Goal: Task Accomplishment & Management: Use online tool/utility

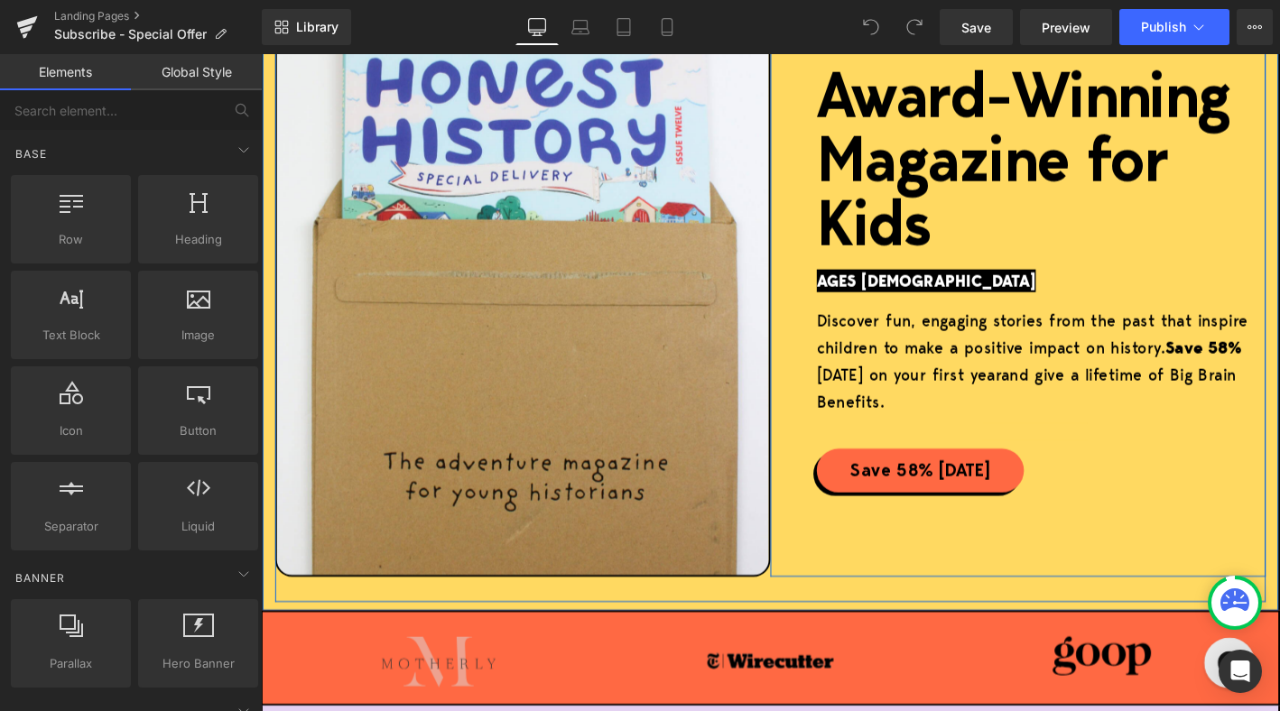
scroll to position [289, 0]
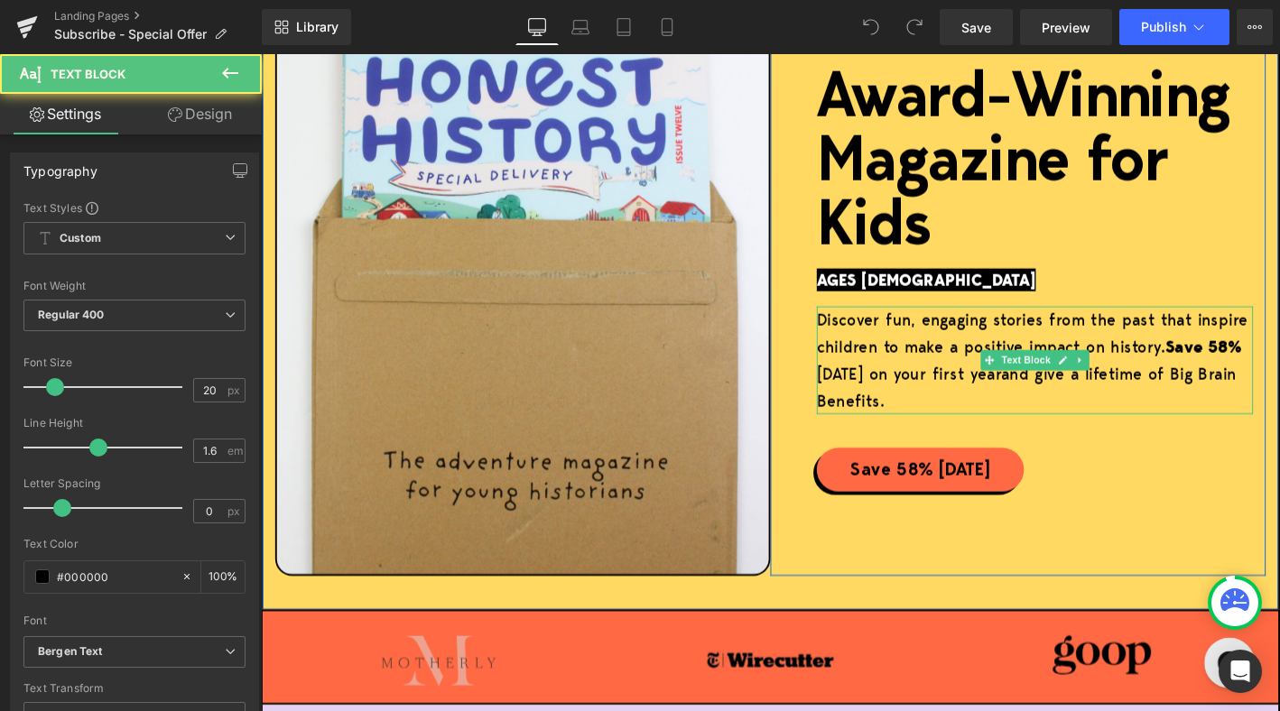
click at [1279, 369] on strong "Save 58%" at bounding box center [1271, 368] width 82 height 24
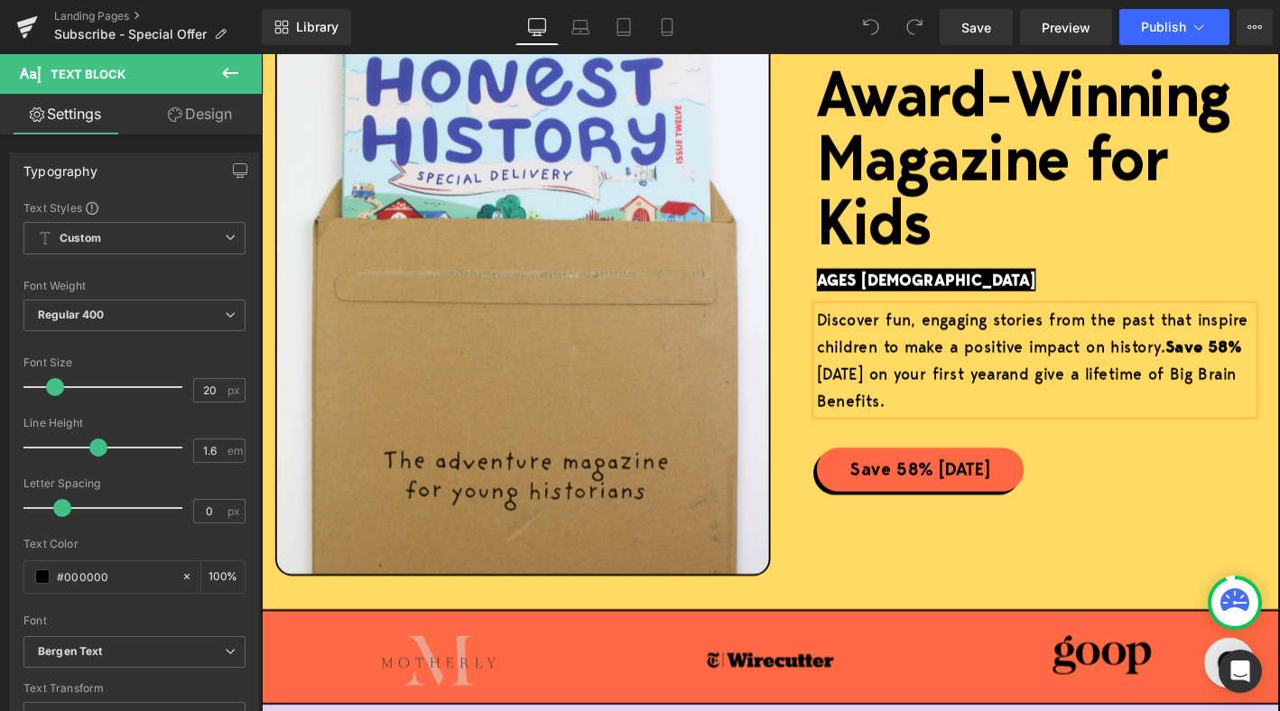
click at [1279, 369] on strong "Save 58%" at bounding box center [1271, 368] width 82 height 24
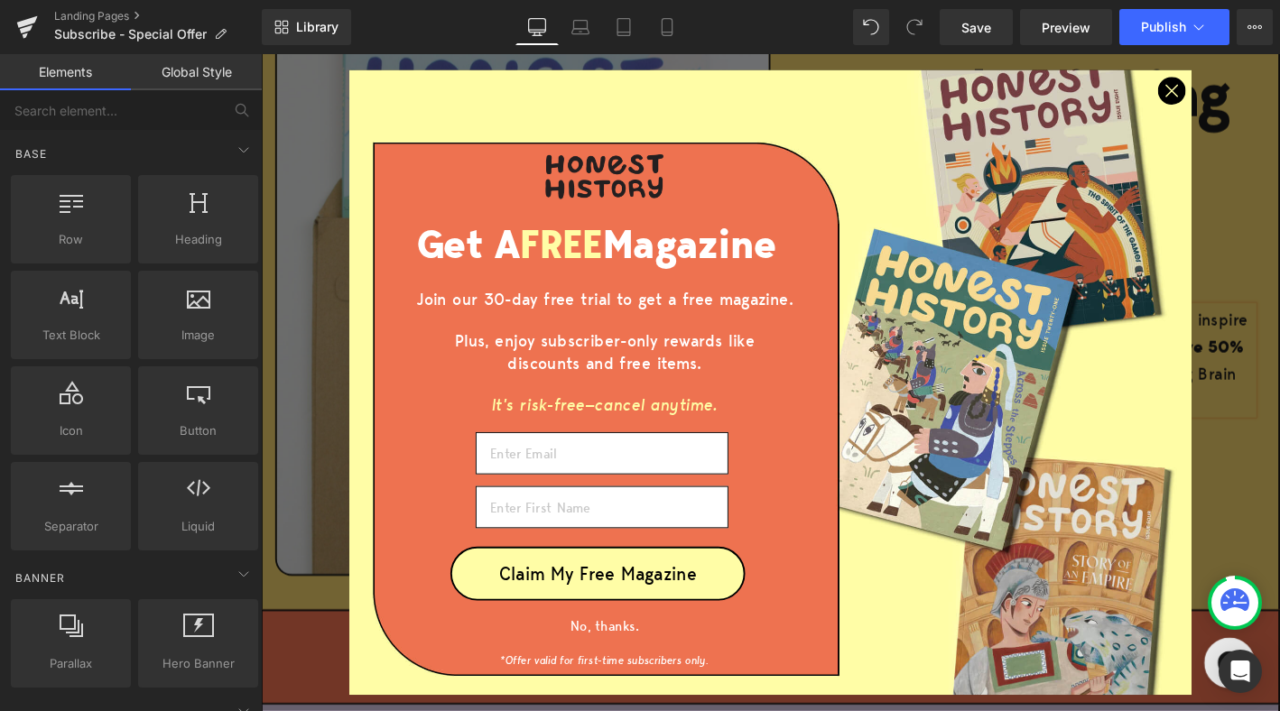
click at [1238, 88] on circle "Close dialog" at bounding box center [1237, 93] width 28 height 28
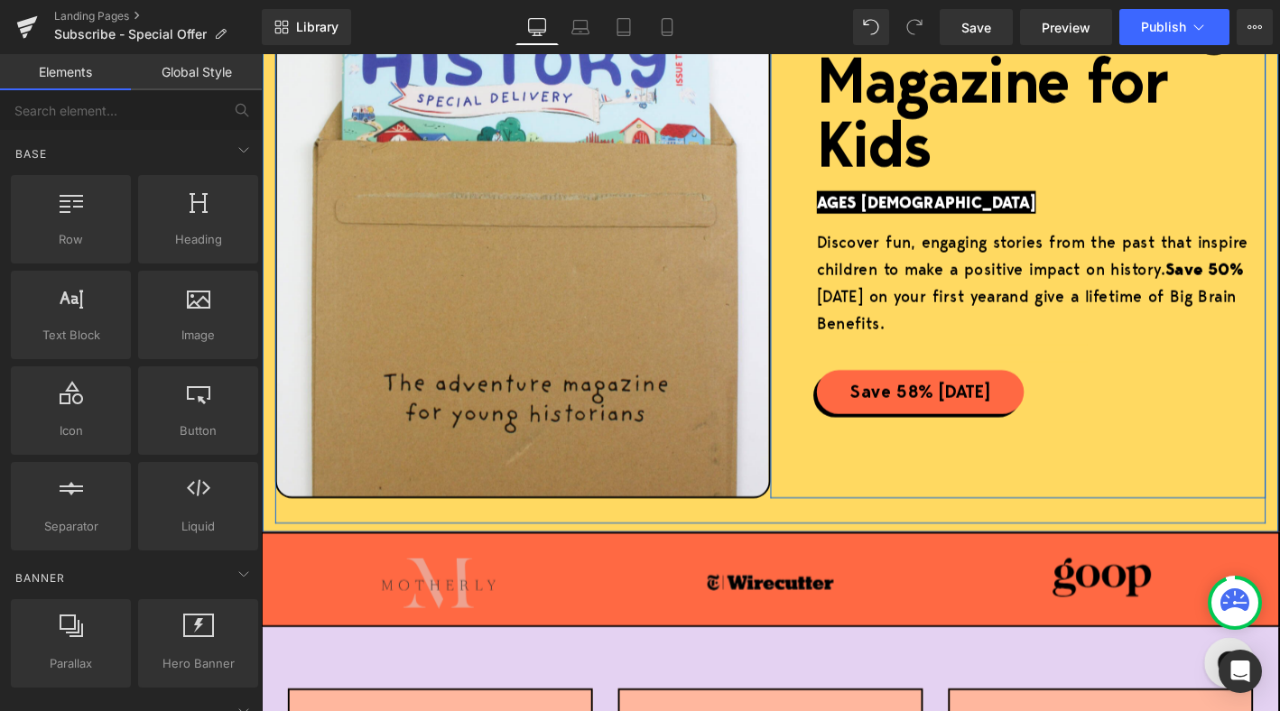
scroll to position [400, 0]
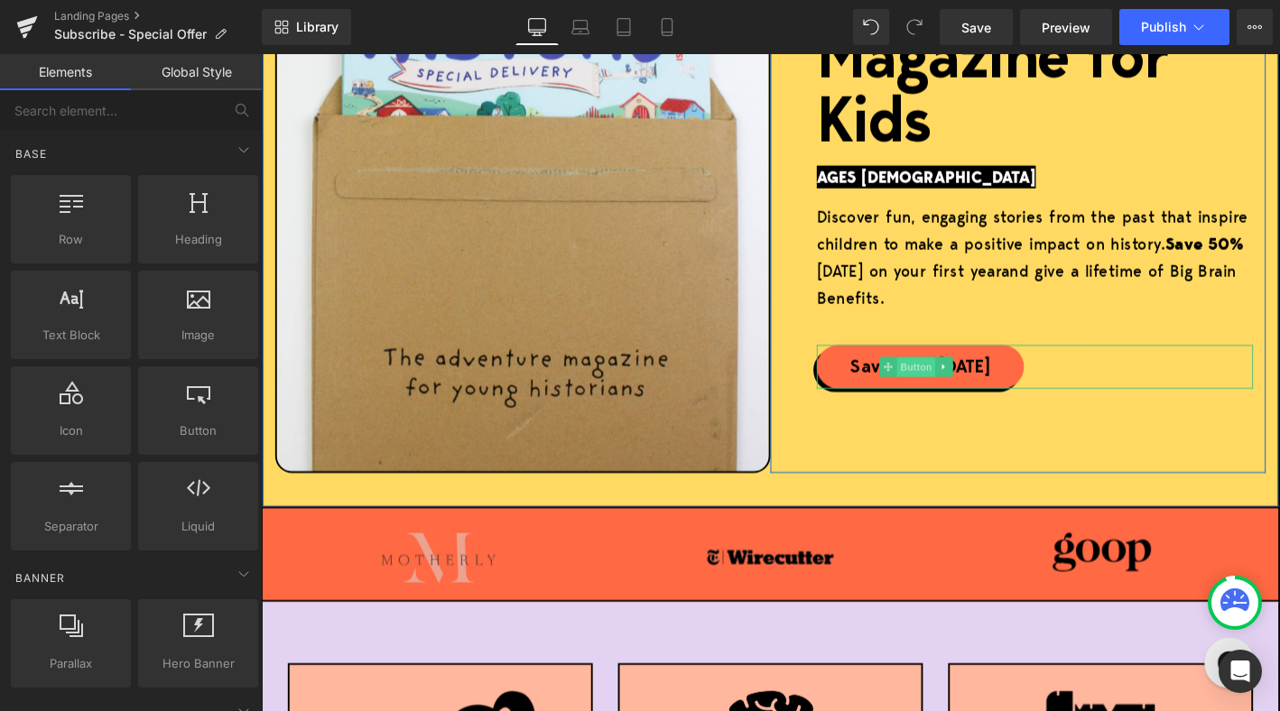
click at [952, 393] on span "Button" at bounding box center [963, 390] width 42 height 22
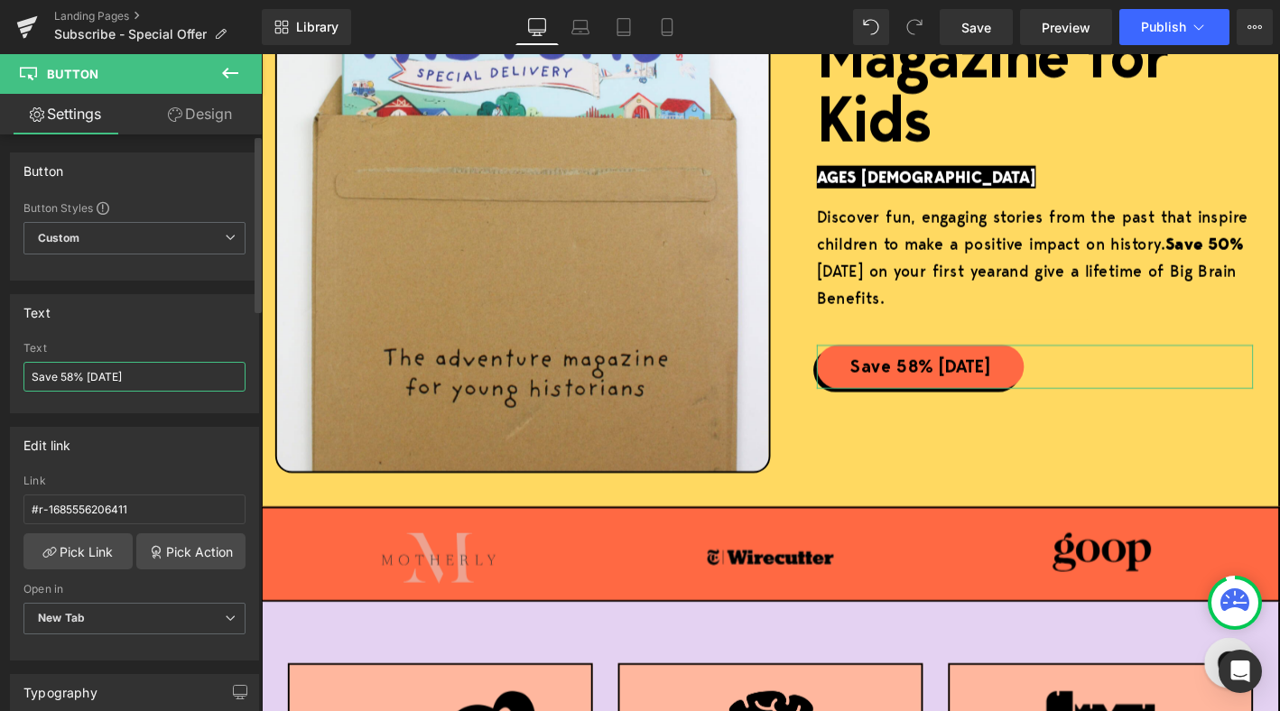
click at [74, 378] on input "Save 58% [DATE]" at bounding box center [134, 377] width 222 height 30
type input "Save 50% [DATE]"
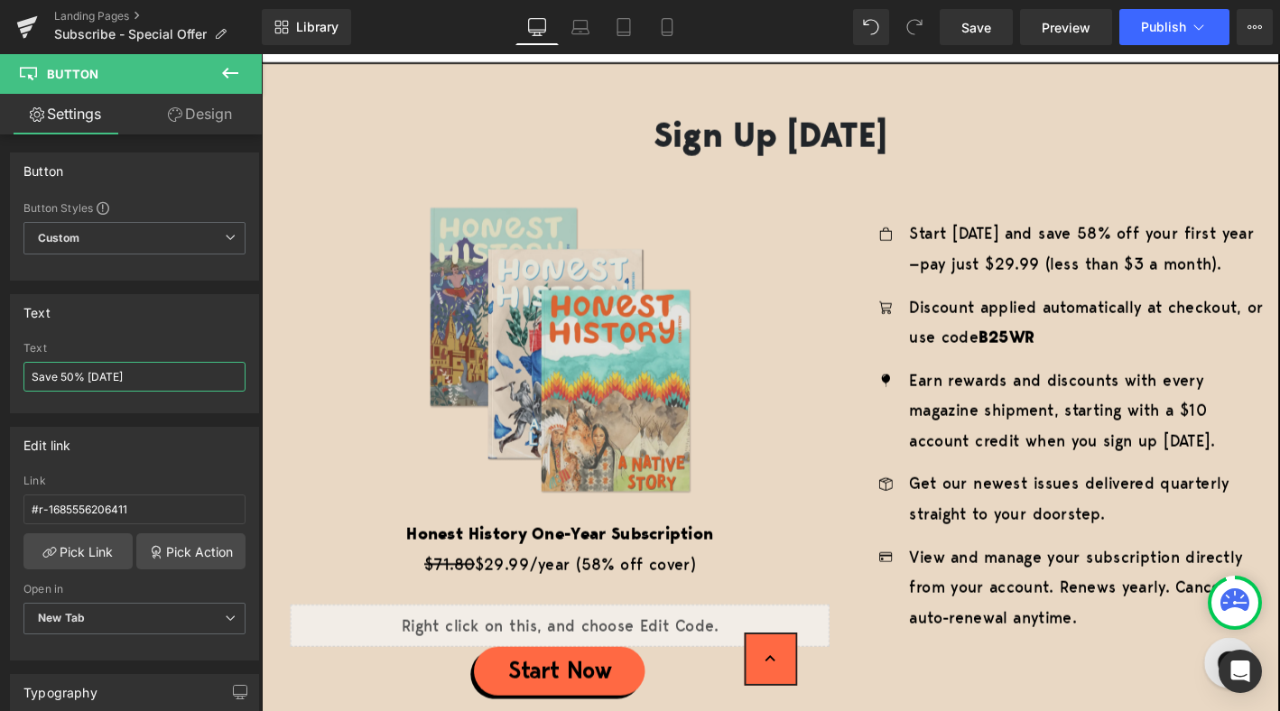
scroll to position [2896, 0]
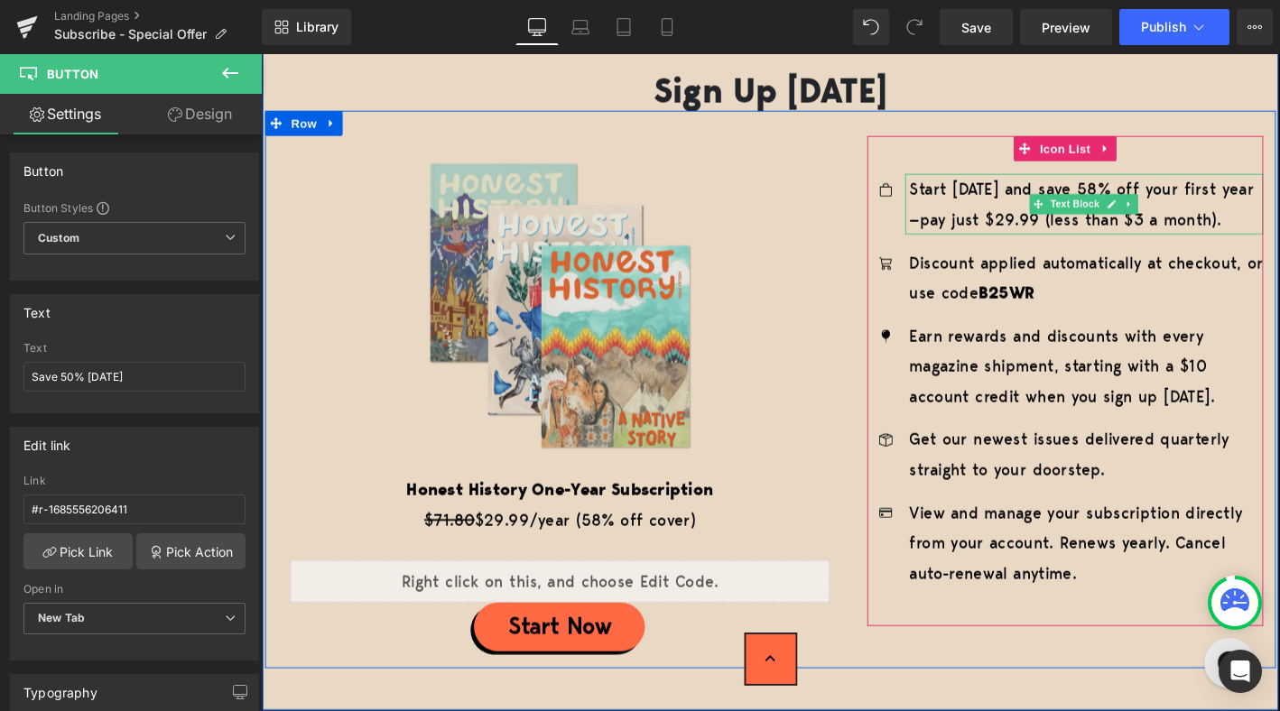
click at [1148, 191] on p "Start [DATE] and save 58% off your first year—pay just $29.99 (less than $3 a m…" at bounding box center [1145, 214] width 379 height 65
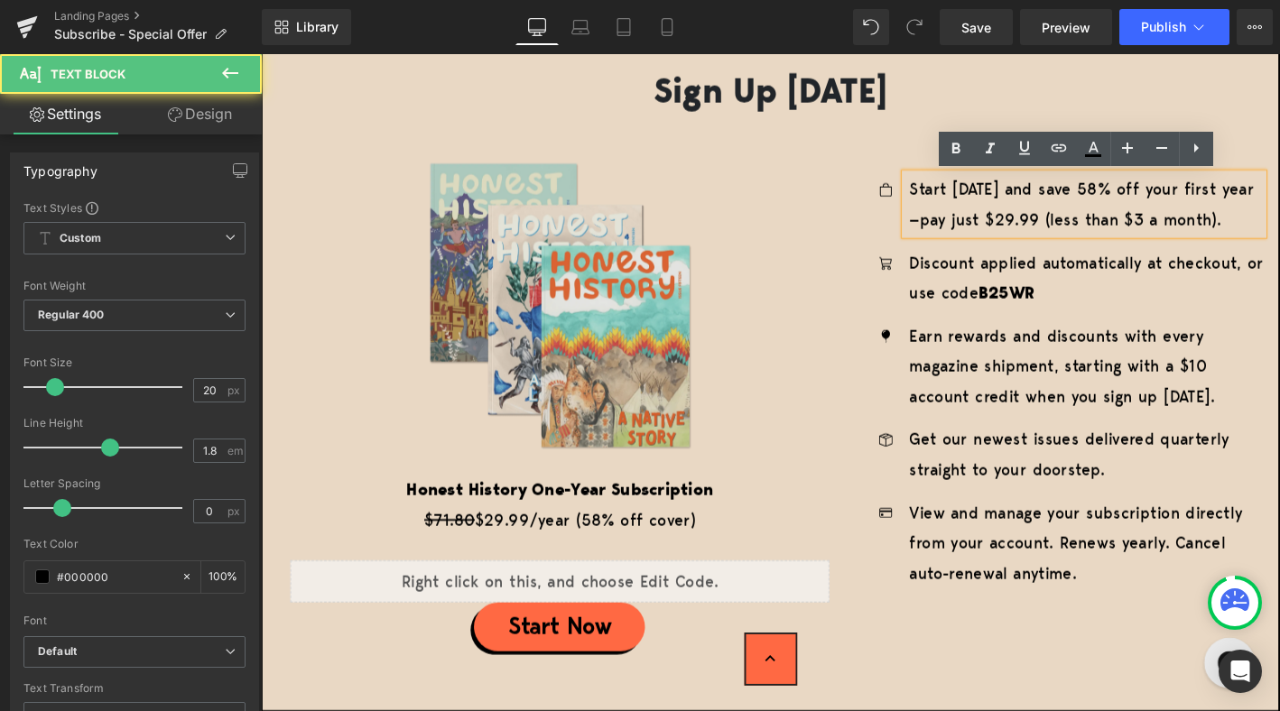
click at [1149, 199] on p "Start [DATE] and save 58% off your first year—pay just $29.99 (less than $3 a m…" at bounding box center [1145, 214] width 379 height 65
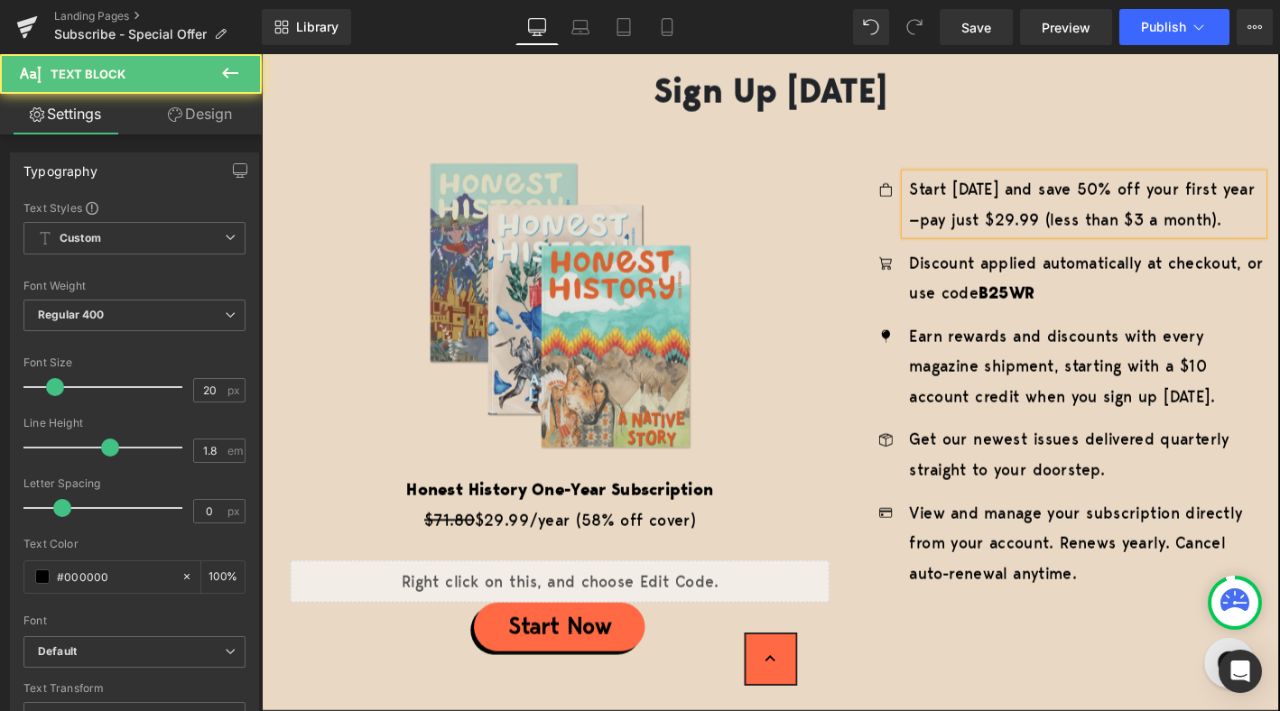
click at [1043, 232] on p "Start [DATE] and save 50% off your first year—pay just $29.99 (less than $3 a m…" at bounding box center [1145, 214] width 379 height 65
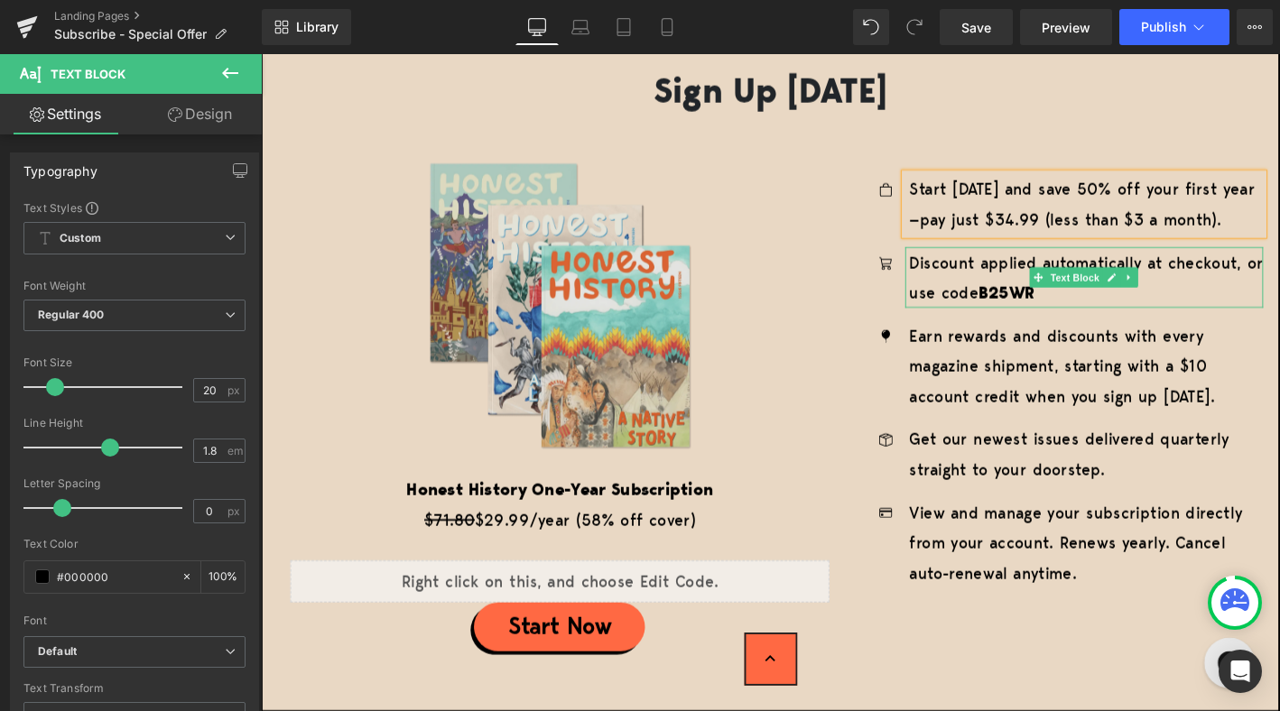
click at [1014, 294] on p "Discount applied automatically at checkout, or use code B25WR" at bounding box center [1145, 293] width 379 height 65
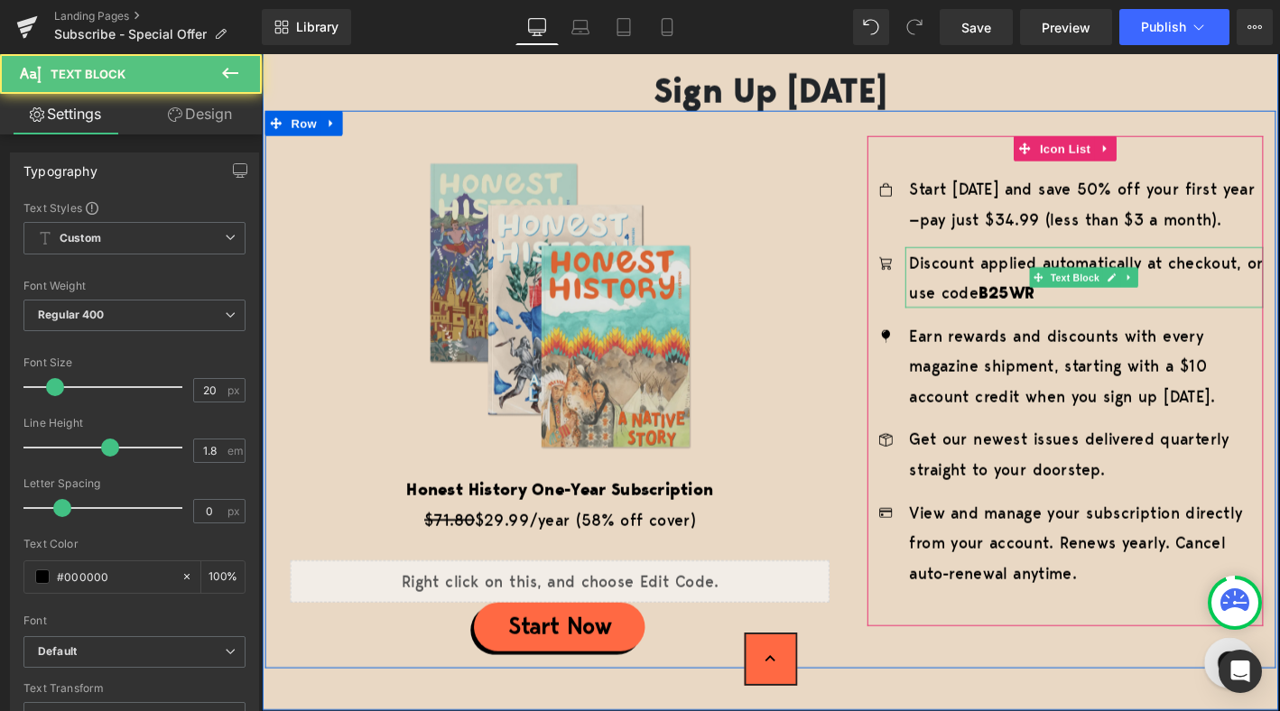
click at [1064, 309] on strong "B25WR" at bounding box center [1060, 309] width 60 height 24
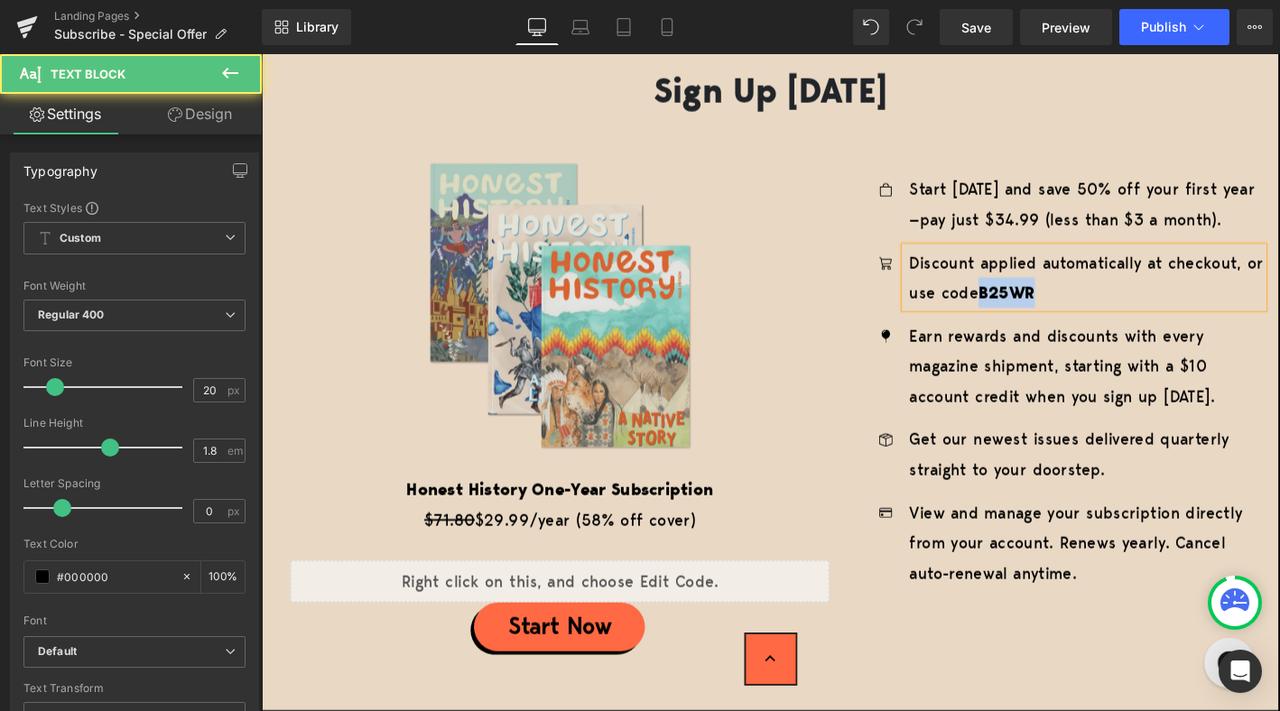
click at [1064, 309] on strong "B25WR" at bounding box center [1060, 309] width 60 height 24
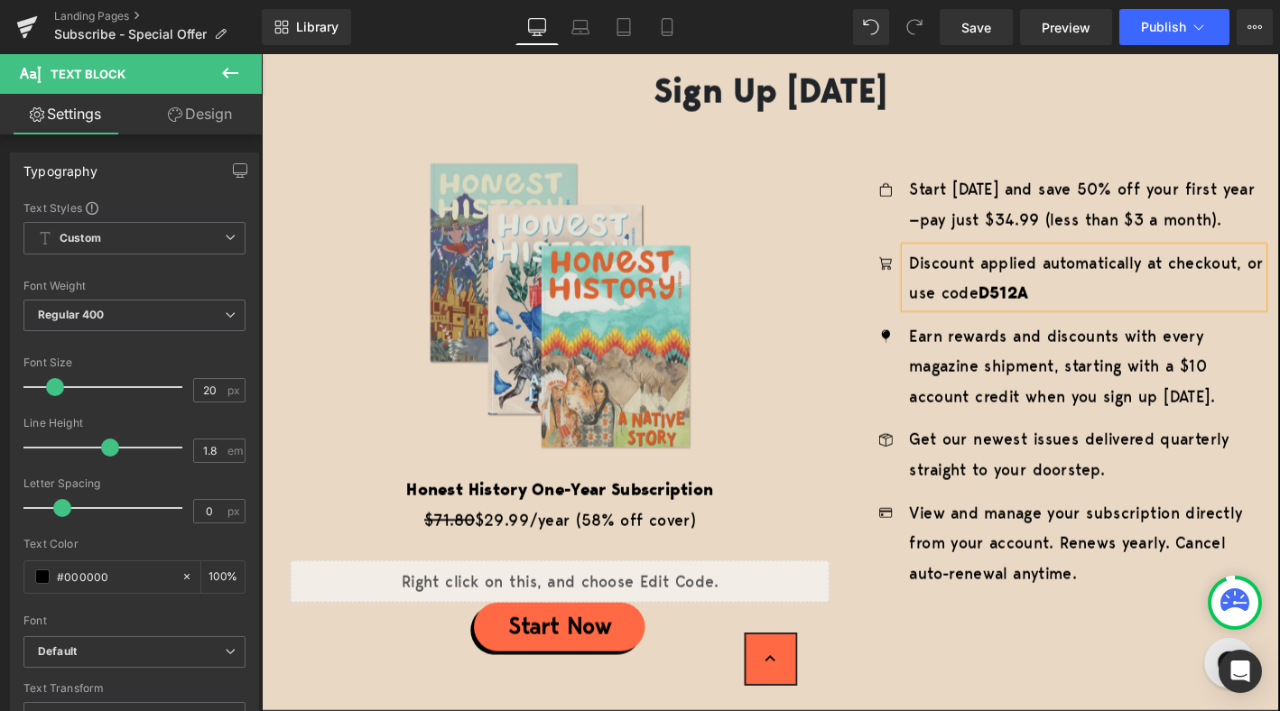
click at [895, 404] on div "Image Honest History One-Year Subscription Text Block $71.80 $29.99/year (58% o…" at bounding box center [581, 422] width 632 height 561
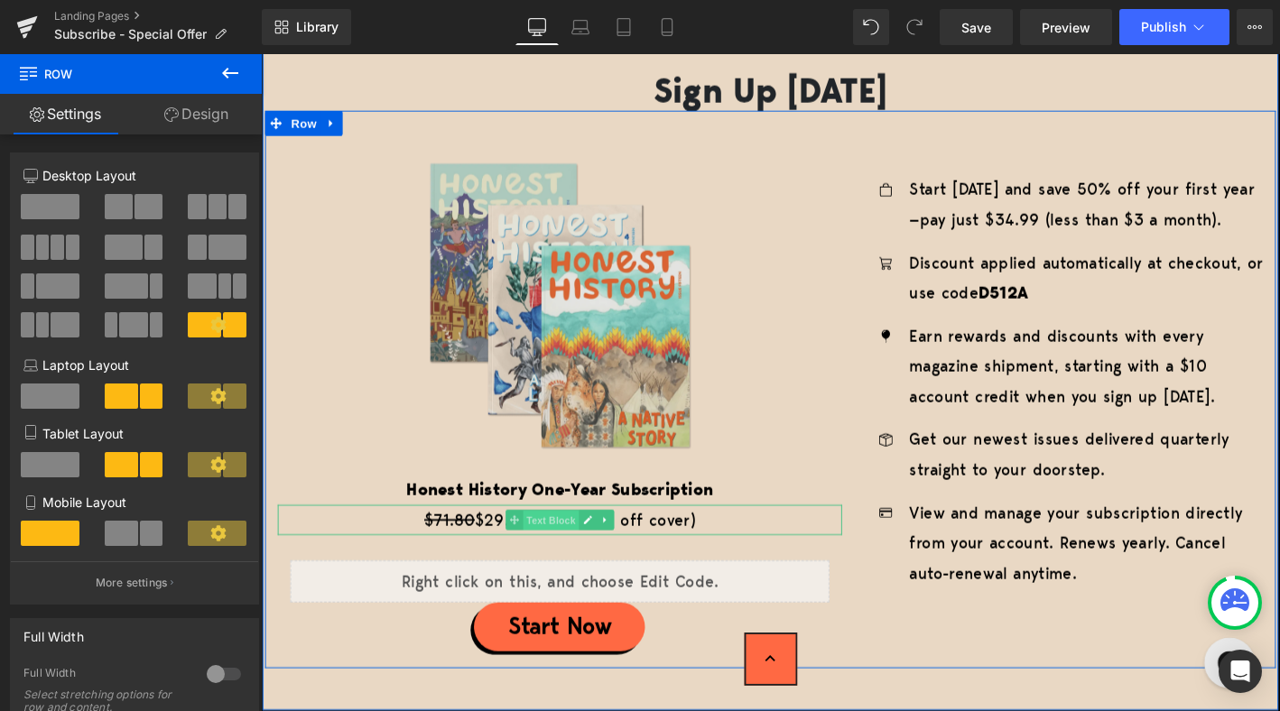
click at [570, 553] on span "Text Block" at bounding box center [572, 554] width 60 height 22
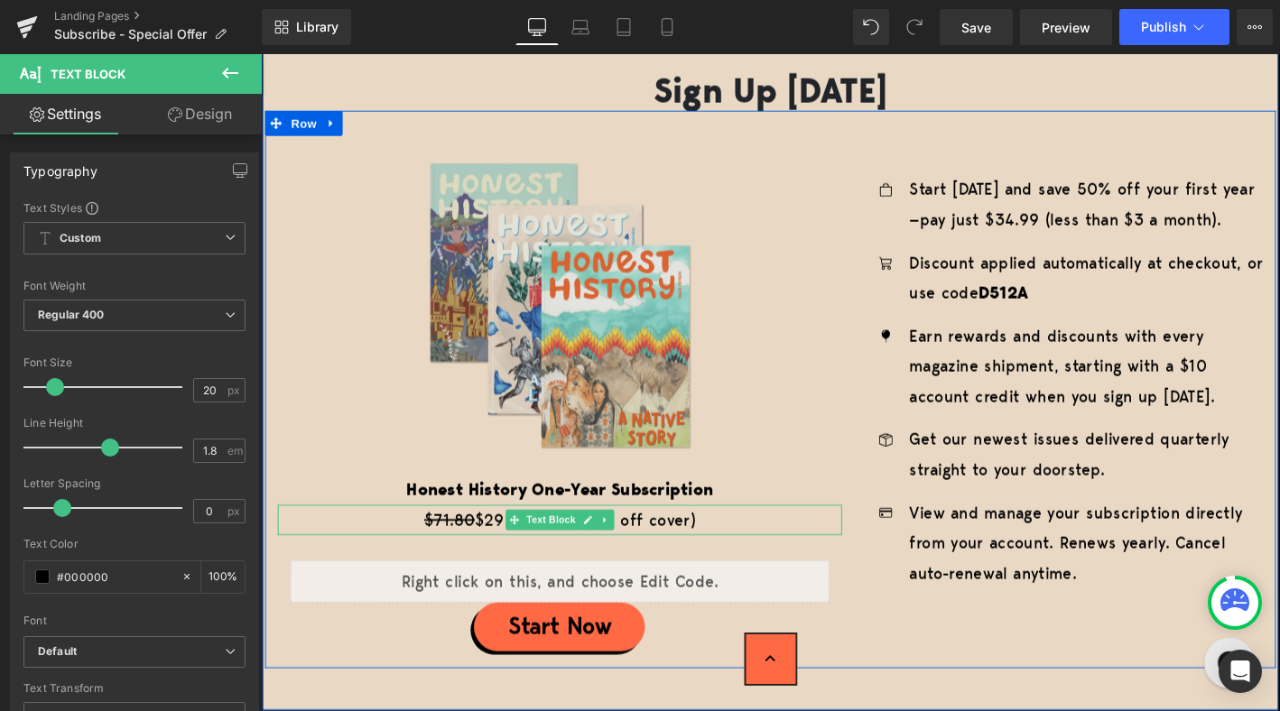
click at [501, 543] on p "$71.80 $29.99/year (58% off cover)" at bounding box center [581, 553] width 605 height 32
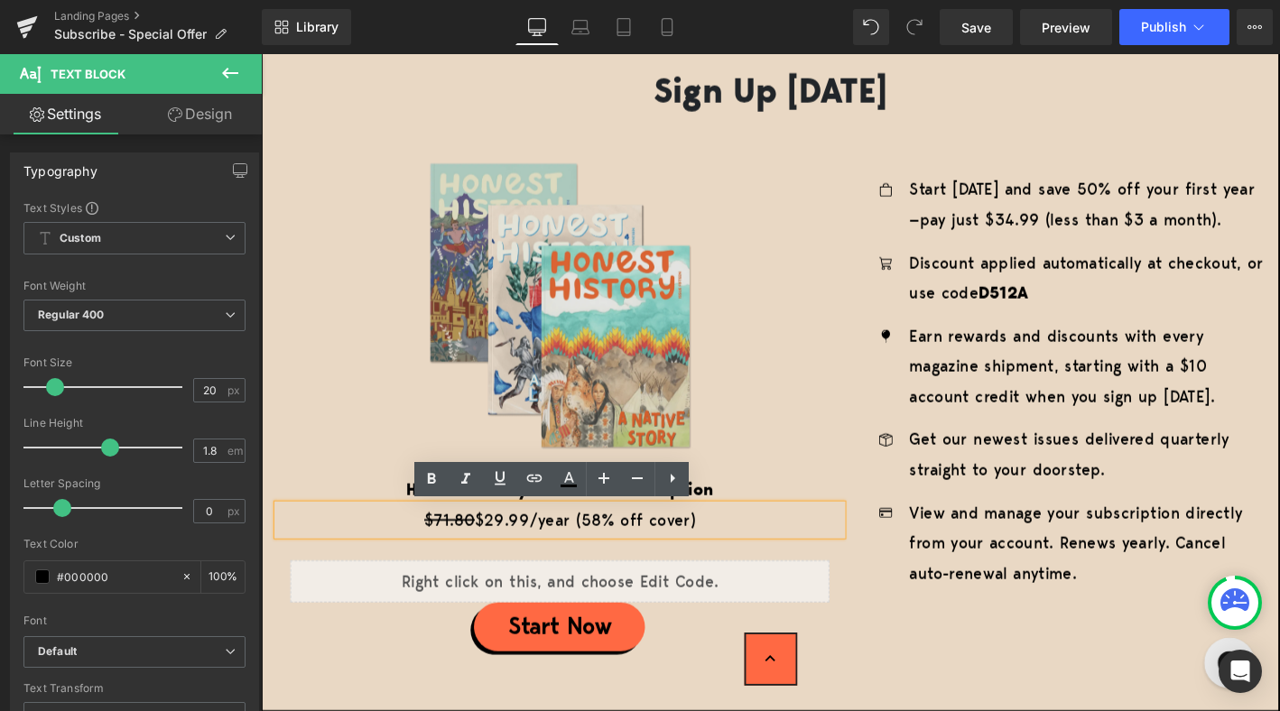
click at [523, 551] on p "$71.80 $29.99/year (58% off cover)" at bounding box center [581, 553] width 605 height 32
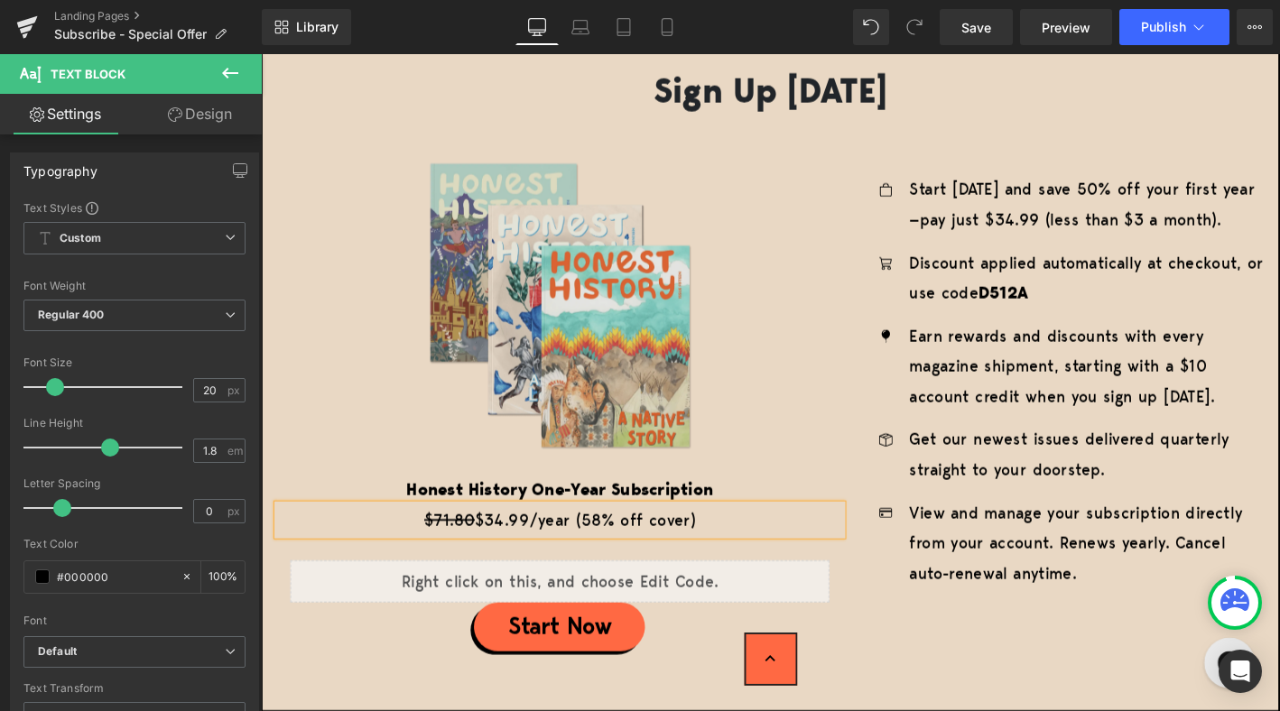
click at [630, 551] on p "$71.80 $34.99/year (58% off cover)" at bounding box center [581, 553] width 605 height 32
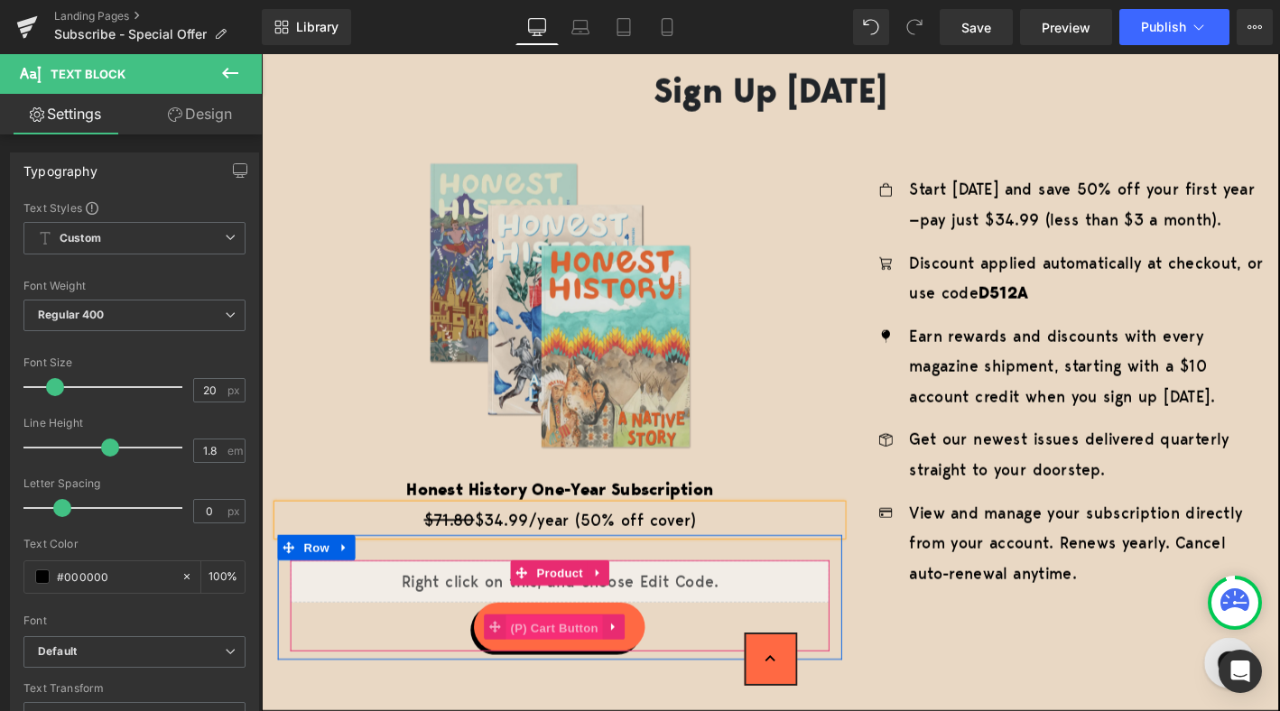
click at [585, 671] on span "(P) Cart Button" at bounding box center [574, 668] width 103 height 27
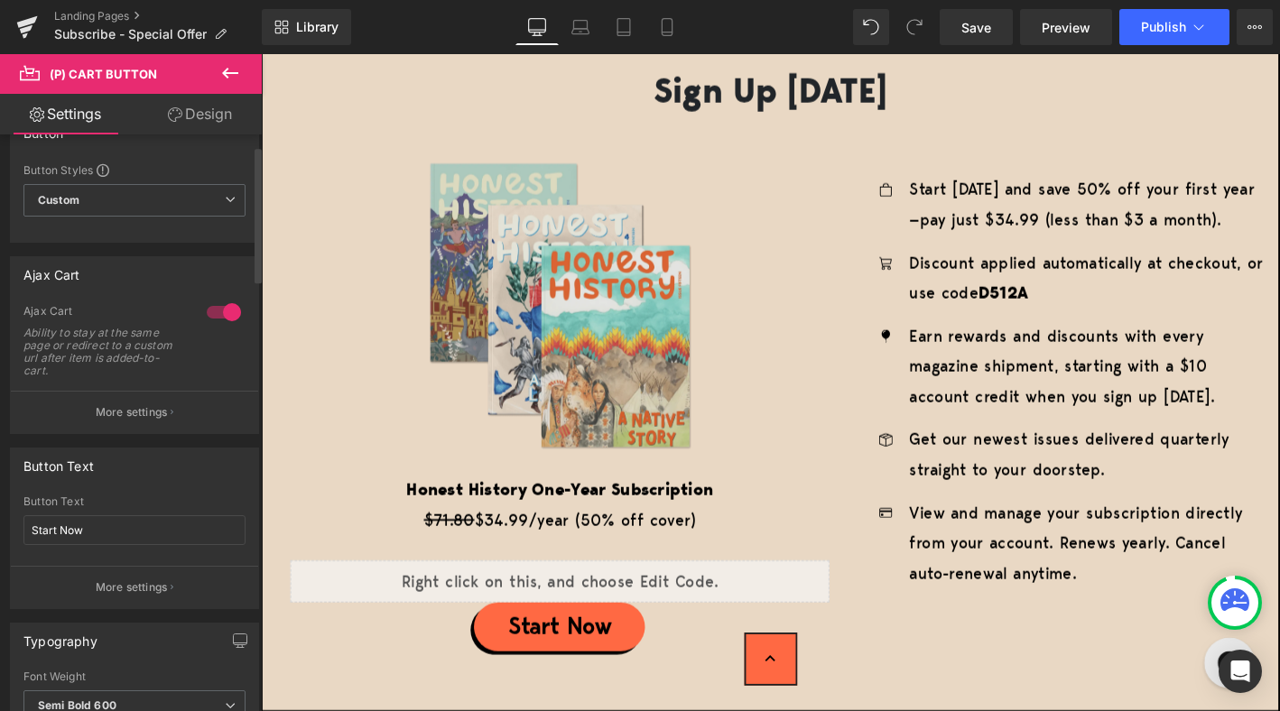
scroll to position [48, 0]
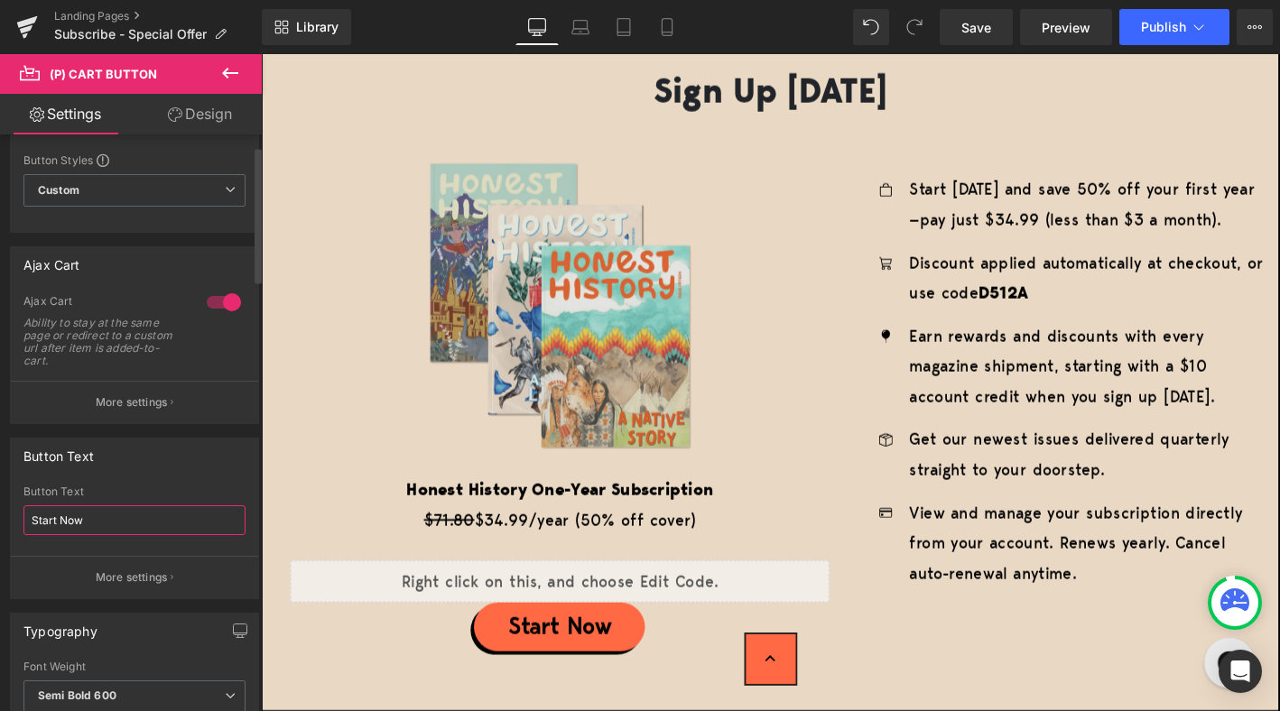
click at [53, 520] on input "Start Now" at bounding box center [134, 520] width 222 height 30
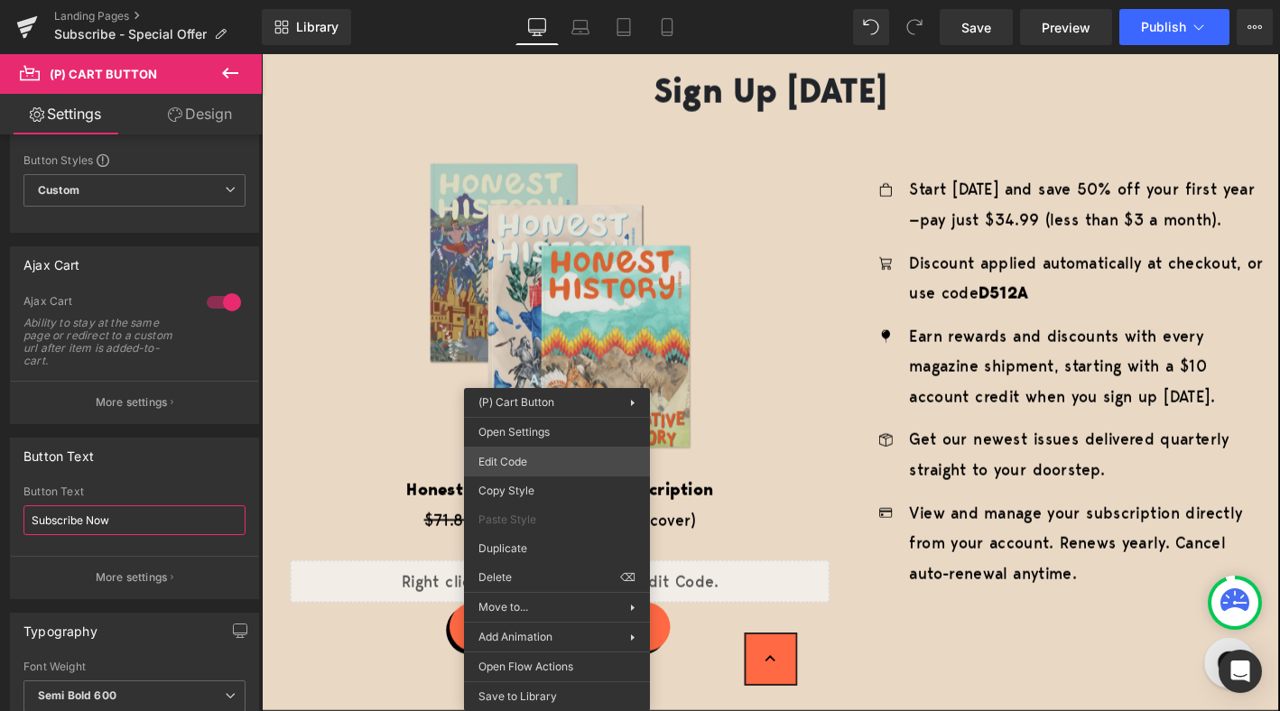
click at [538, 0] on div "(P) Cart Button You are previewing how the will restyle your page. You can not …" at bounding box center [640, 0] width 1280 height 0
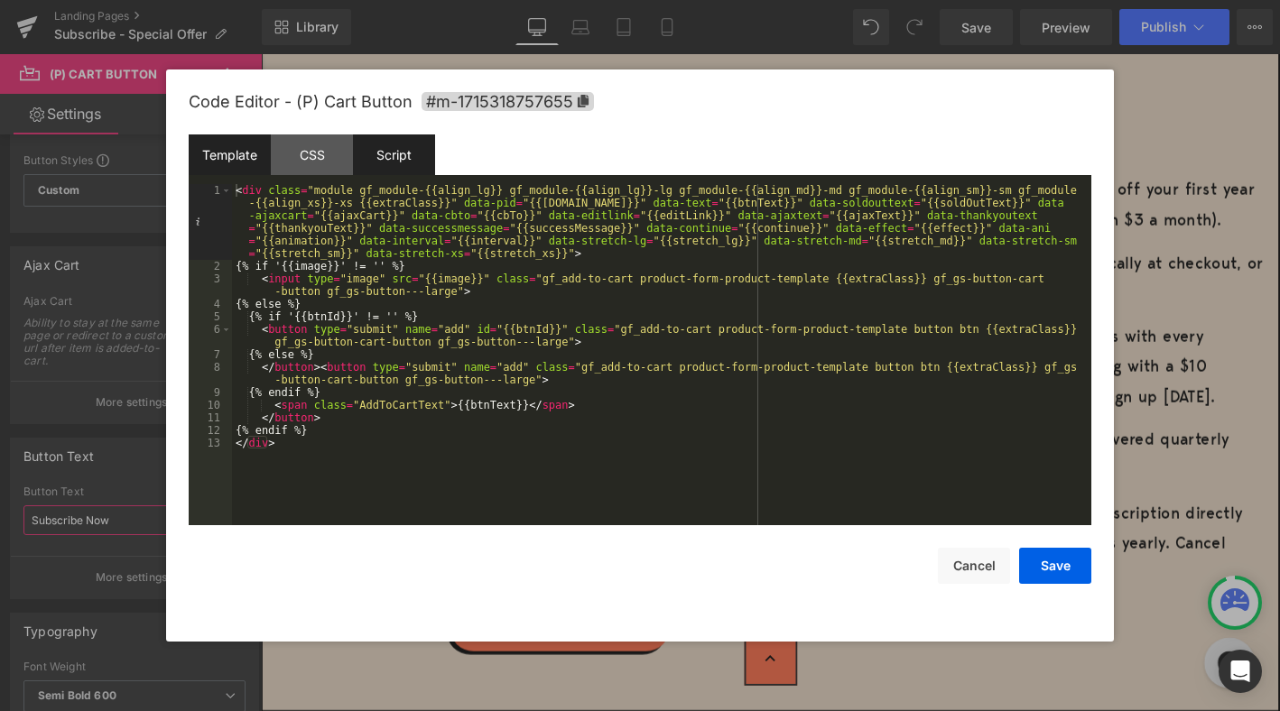
type input "Subscribe Now"
click at [375, 169] on div "Script" at bounding box center [394, 154] width 82 height 41
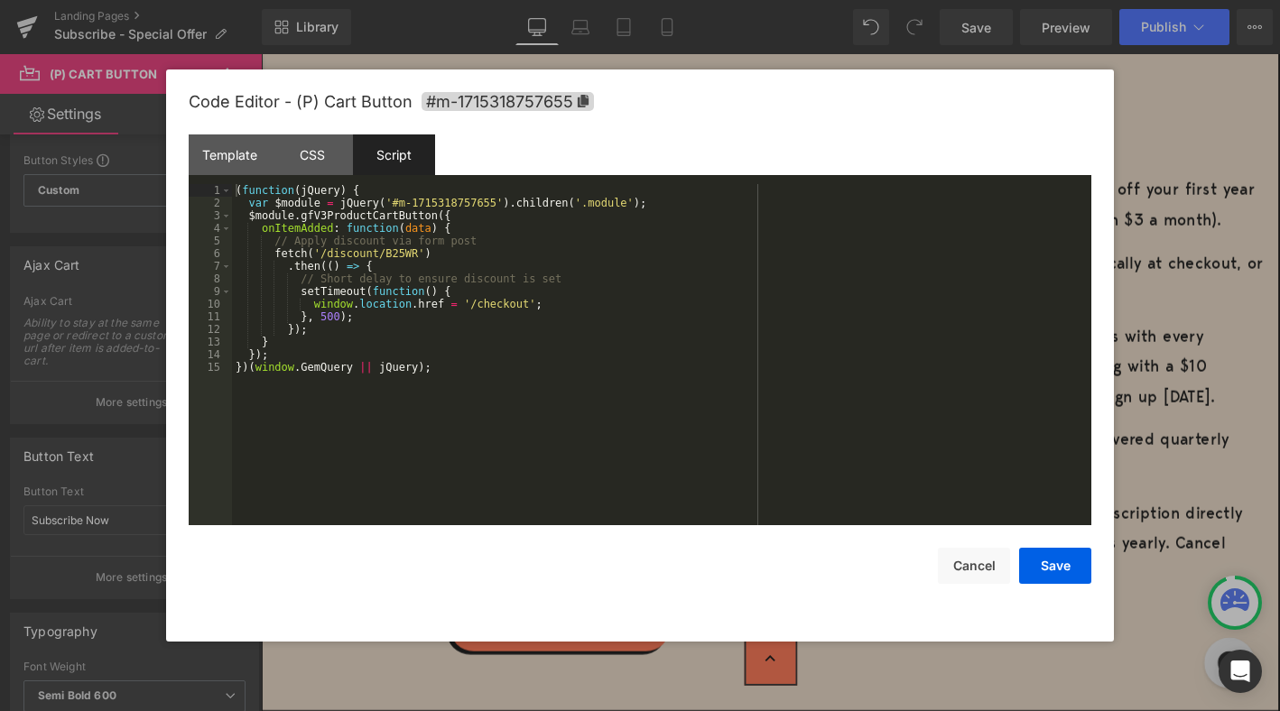
click at [417, 255] on div "( function ( jQuery ) { var $module = jQuery ( '#m-1715318757655' ) . children …" at bounding box center [661, 367] width 859 height 366
click at [1051, 566] on button "Save" at bounding box center [1055, 566] width 72 height 36
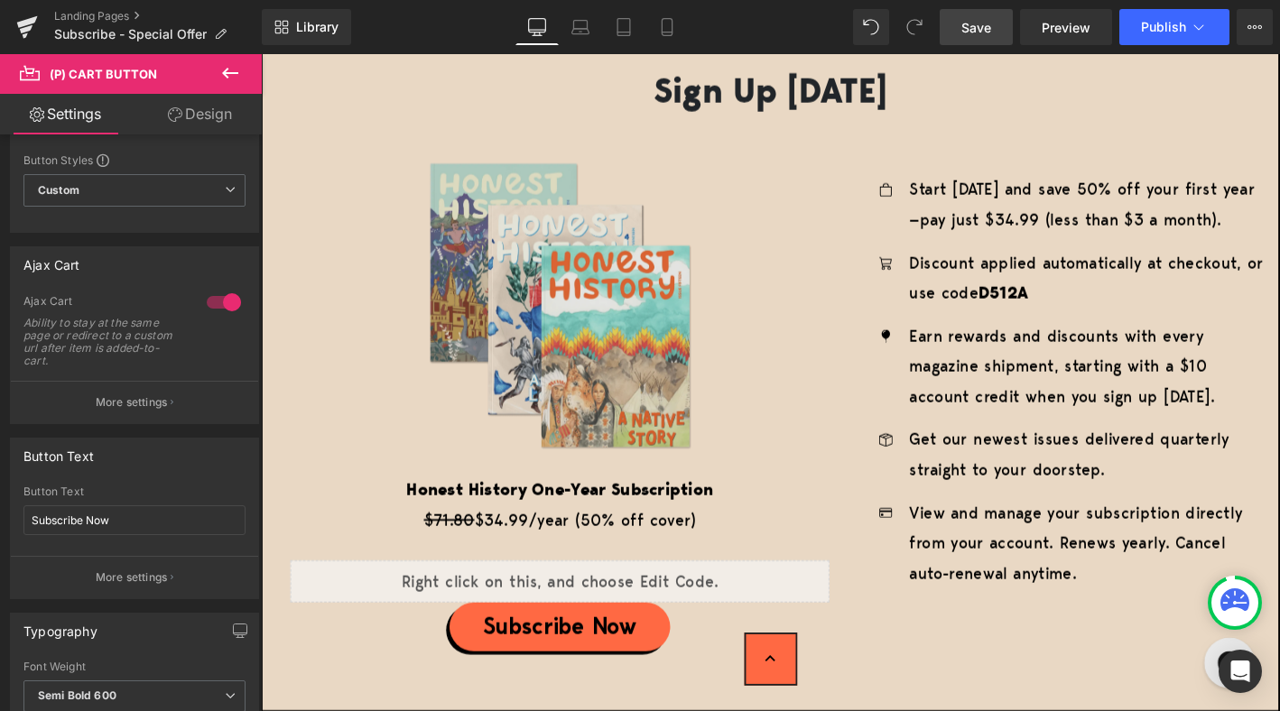
click at [978, 28] on span "Save" at bounding box center [976, 27] width 30 height 19
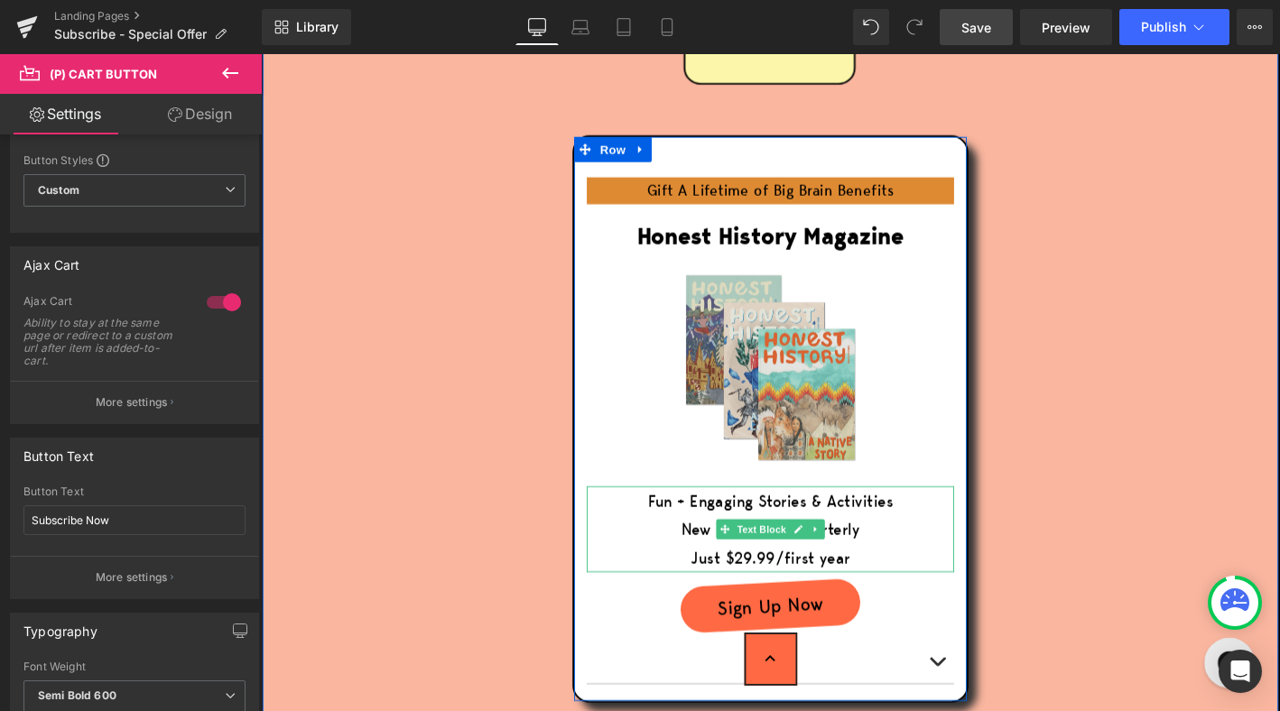
scroll to position [4859, 0]
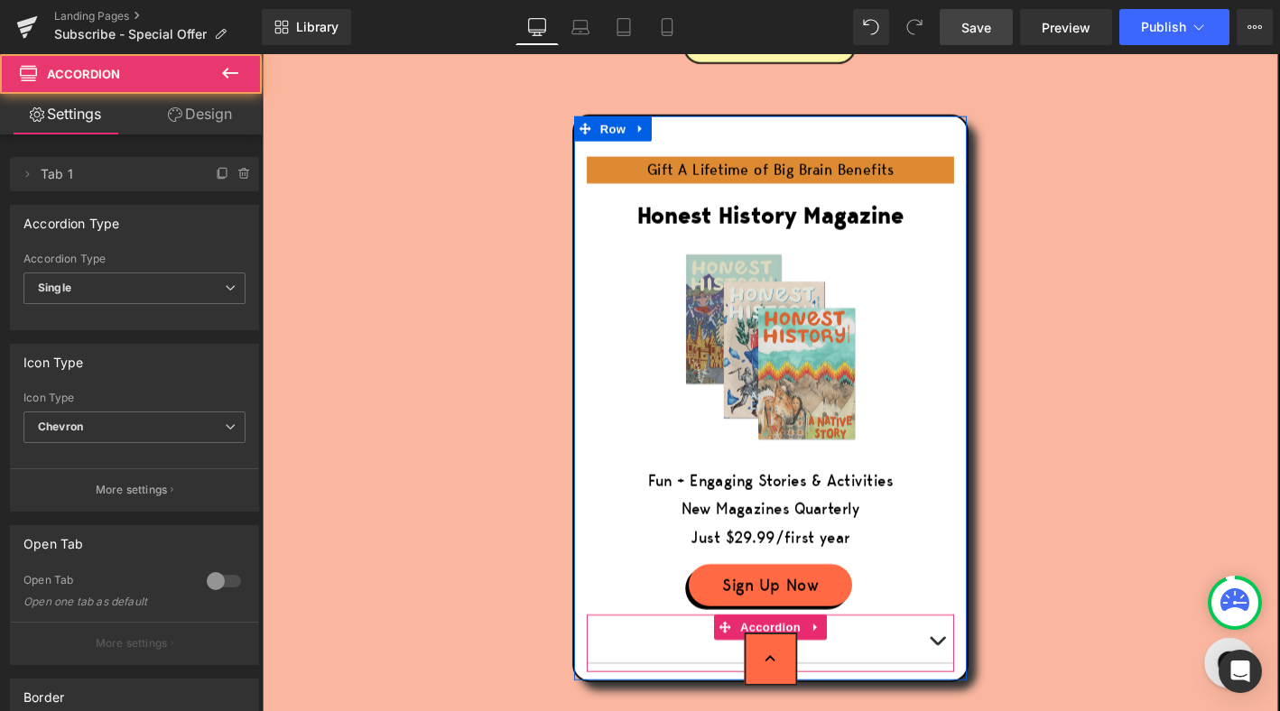
click at [981, 655] on button "button" at bounding box center [986, 680] width 36 height 51
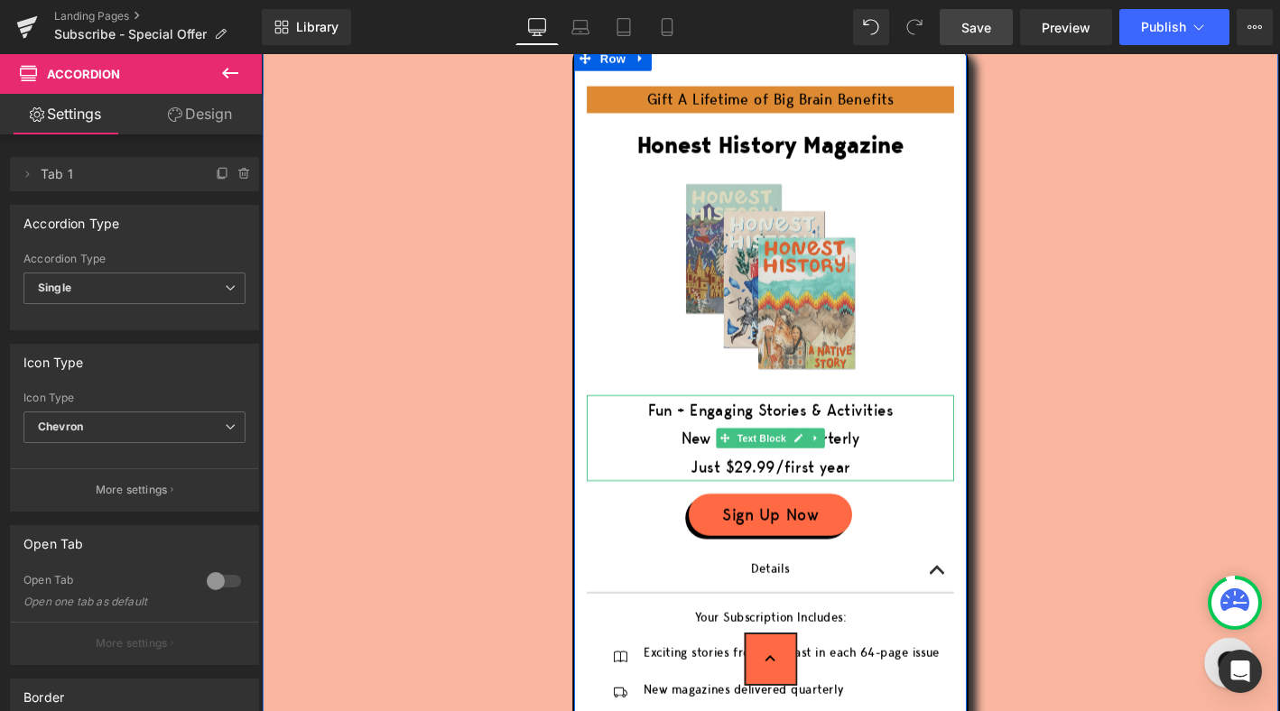
scroll to position [5000, 0]
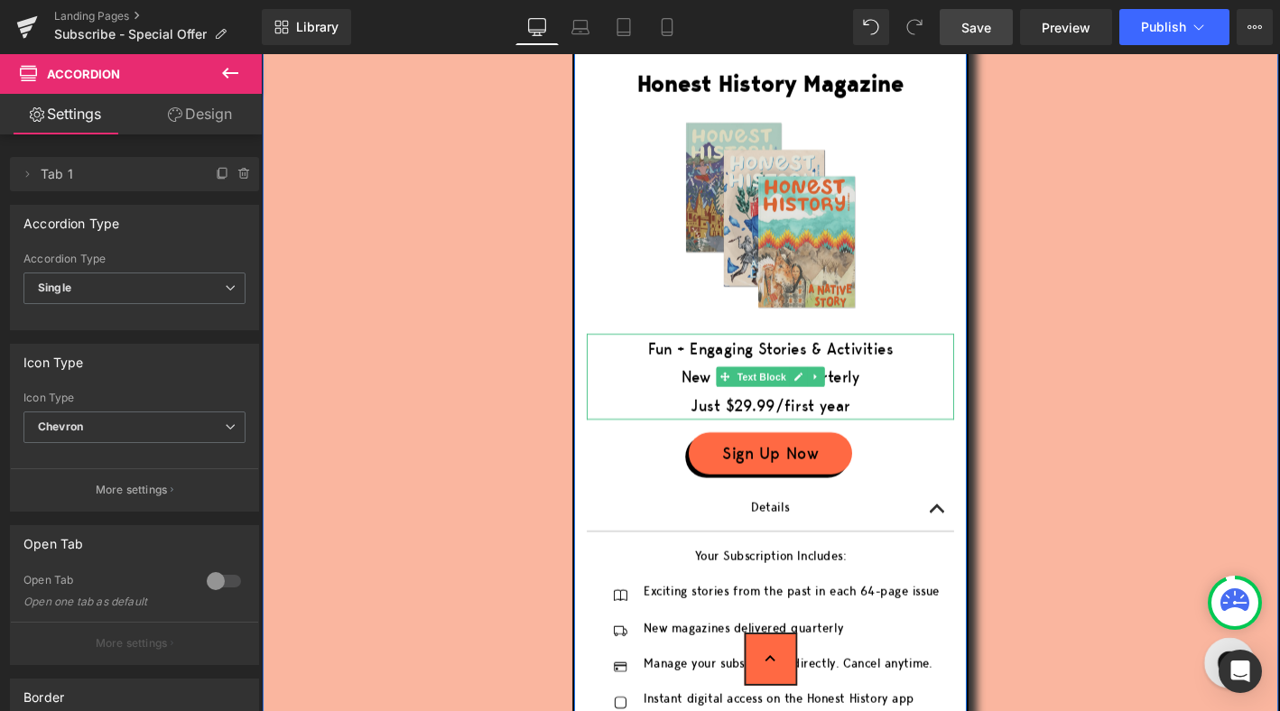
click at [783, 419] on span "Just $29.99/first year" at bounding box center [806, 430] width 171 height 23
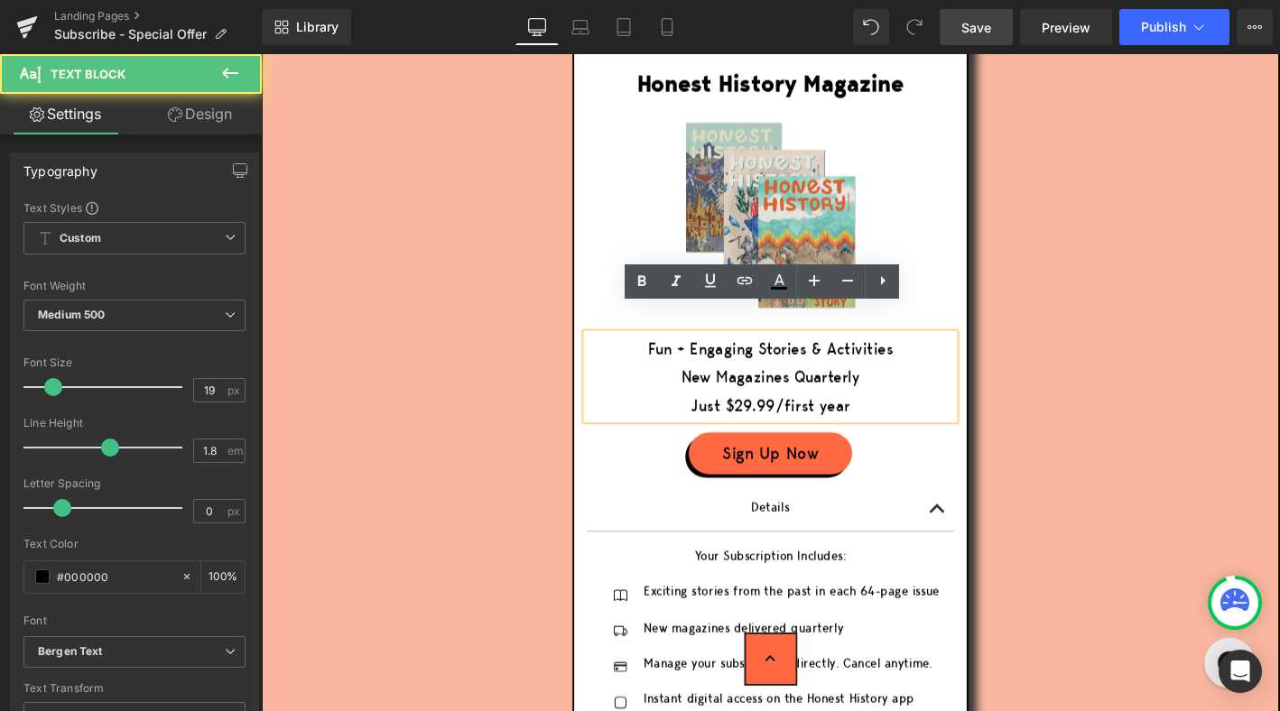
click at [777, 419] on span "Just $29.99/first year" at bounding box center [806, 430] width 171 height 23
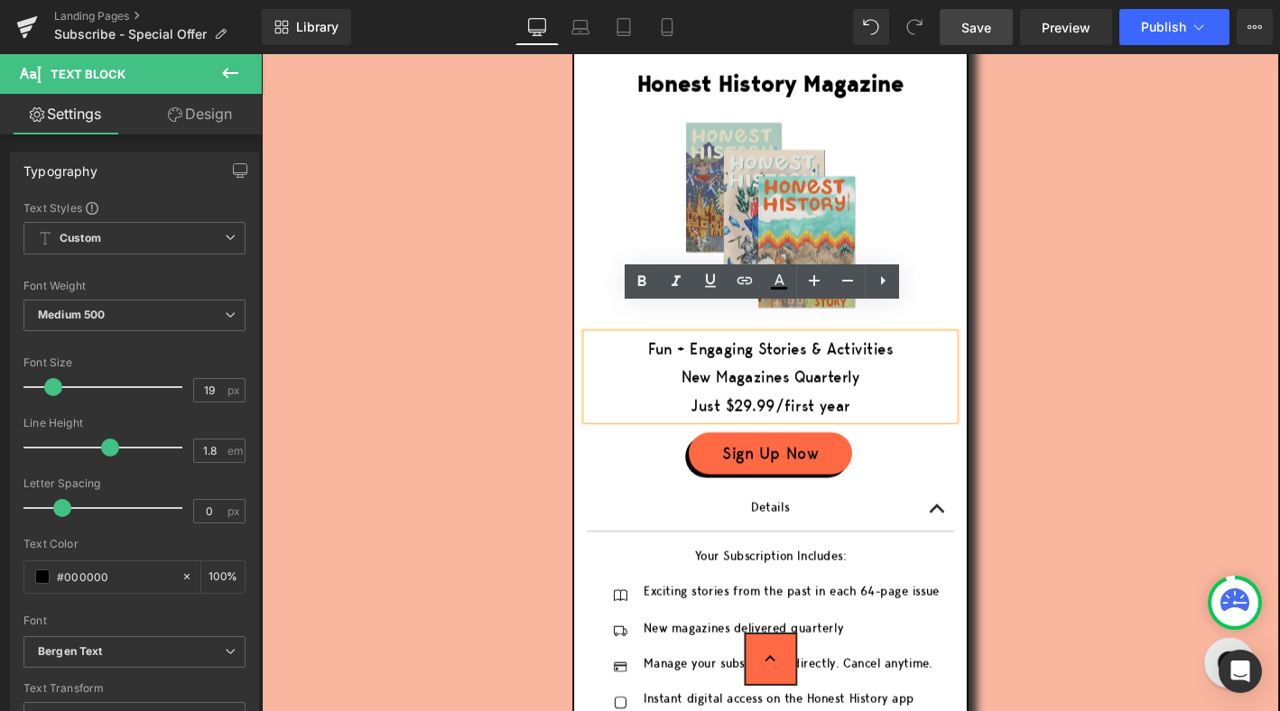
click at [786, 419] on span "Just $29.99/first year" at bounding box center [806, 430] width 171 height 23
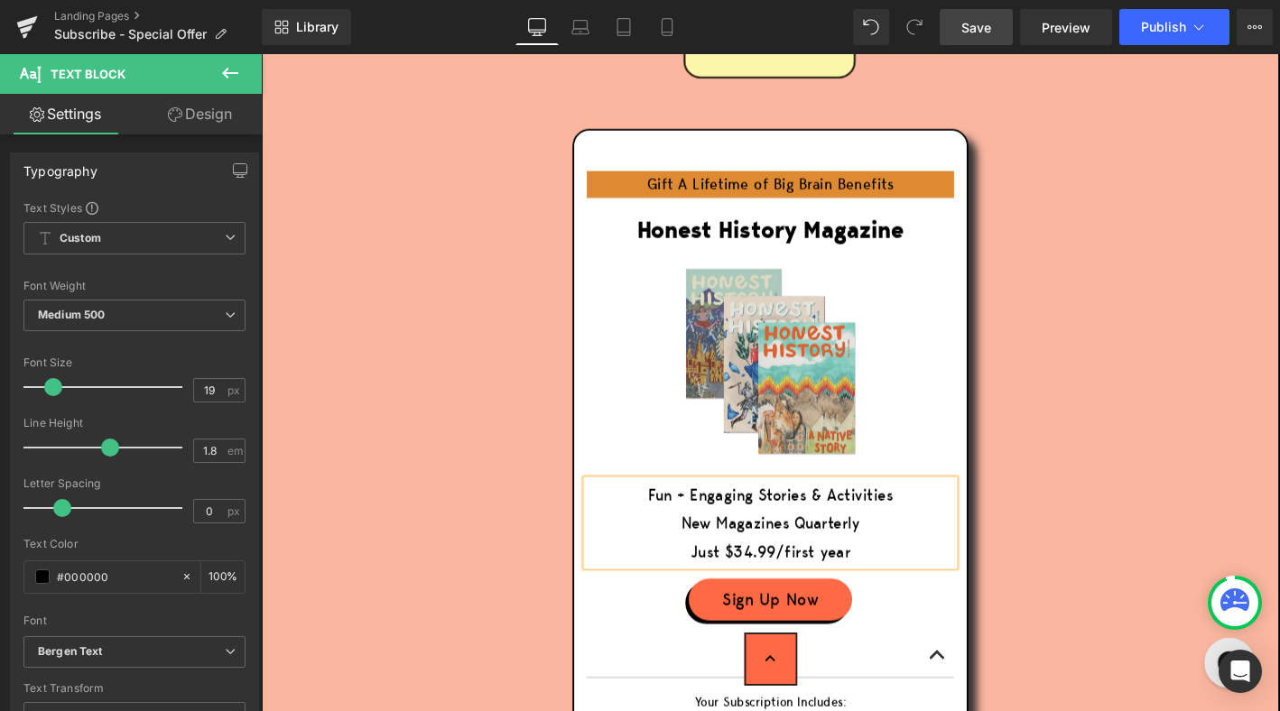
scroll to position [5109, 0]
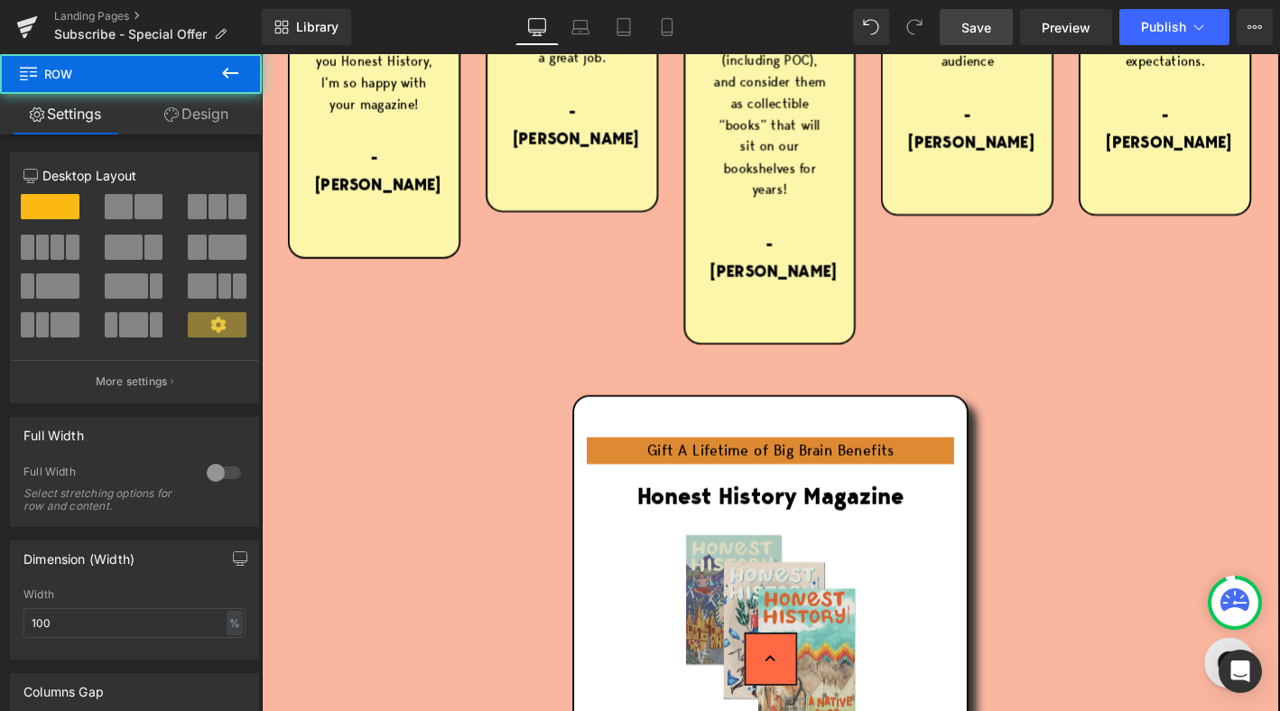
scroll to position [3918, 0]
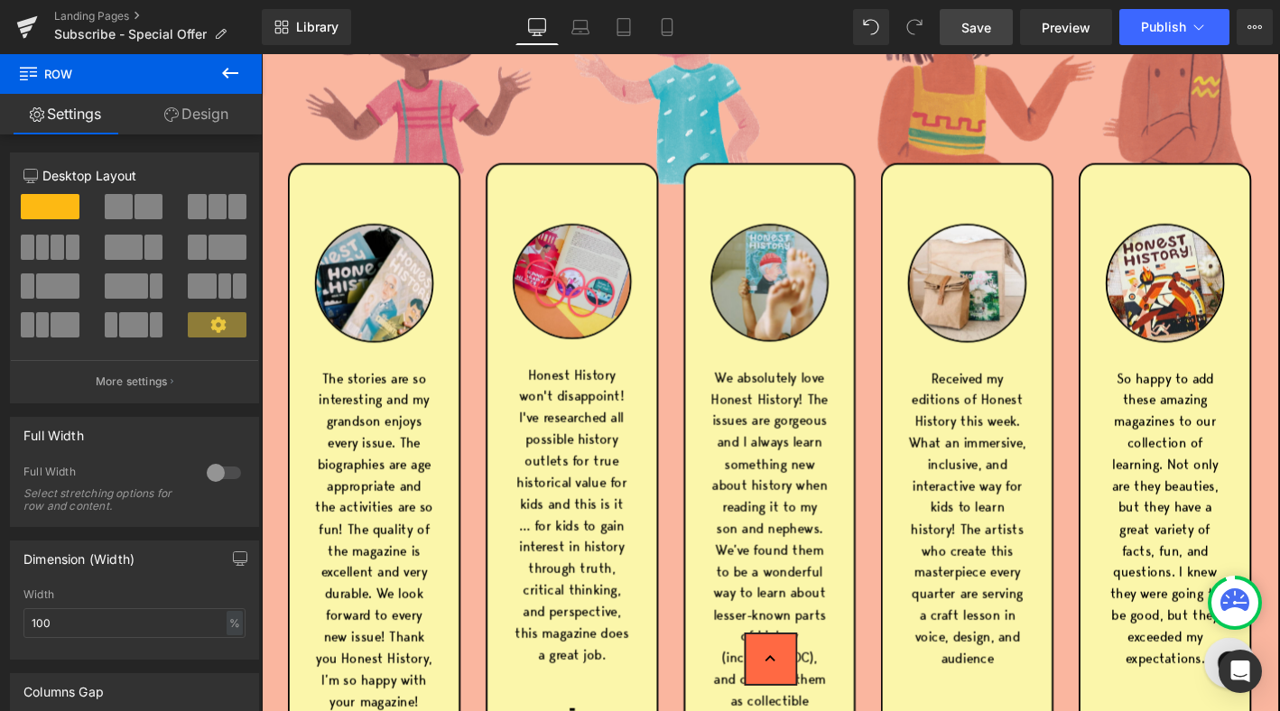
click at [975, 24] on span "Save" at bounding box center [976, 27] width 30 height 19
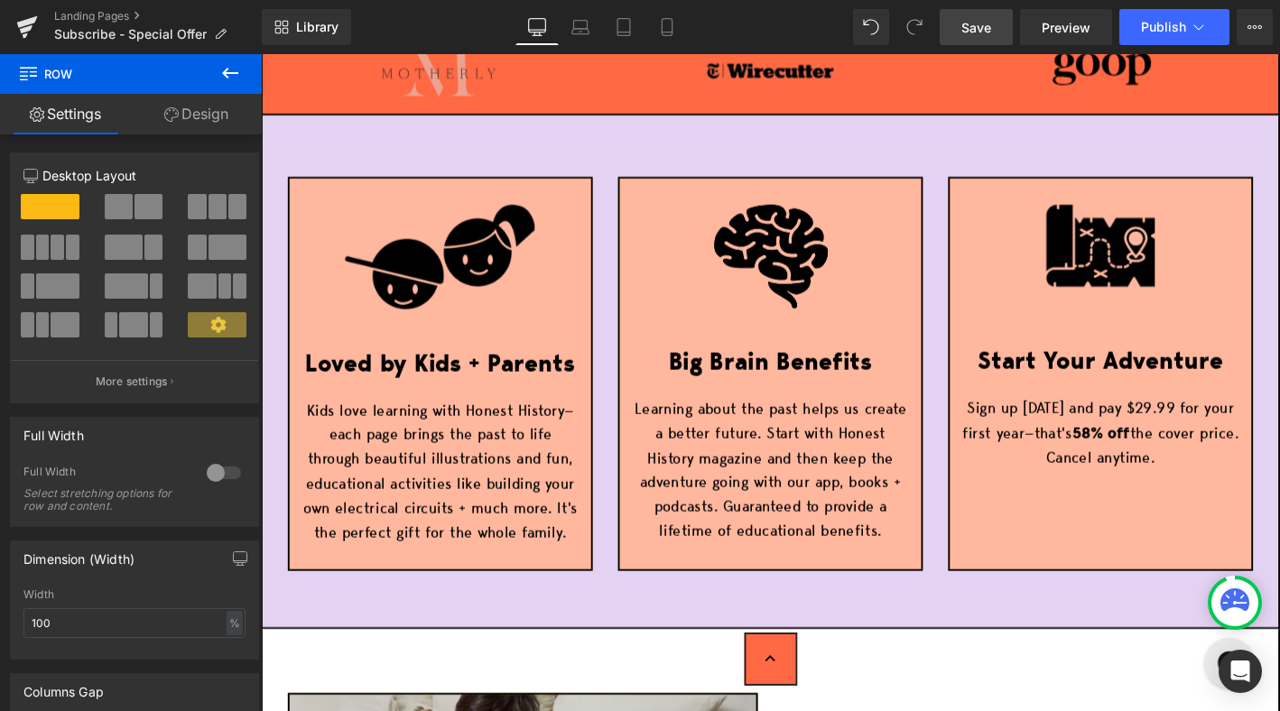
scroll to position [919, 0]
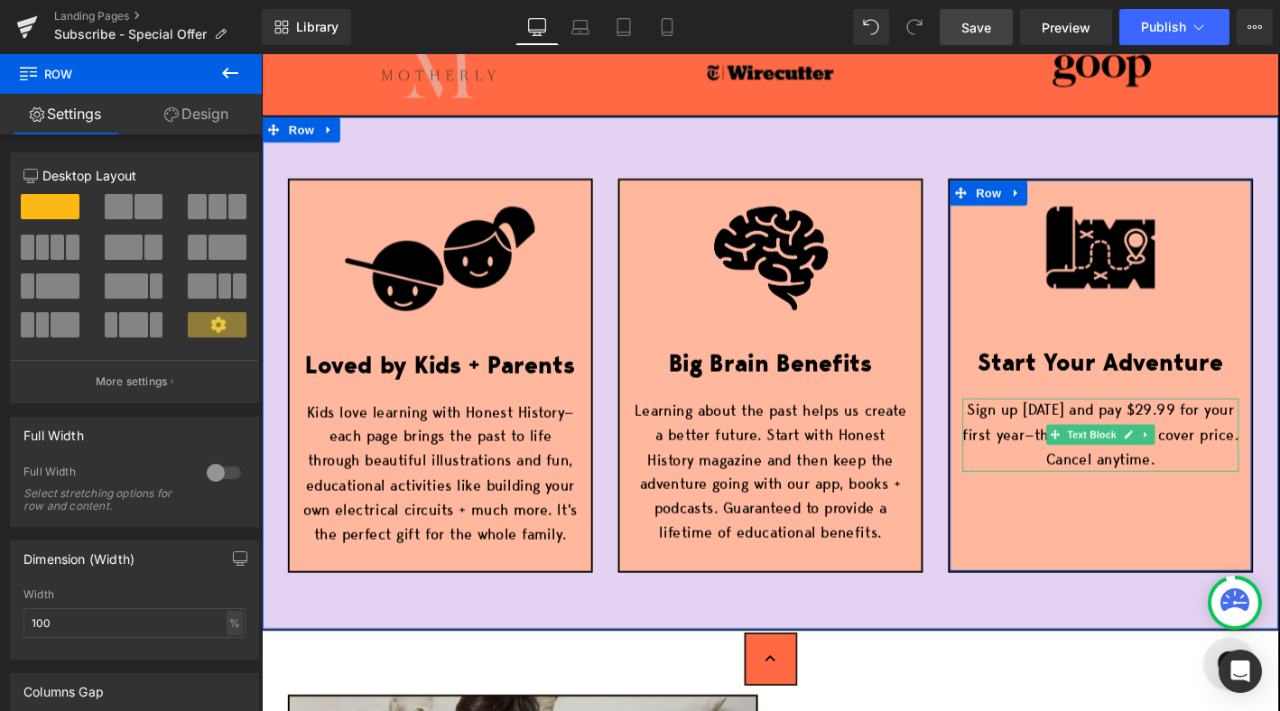
click at [1204, 436] on p "Sign up [DATE] and pay $29.99 for your first year—that's 58% off the cover pric…" at bounding box center [1161, 462] width 296 height 78
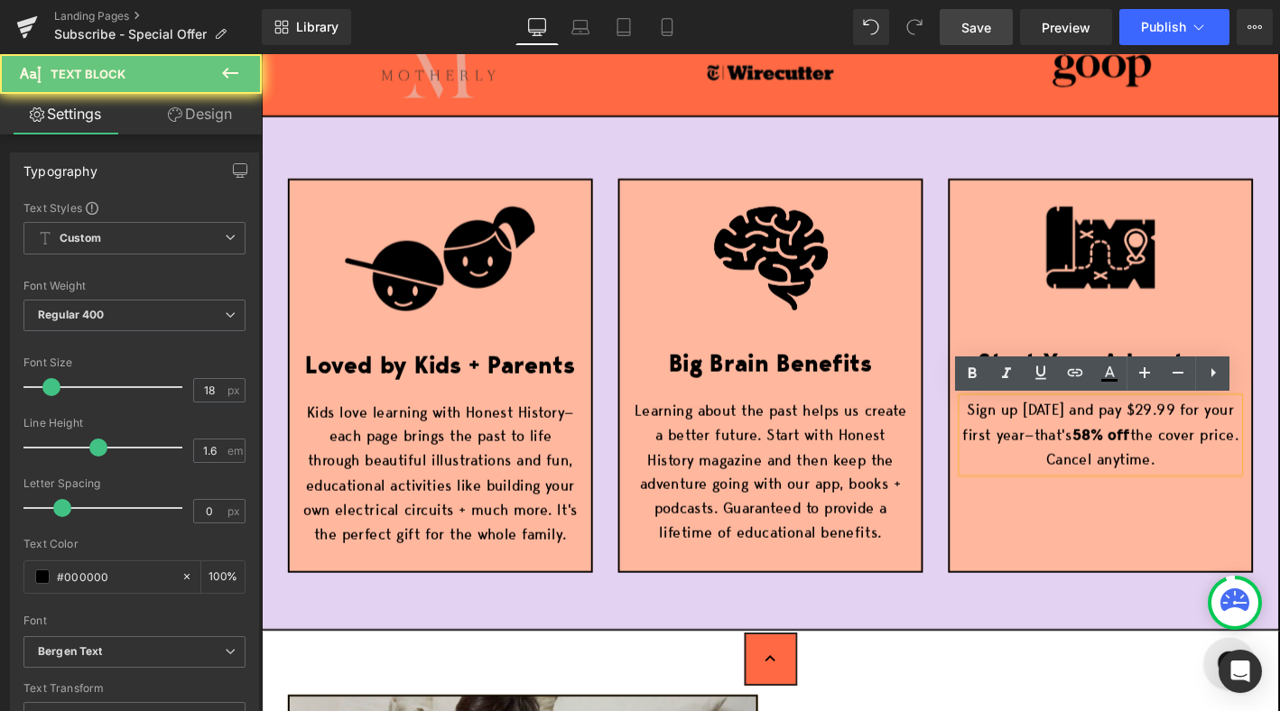
click at [1213, 437] on p "Sign up [DATE] and pay $29.99 for your first year—that's 58% off the cover pric…" at bounding box center [1161, 462] width 296 height 78
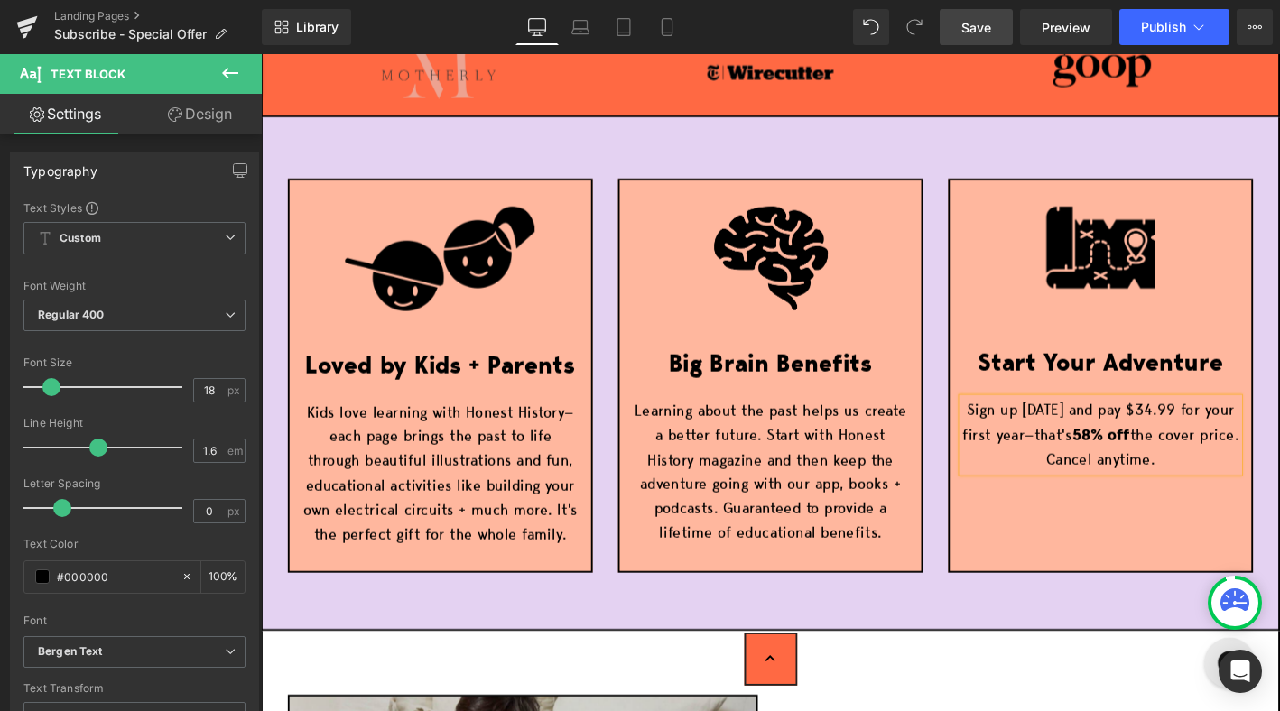
click at [1173, 458] on strong "58% off" at bounding box center [1161, 461] width 62 height 23
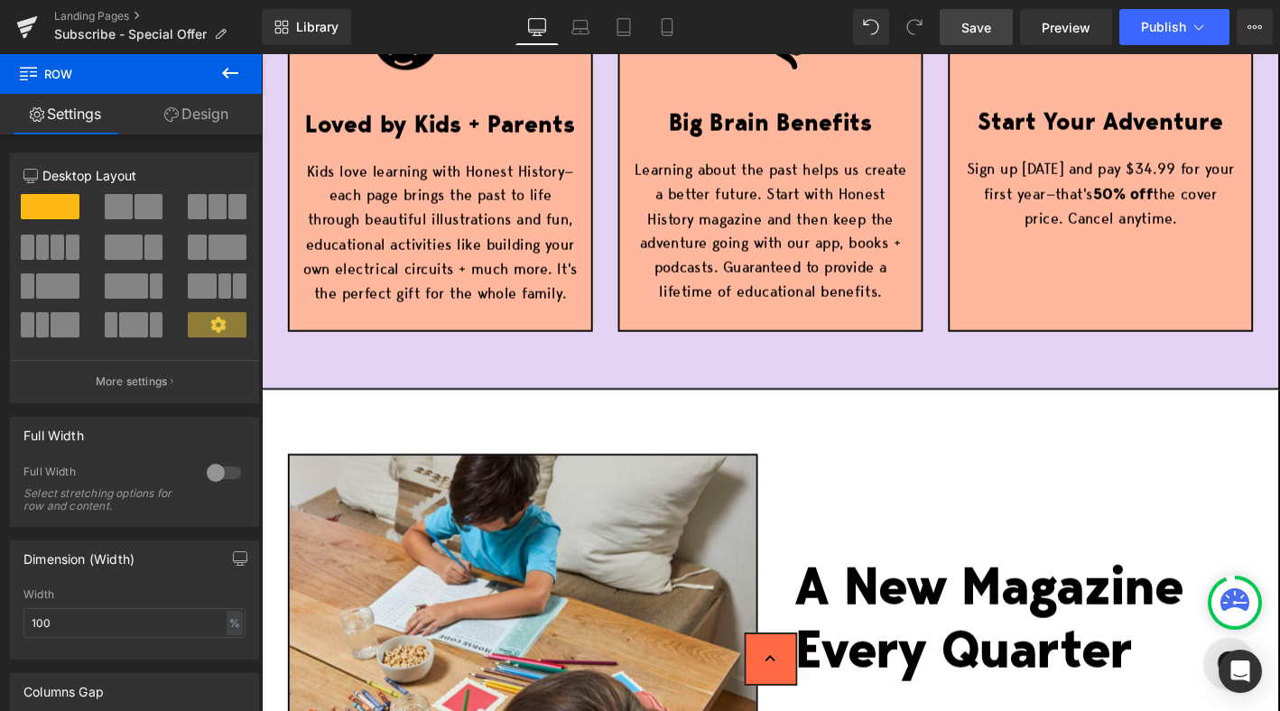
scroll to position [1189, 0]
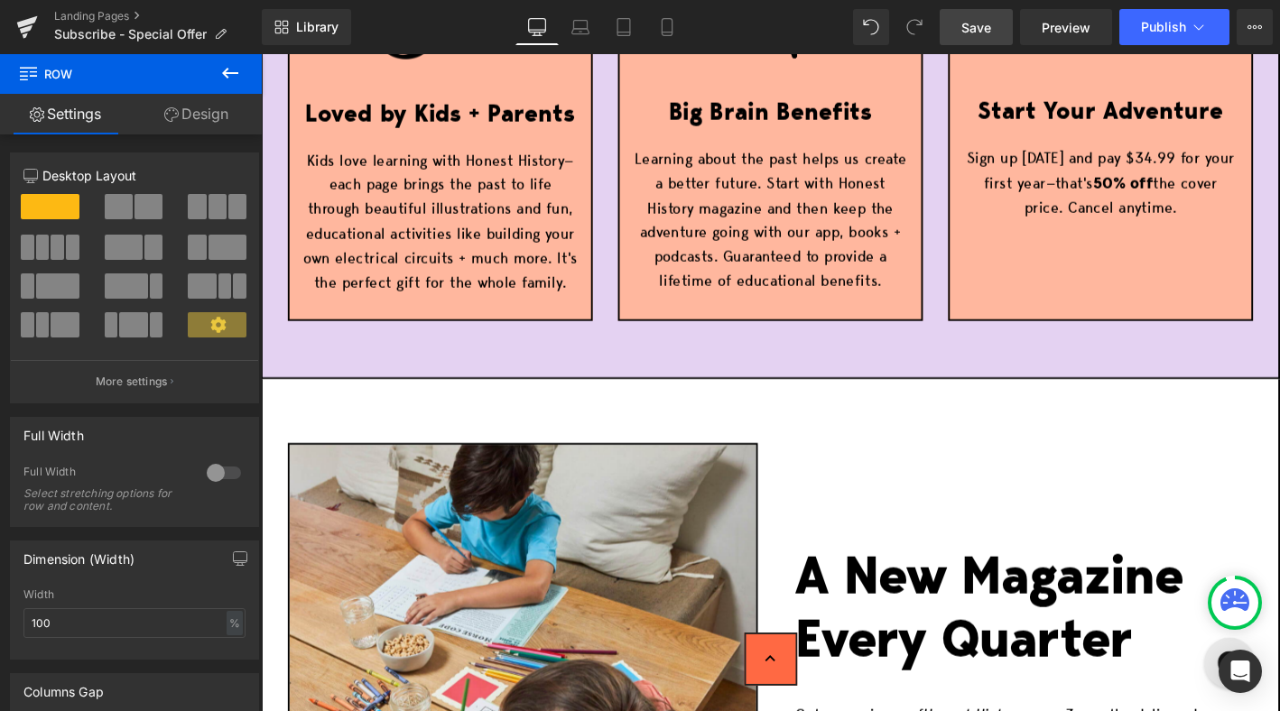
click at [968, 20] on span "Save" at bounding box center [976, 27] width 30 height 19
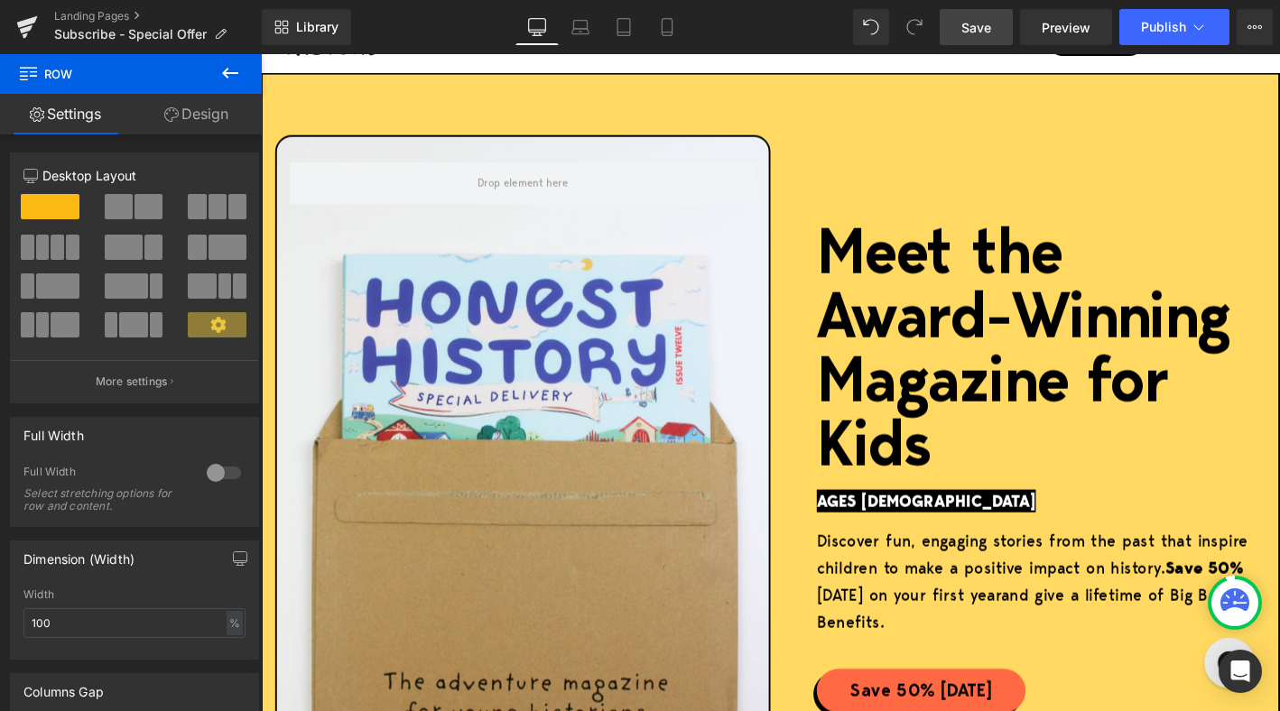
scroll to position [0, 0]
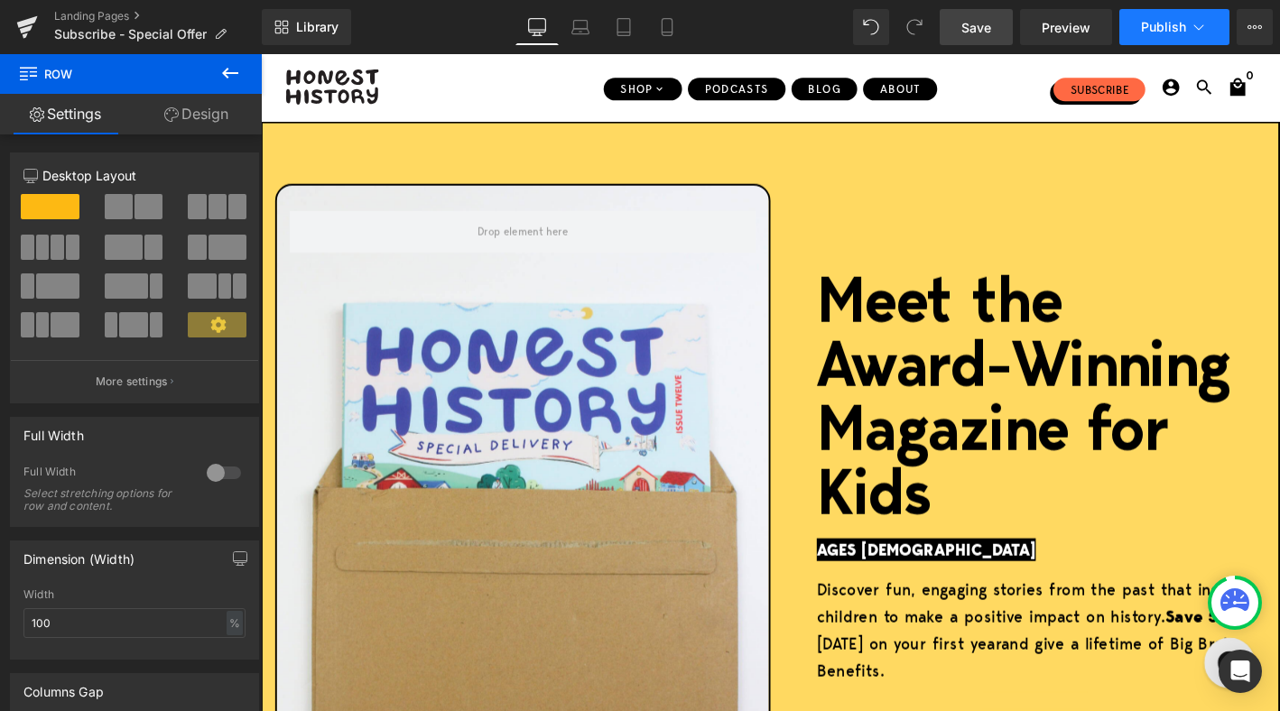
click at [1168, 25] on span "Publish" at bounding box center [1163, 27] width 45 height 14
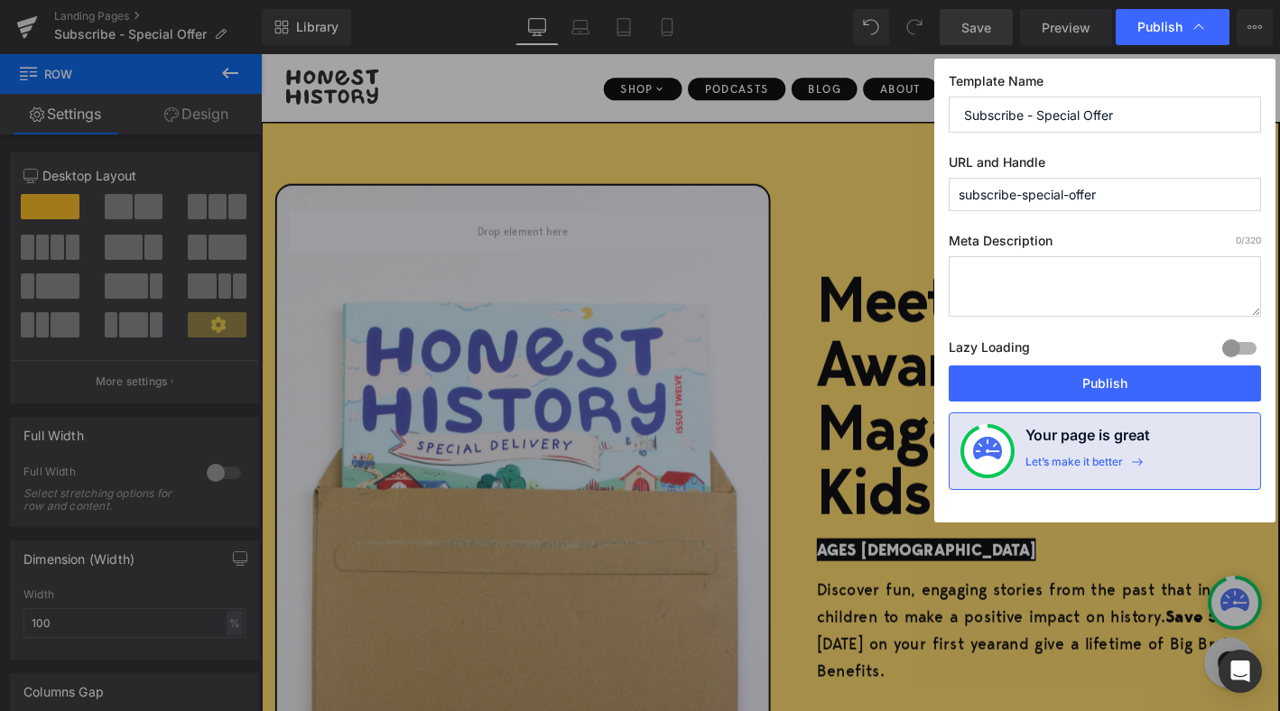
click at [1137, 190] on input "subscribe-special-offer" at bounding box center [1105, 194] width 312 height 33
type input "subscribe-special-offer-d512a"
click at [1098, 390] on button "Publish" at bounding box center [1105, 384] width 312 height 36
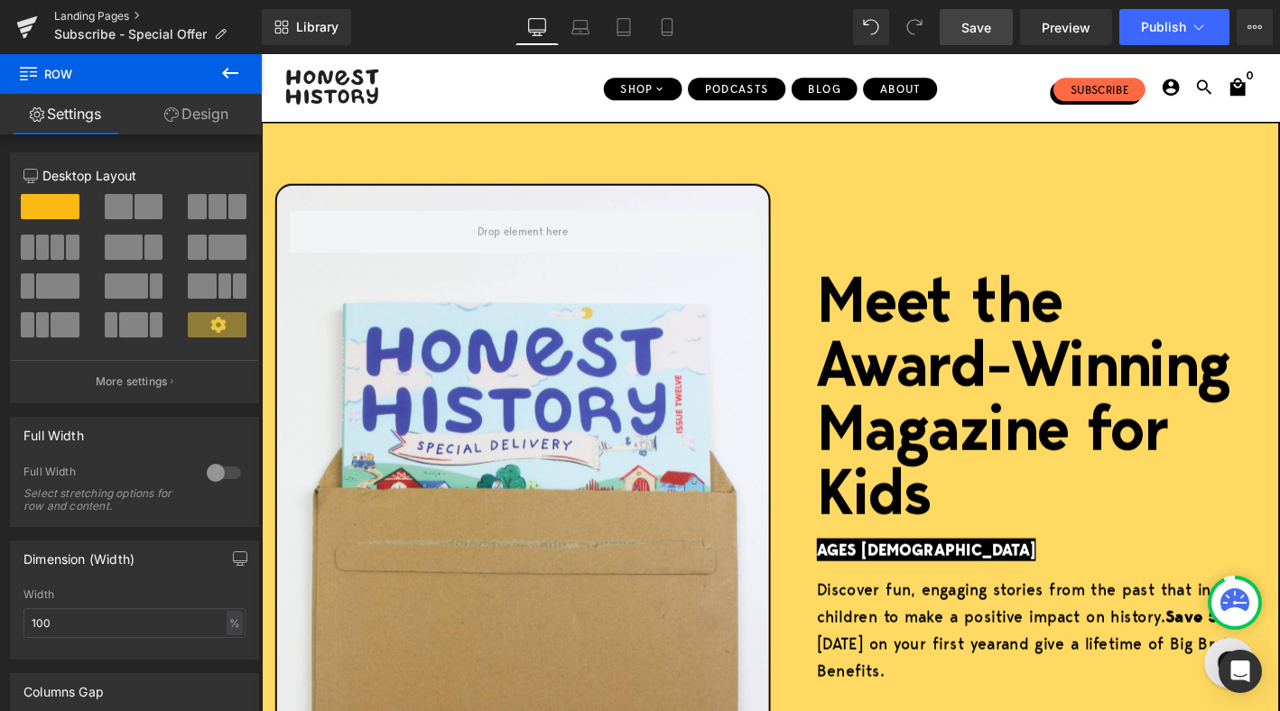
click at [107, 15] on link "Landing Pages" at bounding box center [158, 16] width 208 height 14
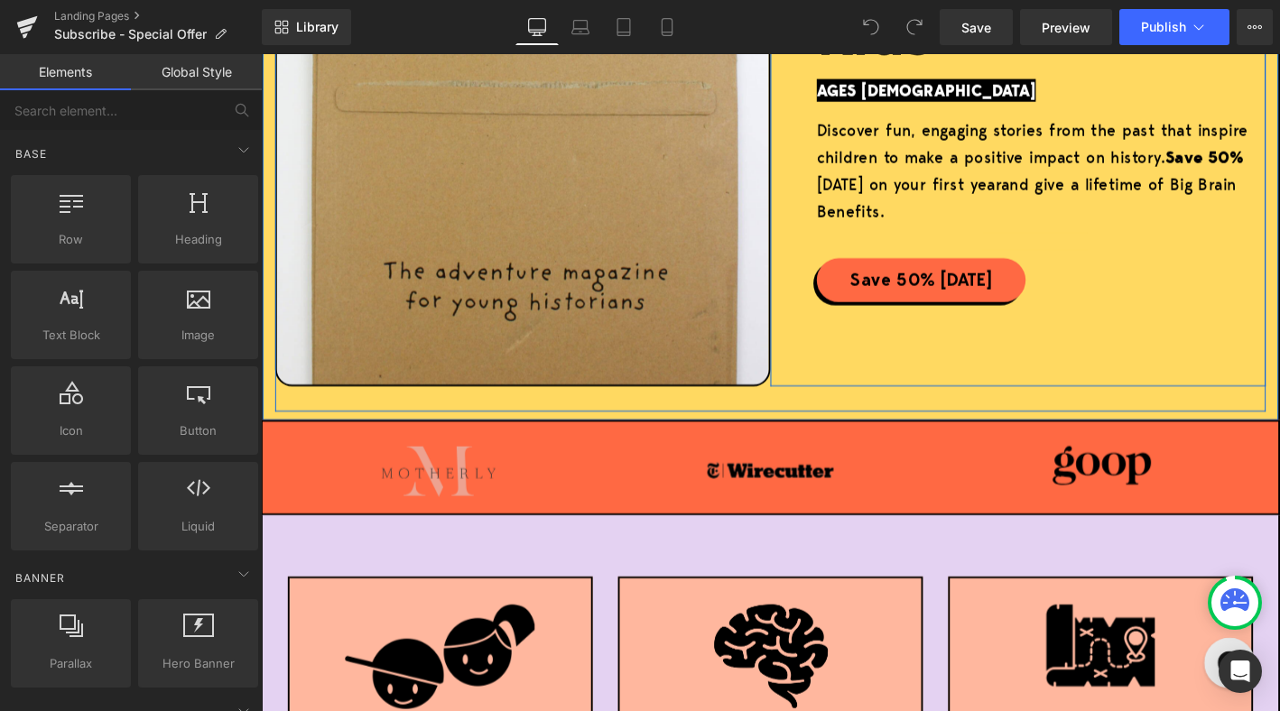
scroll to position [453, 0]
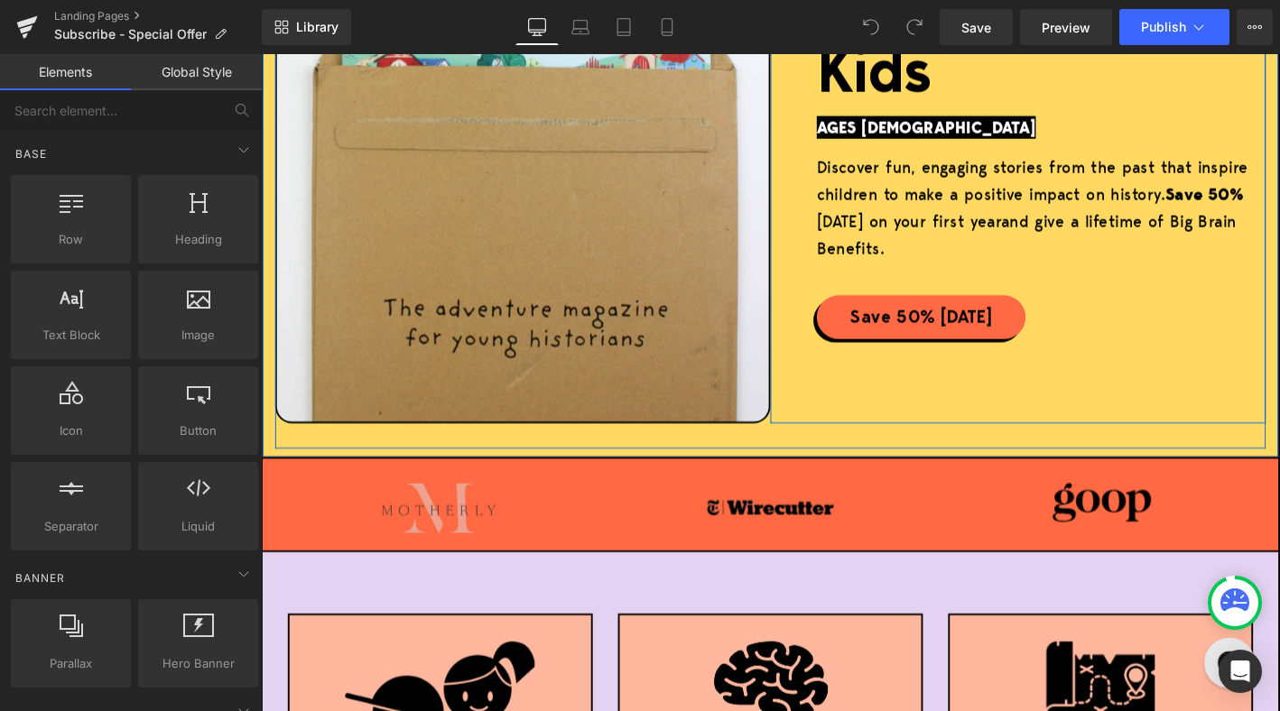
click at [1279, 205] on strong "Save 50%" at bounding box center [1272, 203] width 84 height 24
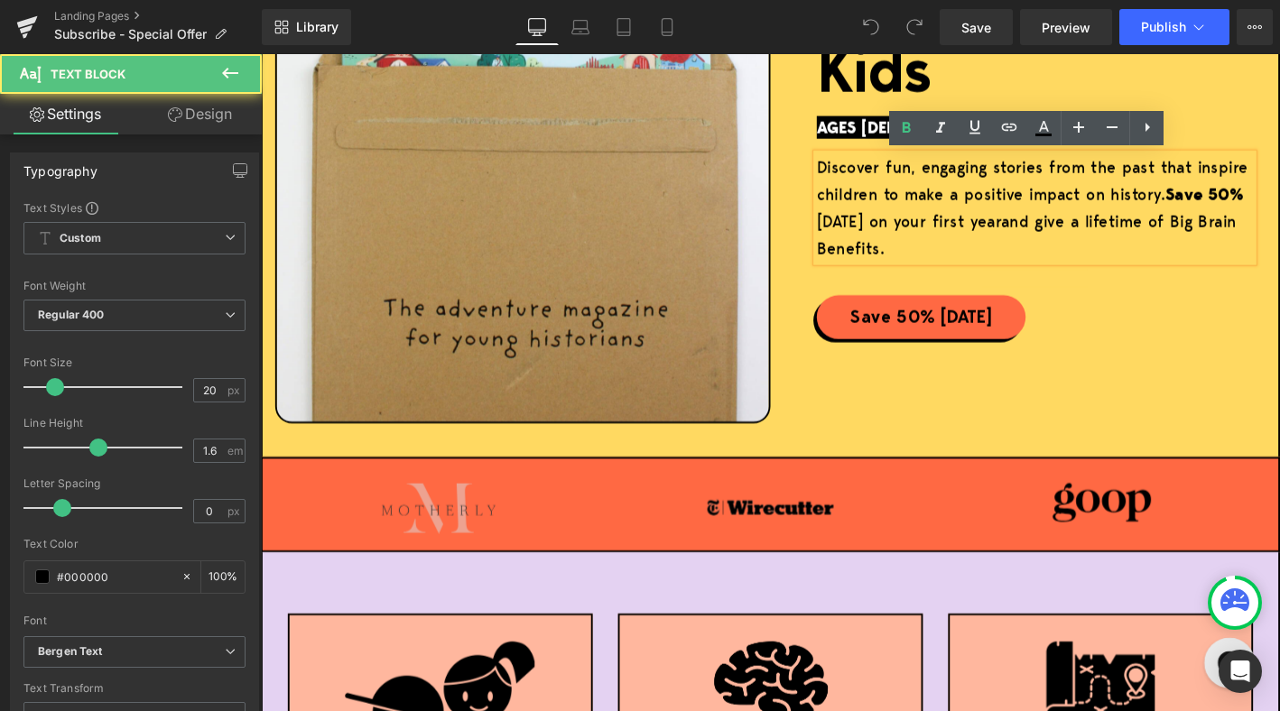
click at [1279, 205] on strong "Save 50%" at bounding box center [1272, 203] width 84 height 24
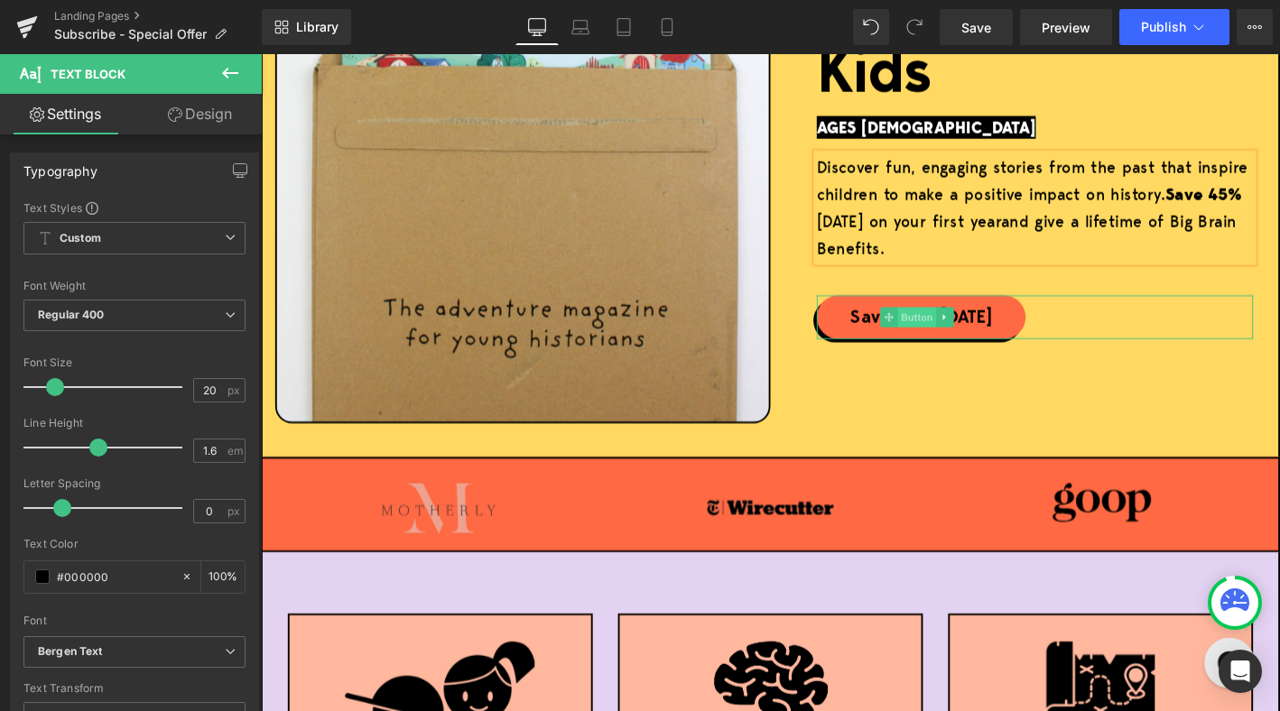
click at [945, 339] on span "Button" at bounding box center [964, 336] width 42 height 22
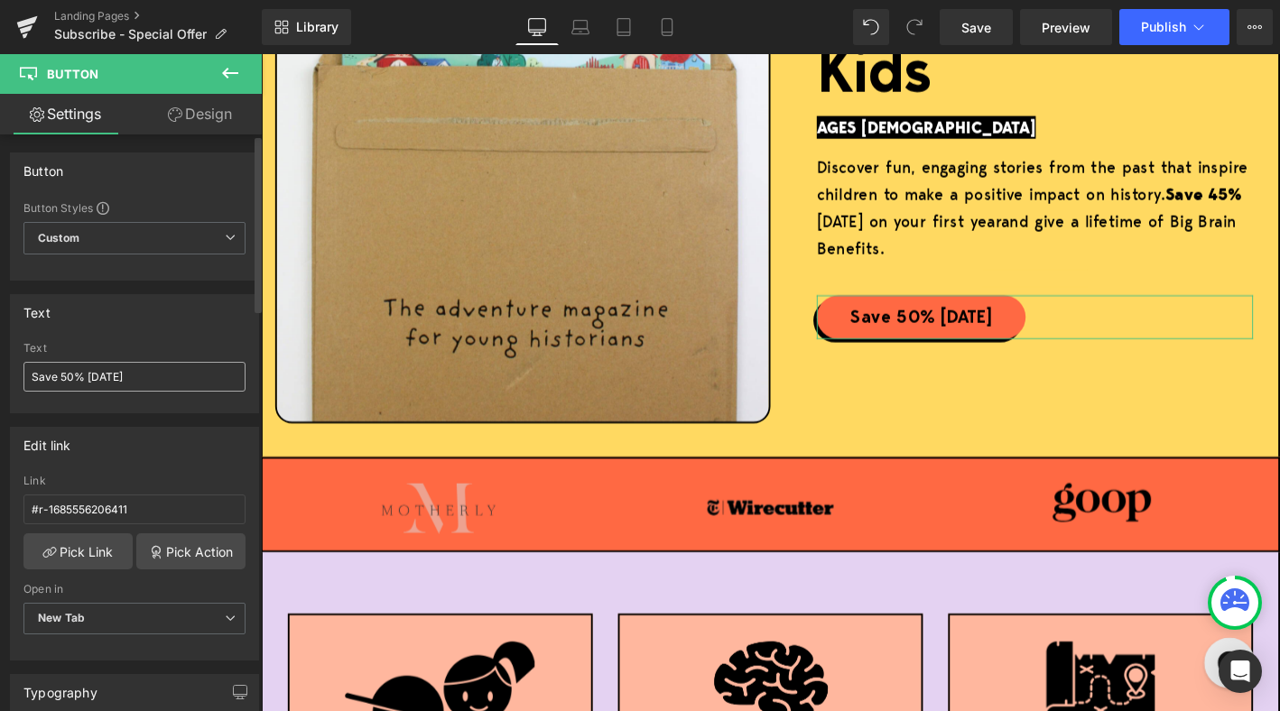
click at [72, 374] on input "Save 50% [DATE]" at bounding box center [134, 377] width 222 height 30
type input "Save 45% Today"
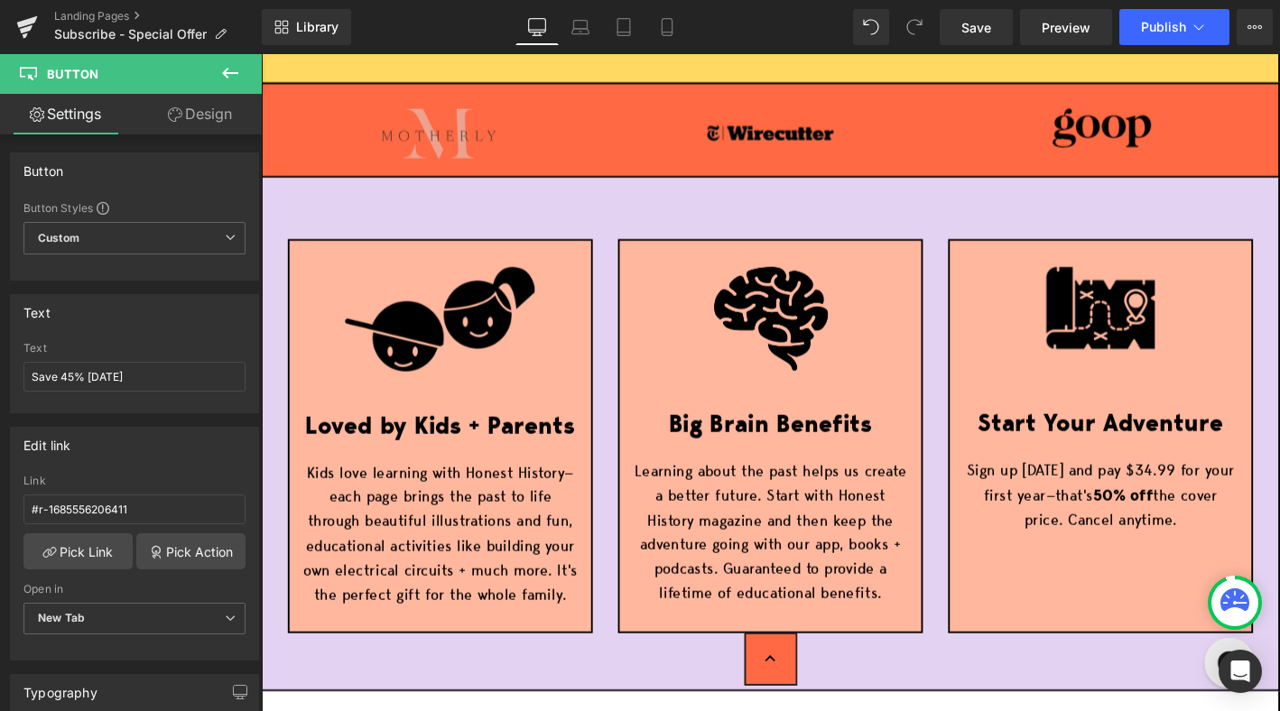
scroll to position [864, 0]
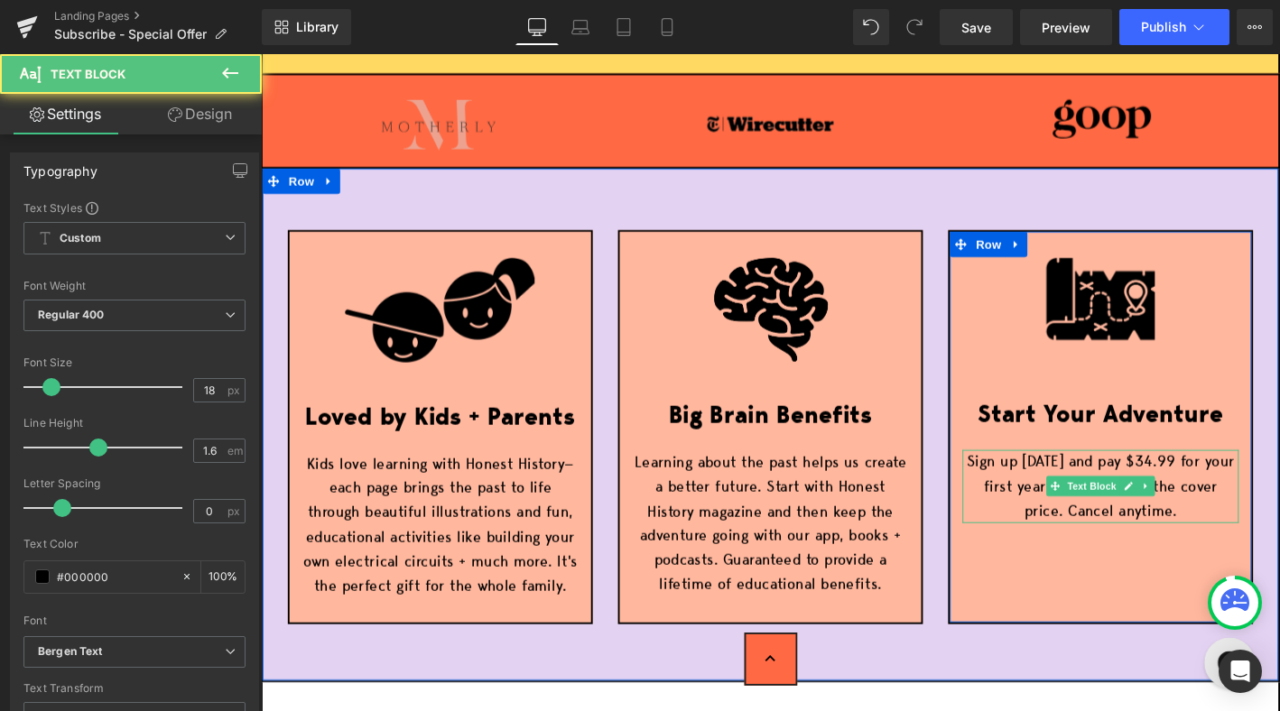
click at [1213, 489] on p "Sign up today and pay $34.99 for your first year—that's 50% off the cover price…" at bounding box center [1161, 517] width 296 height 78
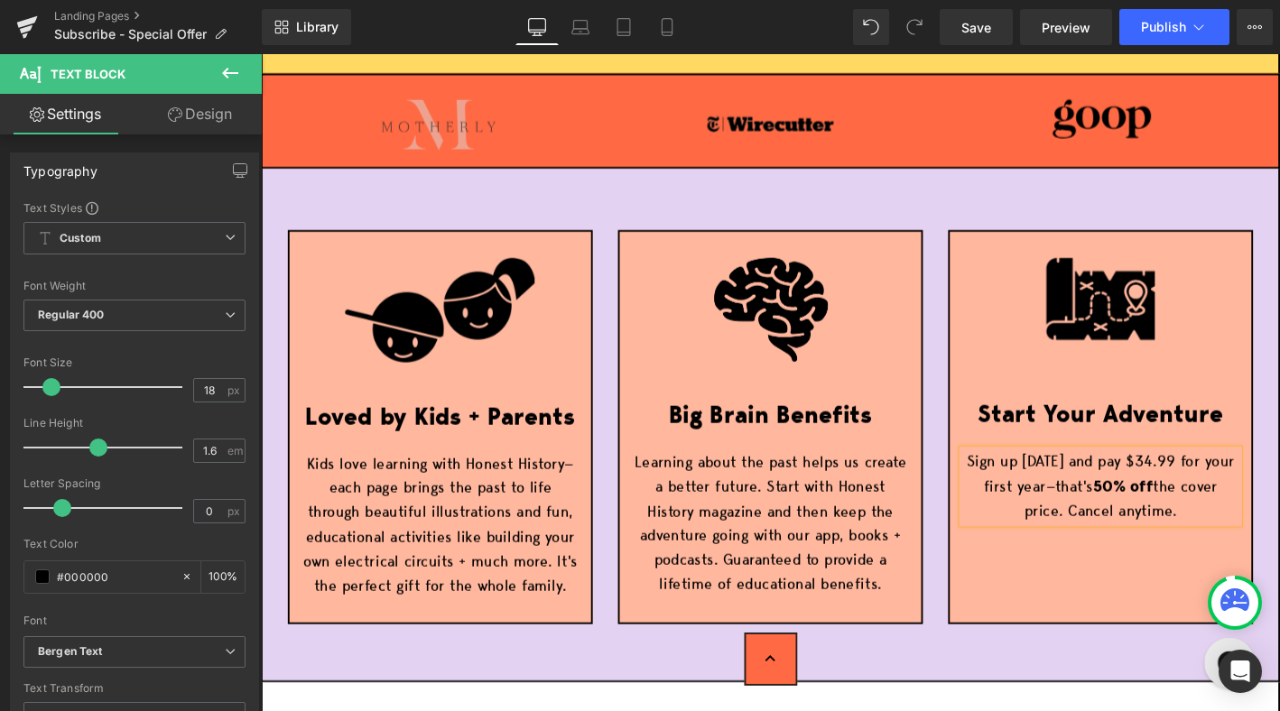
click at [1213, 489] on p "Sign up today and pay $34.99 for your first year—that's 50% off the cover price…" at bounding box center [1161, 517] width 296 height 78
click at [1164, 519] on strong "50% off" at bounding box center [1185, 516] width 64 height 23
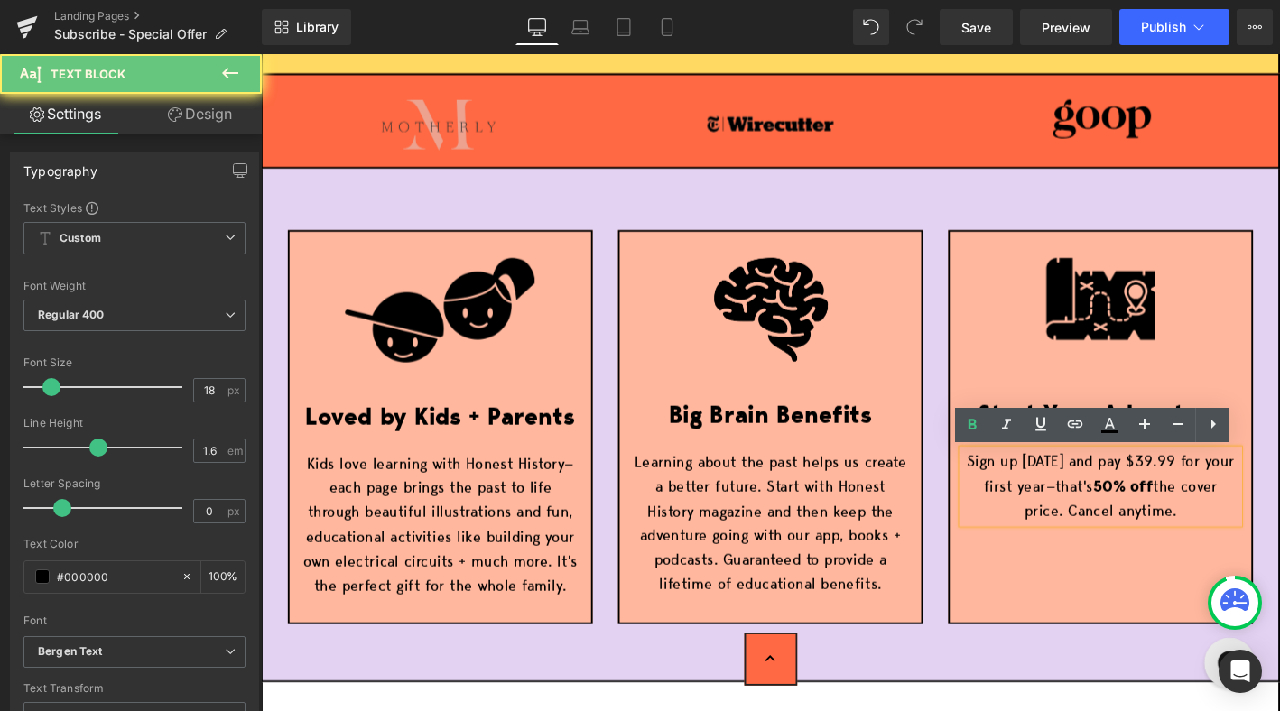
click at [1172, 519] on strong "50% off" at bounding box center [1185, 516] width 64 height 23
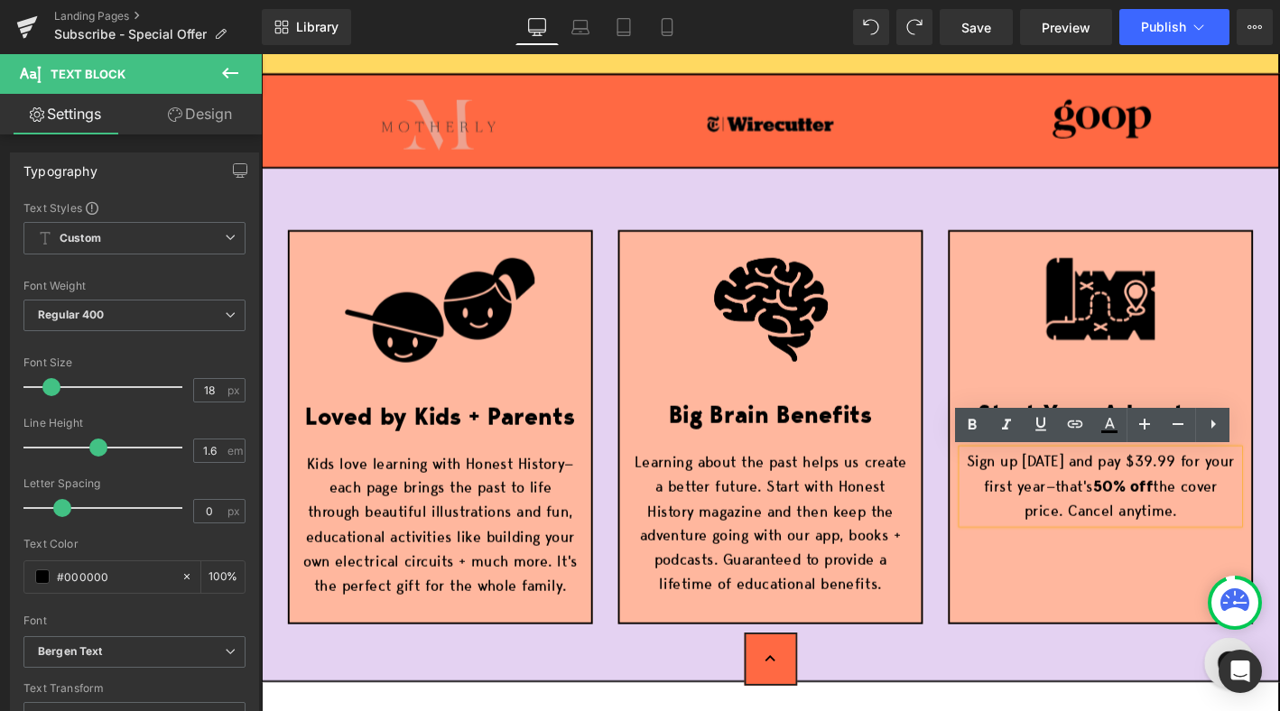
click at [1169, 514] on strong "50% off" at bounding box center [1185, 516] width 64 height 23
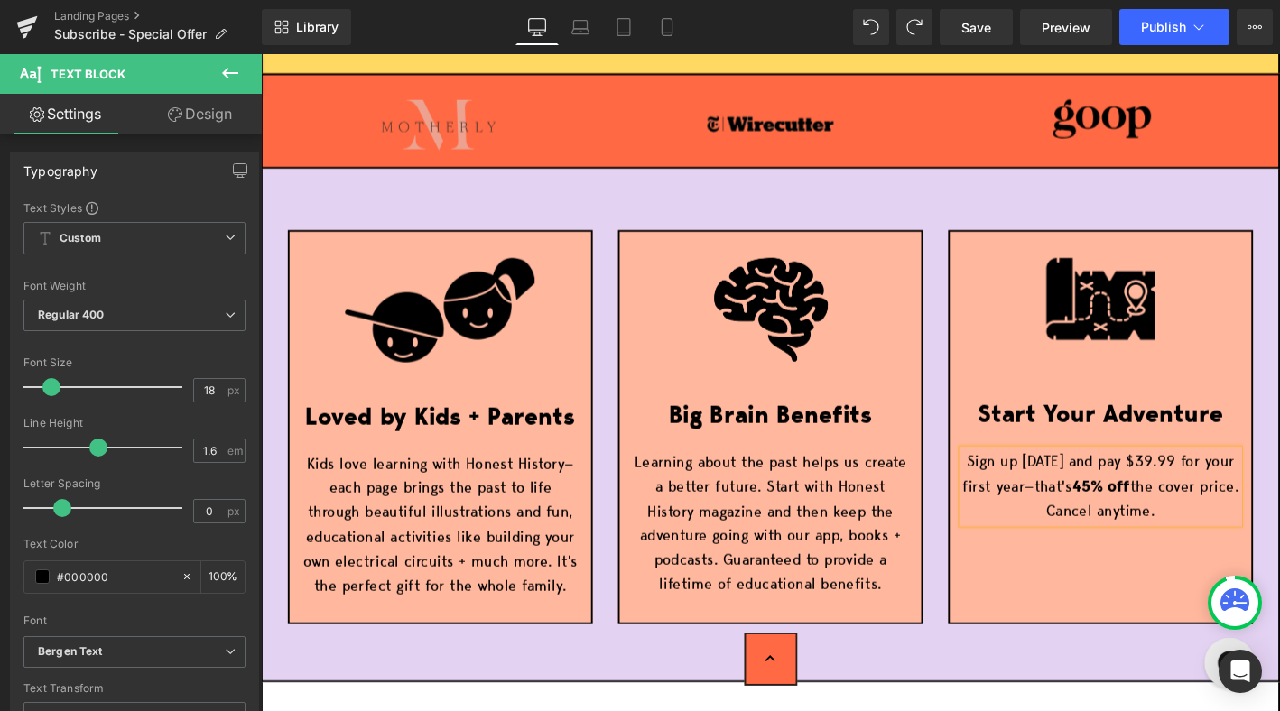
click at [988, 690] on div "Image Loved by Kids + Parents Text Block Kids love learning with Honest History…" at bounding box center [807, 452] width 1092 height 551
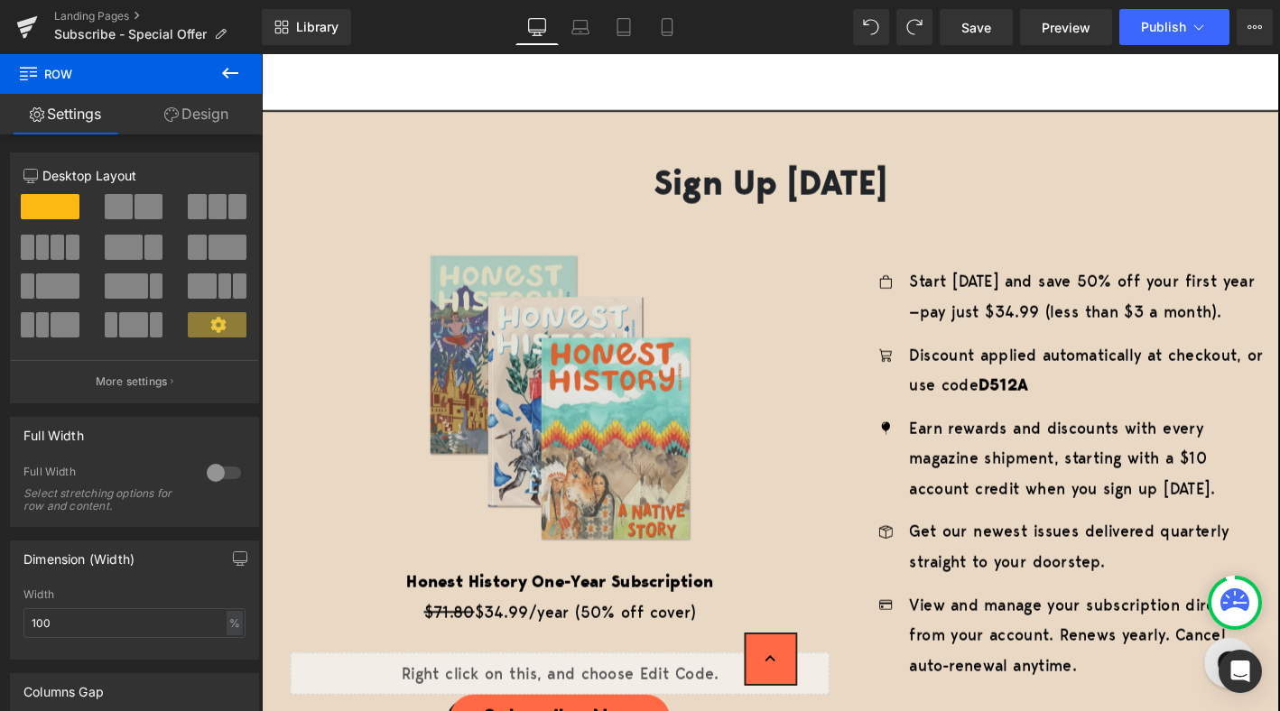
scroll to position [2867, 0]
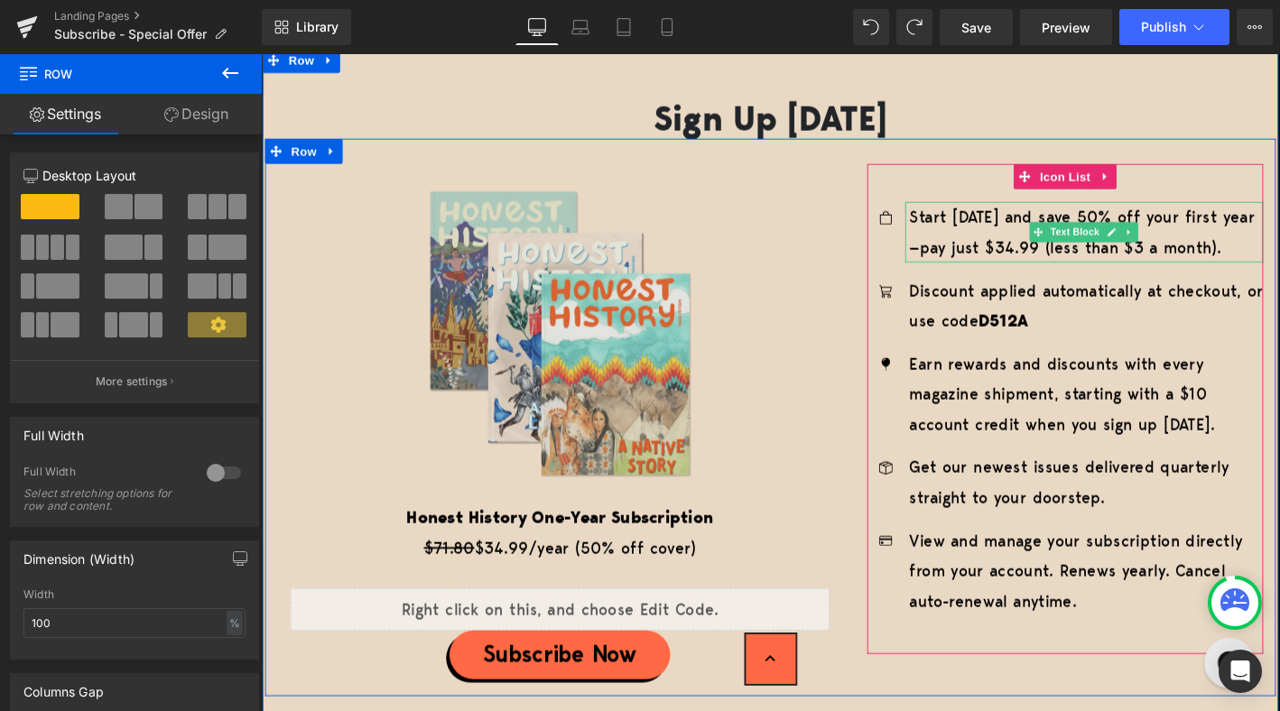
click at [1142, 224] on p "Start [DATE] and save 50% off your first year—pay just $34.99 (less than $3 a m…" at bounding box center [1145, 244] width 379 height 65
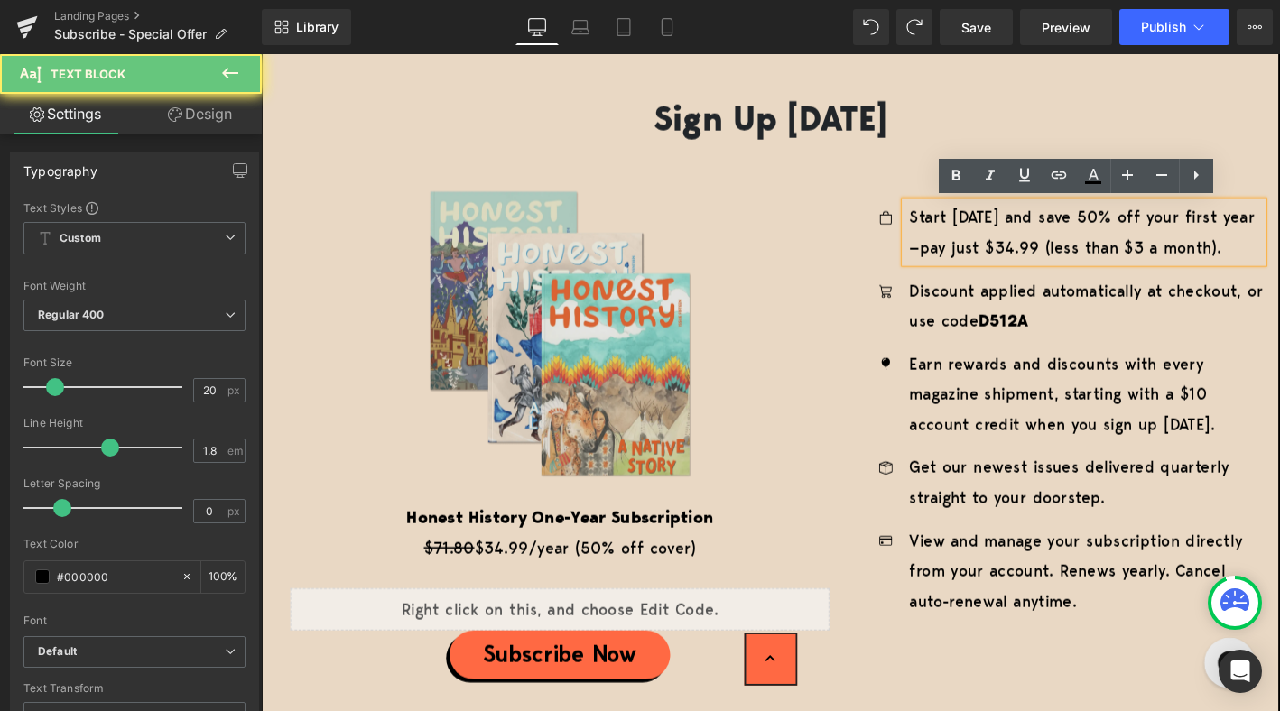
click at [1153, 227] on p "Start [DATE] and save 50% off your first year—pay just $34.99 (less than $3 a m…" at bounding box center [1145, 244] width 379 height 65
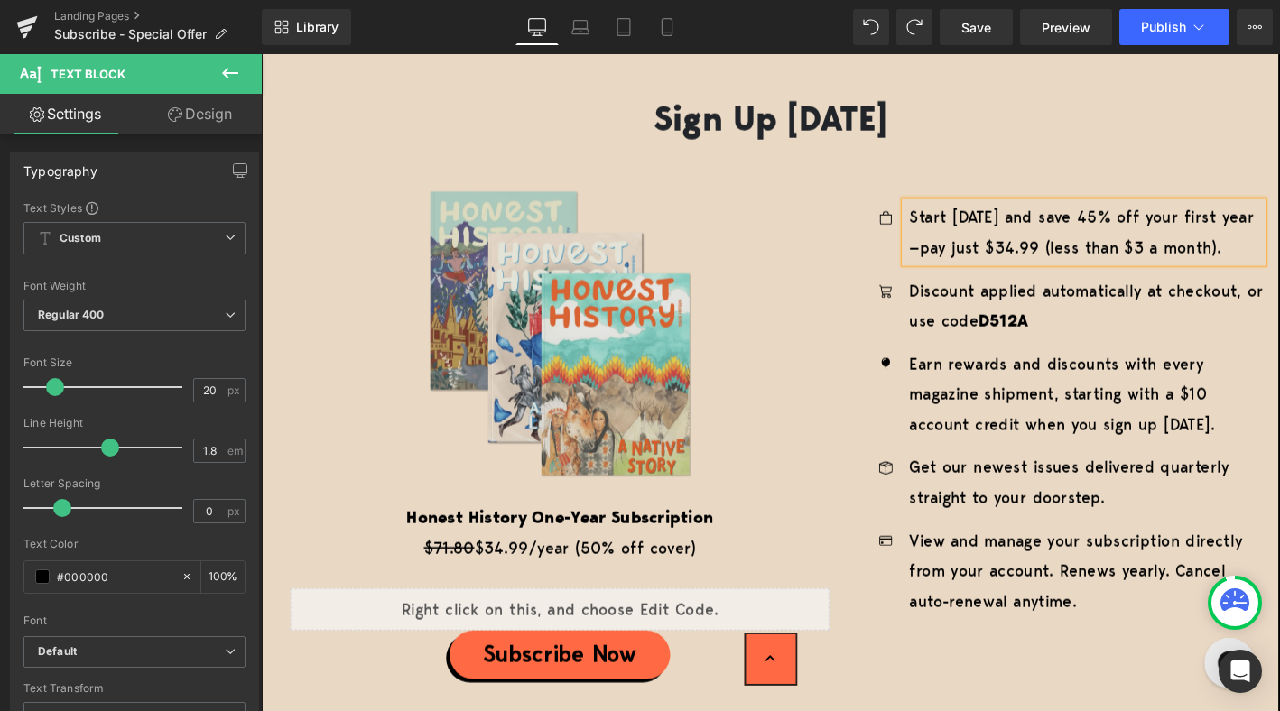
click at [1050, 260] on p "Start today and save 45% off your first year—pay just $34.99 (less than $3 a mo…" at bounding box center [1145, 244] width 379 height 65
click at [1153, 264] on p "Start today and save 45% off your first year—pay just $39.99 (less than $3 a mo…" at bounding box center [1145, 244] width 379 height 65
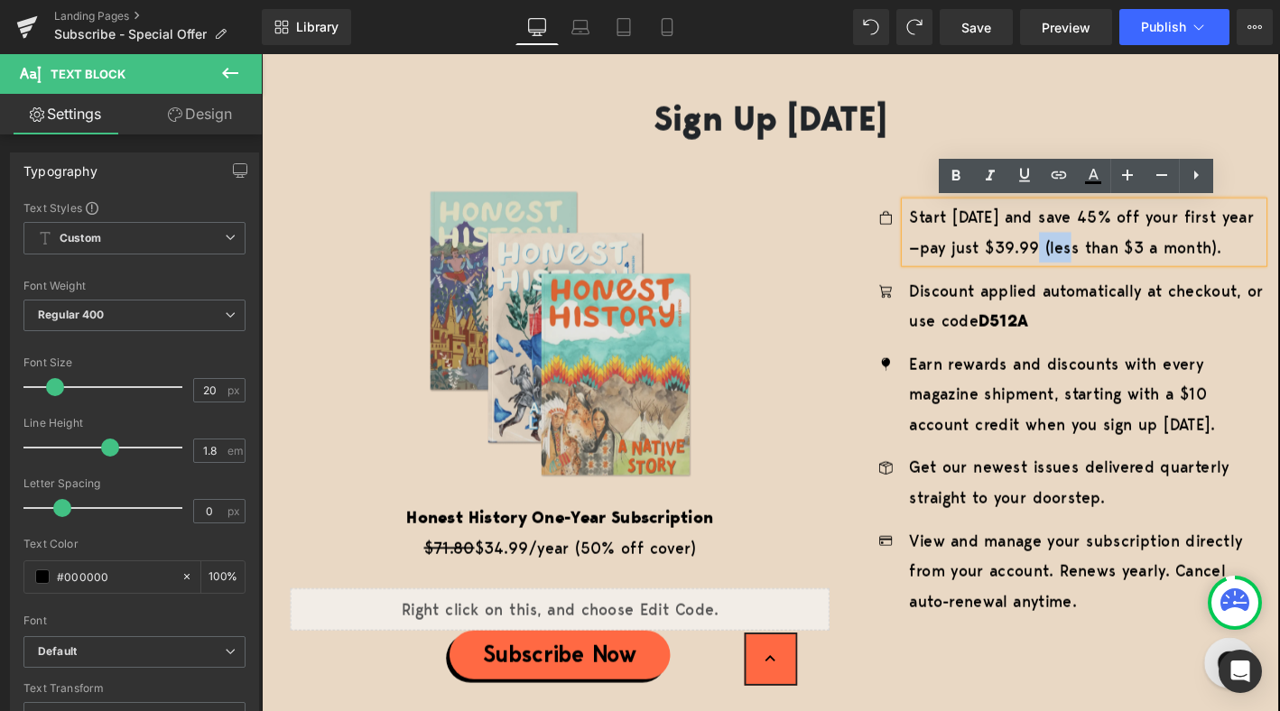
drag, startPoint x: 1087, startPoint y: 261, endPoint x: 1125, endPoint y: 256, distance: 39.1
click at [1125, 256] on p "Start today and save 45% off your first year—pay just $39.99 (less than $3 a mo…" at bounding box center [1145, 244] width 379 height 65
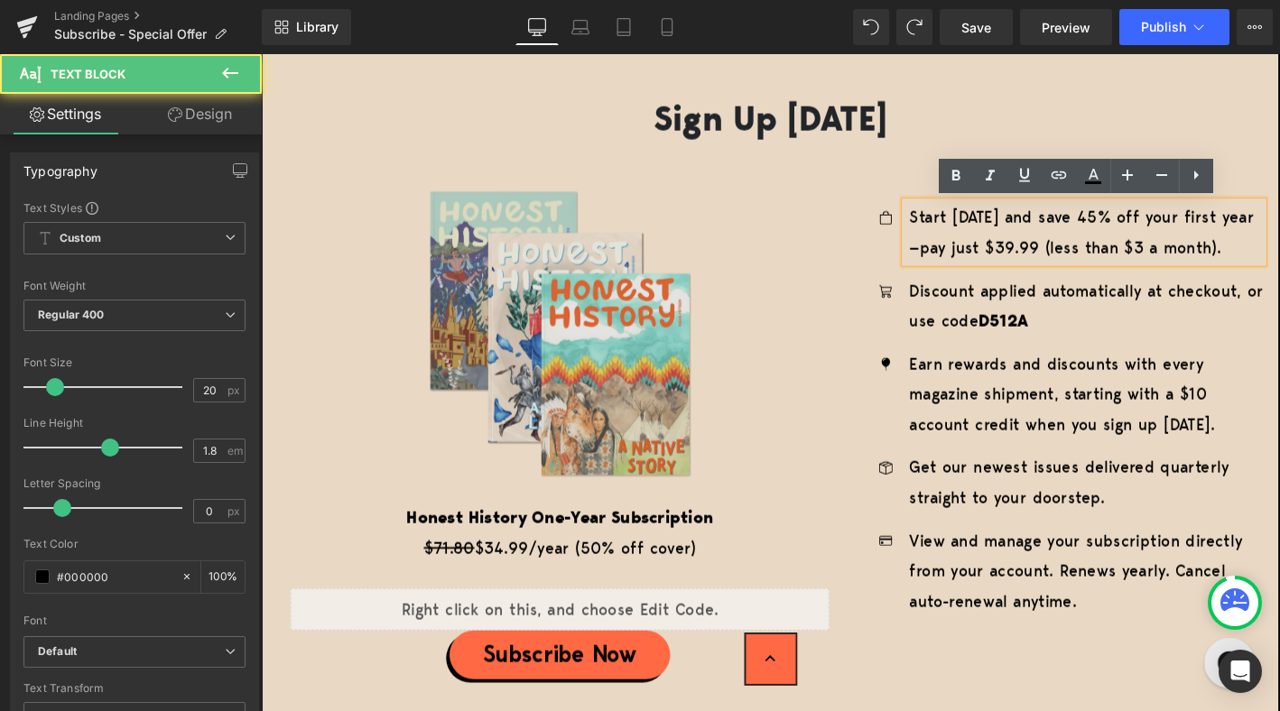
click at [1180, 257] on p "Start today and save 45% off your first year—pay just $39.99 (less than $3 a mo…" at bounding box center [1145, 244] width 379 height 65
click at [1190, 258] on p "Start today and save 45% off your first year—pay just $39.99 (less than $3 a mo…" at bounding box center [1145, 244] width 379 height 65
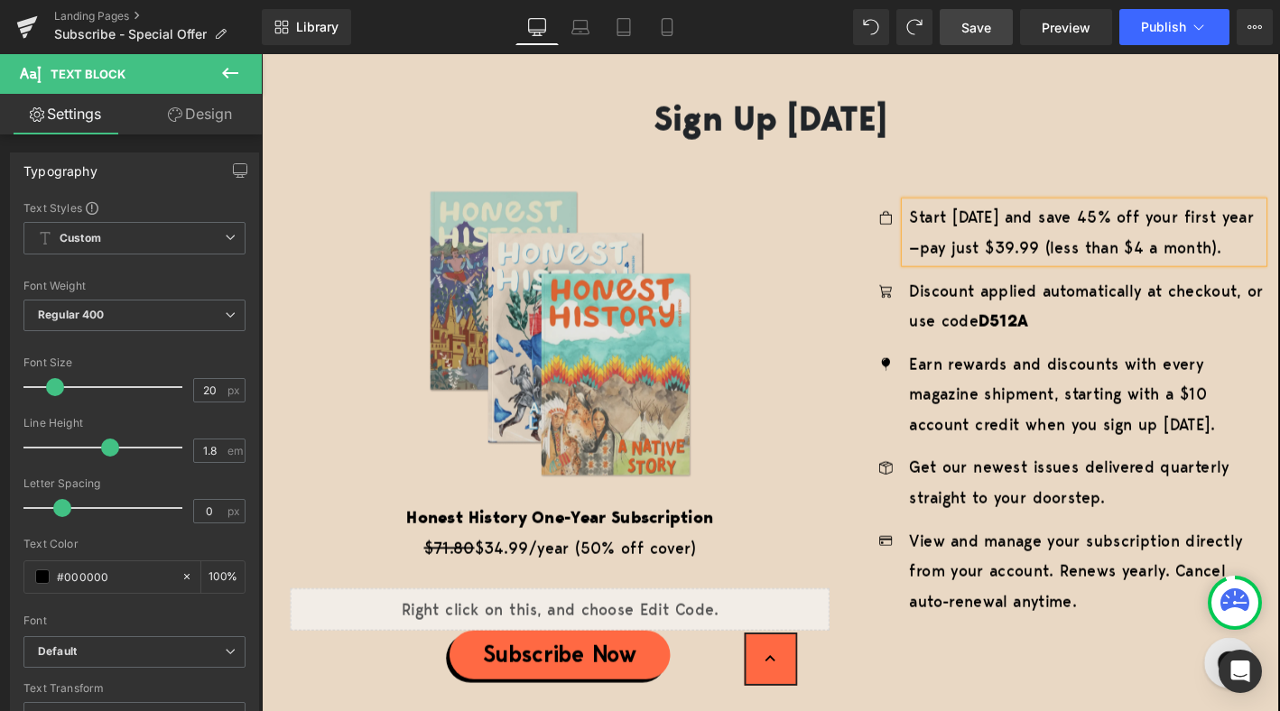
click at [982, 29] on span "Save" at bounding box center [976, 27] width 30 height 19
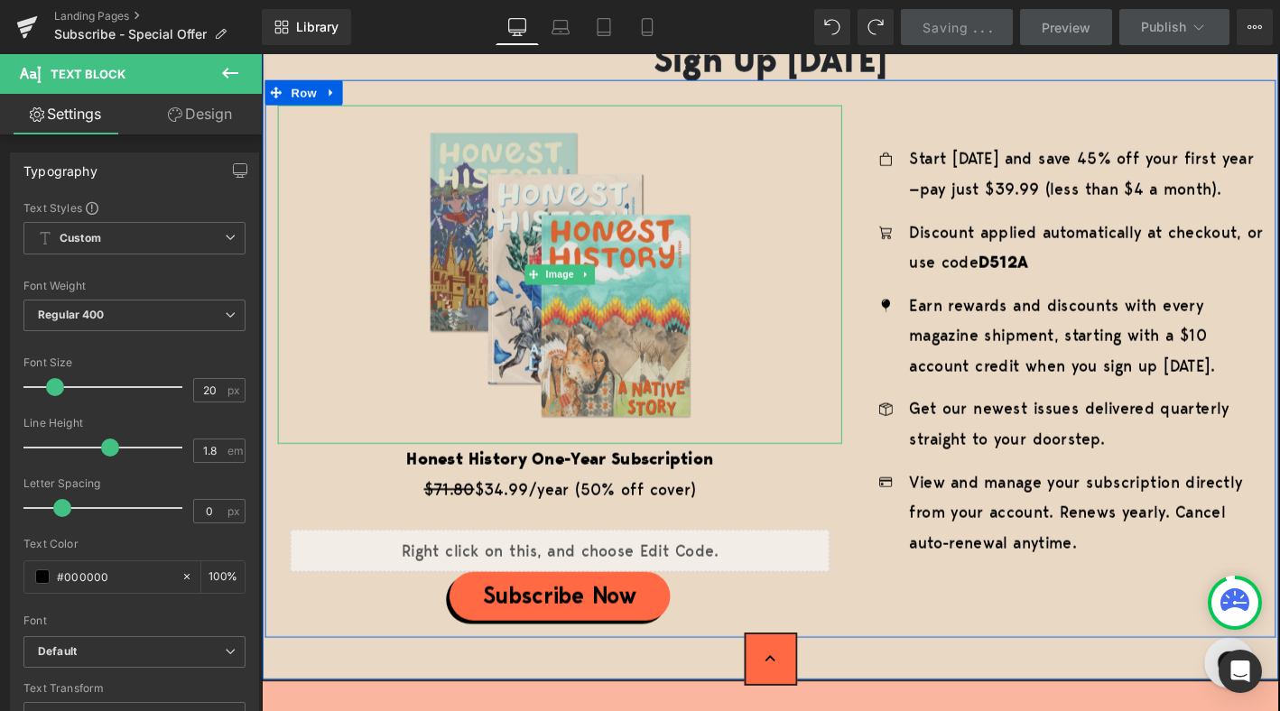
scroll to position [2930, 0]
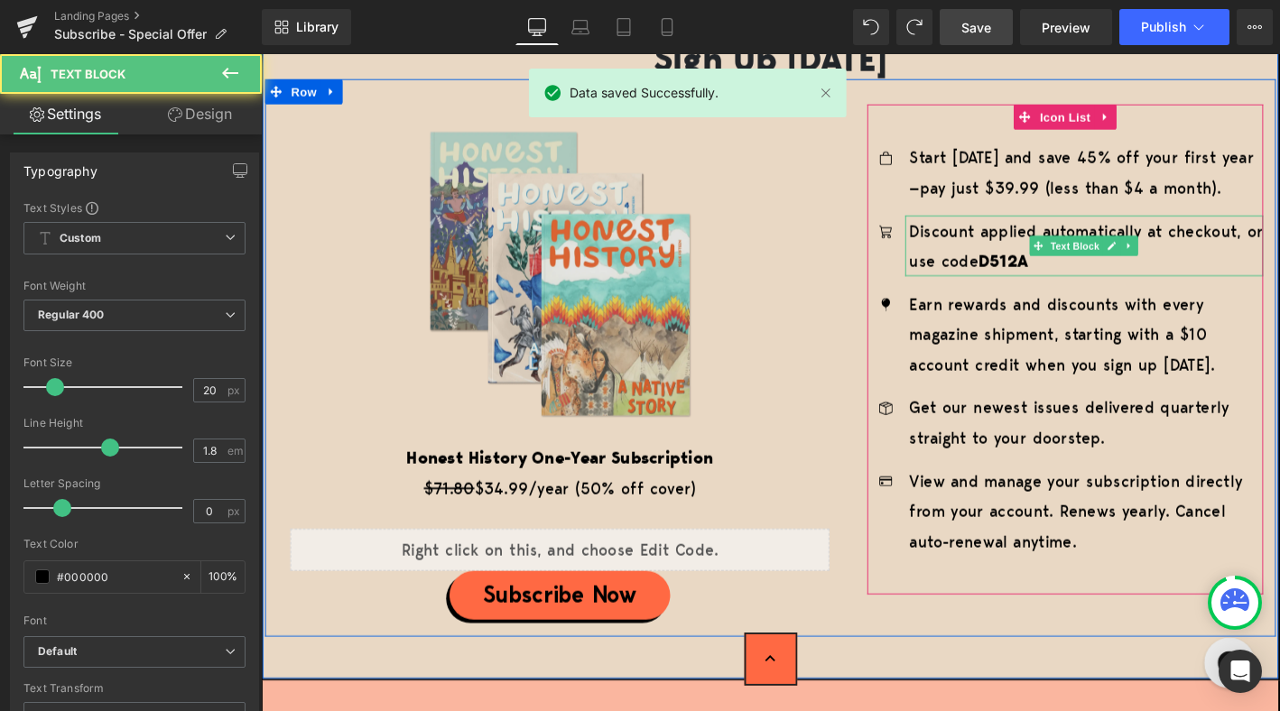
click at [1083, 281] on strong "D512A" at bounding box center [1056, 276] width 53 height 24
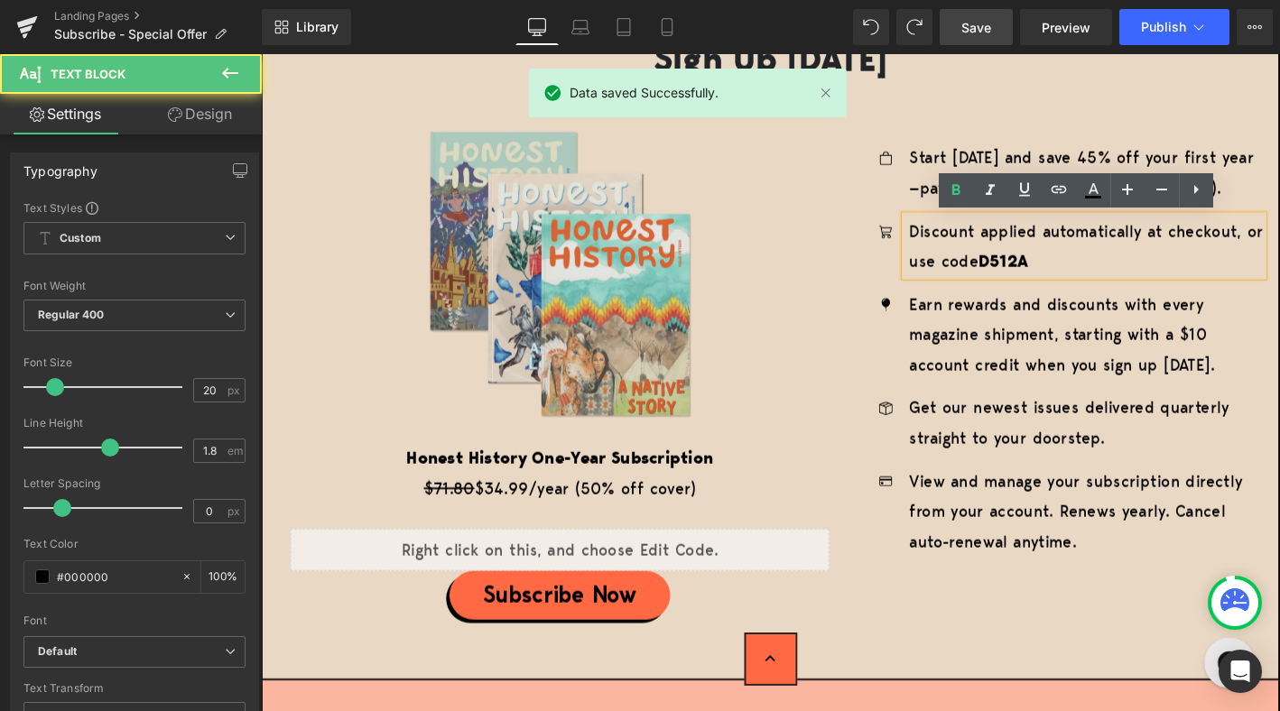
click at [1088, 273] on p "Discount applied automatically at checkout, or use code D512A" at bounding box center [1145, 259] width 379 height 65
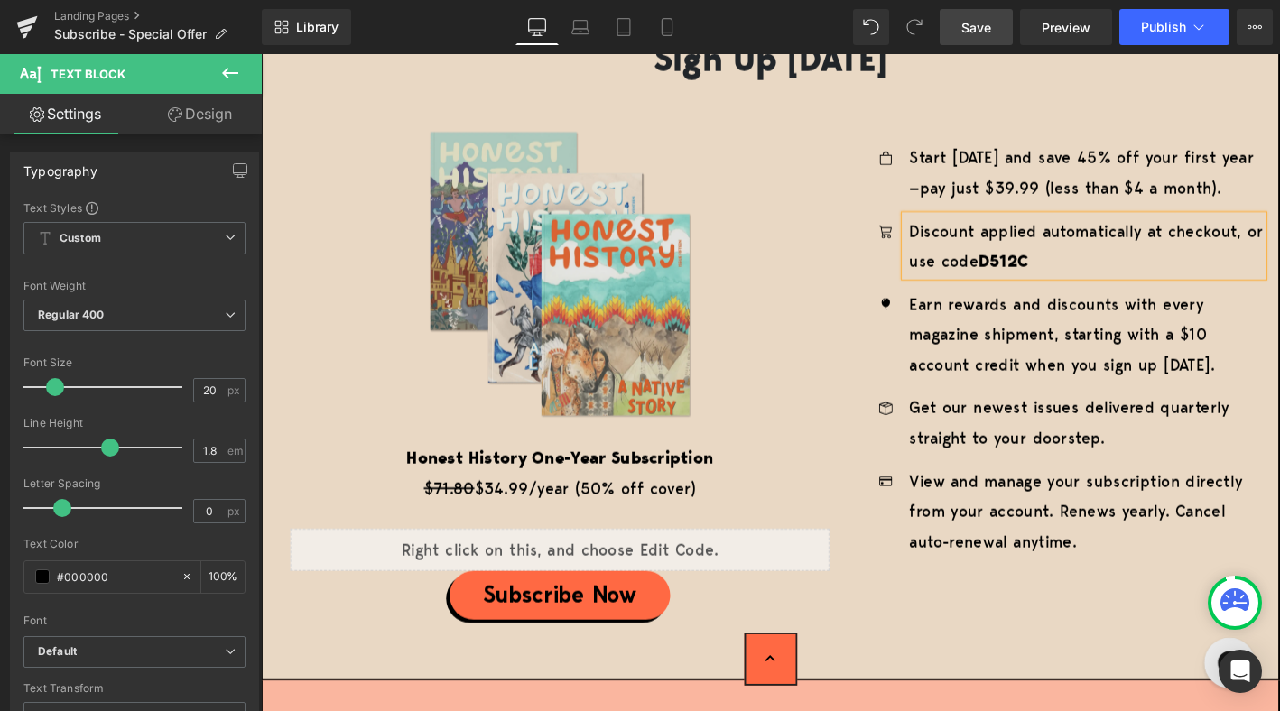
click at [990, 26] on span "Save" at bounding box center [976, 27] width 30 height 19
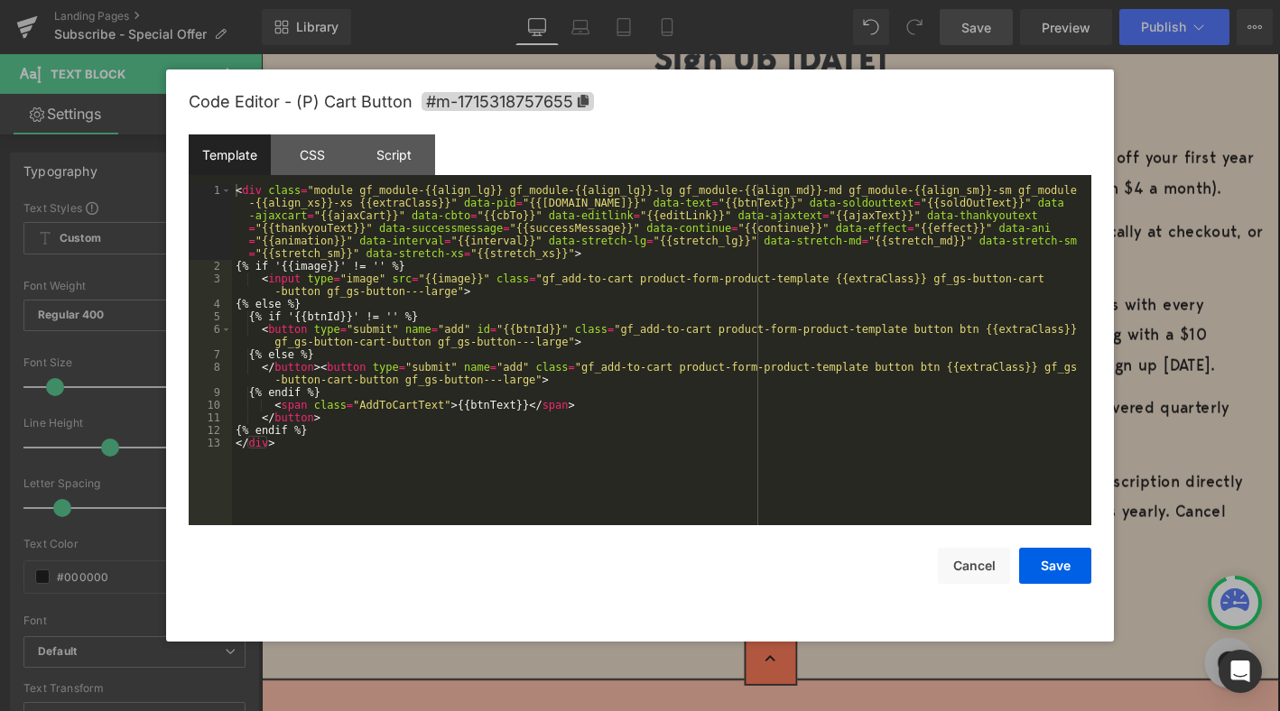
click at [563, 0] on div "Button You are previewing how the will restyle your page. You can not edit Elem…" at bounding box center [640, 0] width 1280 height 0
click at [400, 169] on div "Script" at bounding box center [394, 154] width 82 height 41
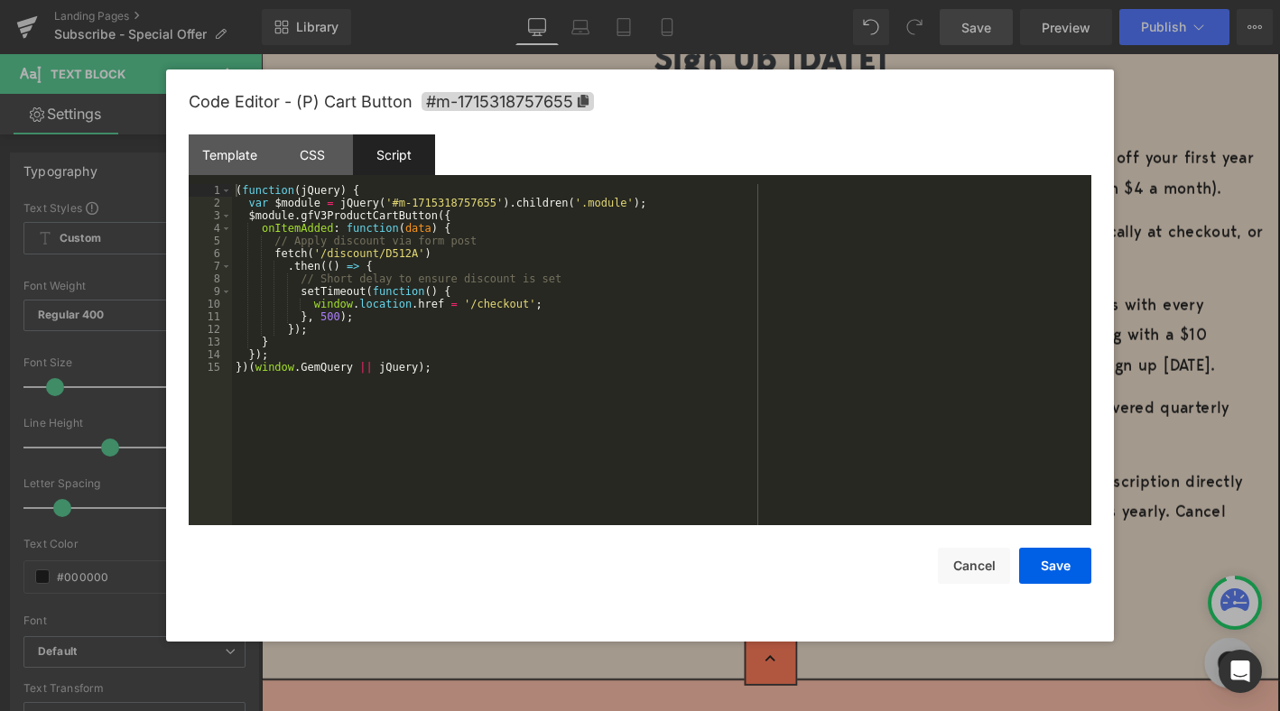
click at [417, 255] on div "( function ( jQuery ) { var $module = jQuery ( '#m-1715318757655' ) . children …" at bounding box center [661, 367] width 859 height 366
click at [1052, 562] on button "Save" at bounding box center [1055, 566] width 72 height 36
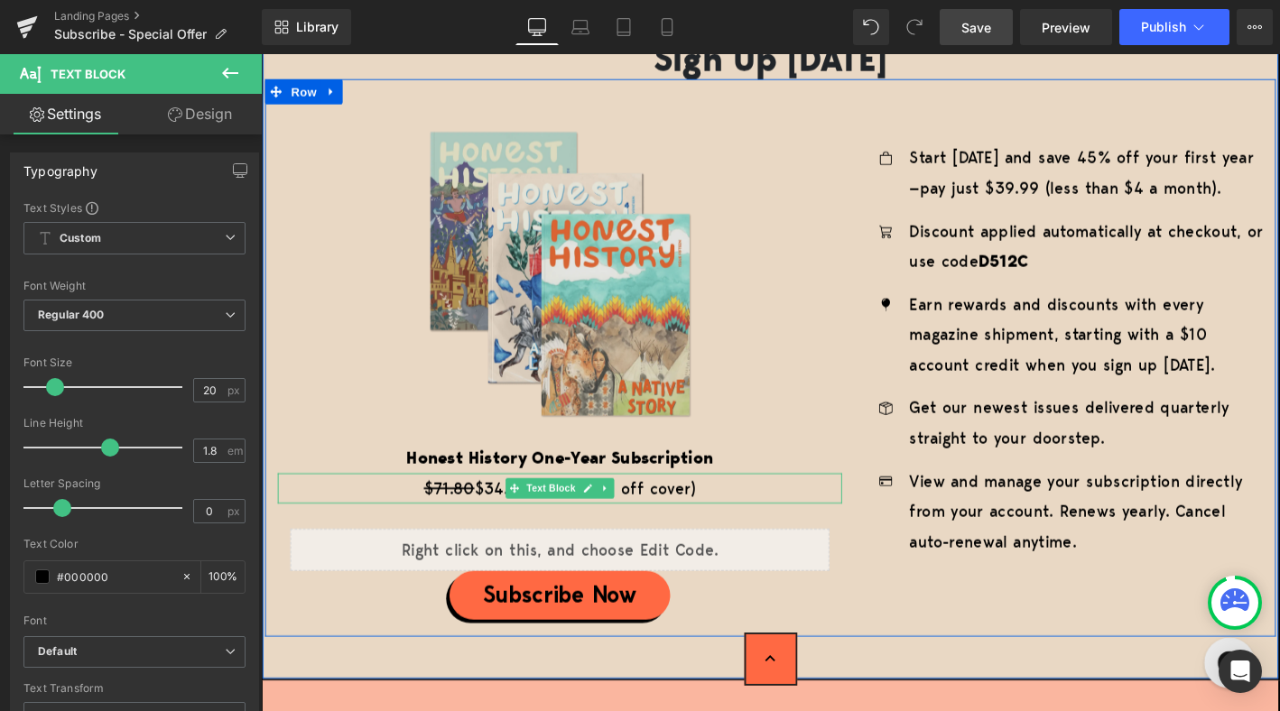
click at [501, 519] on p "$71.80 $34.99/year (50% off cover)" at bounding box center [581, 520] width 605 height 32
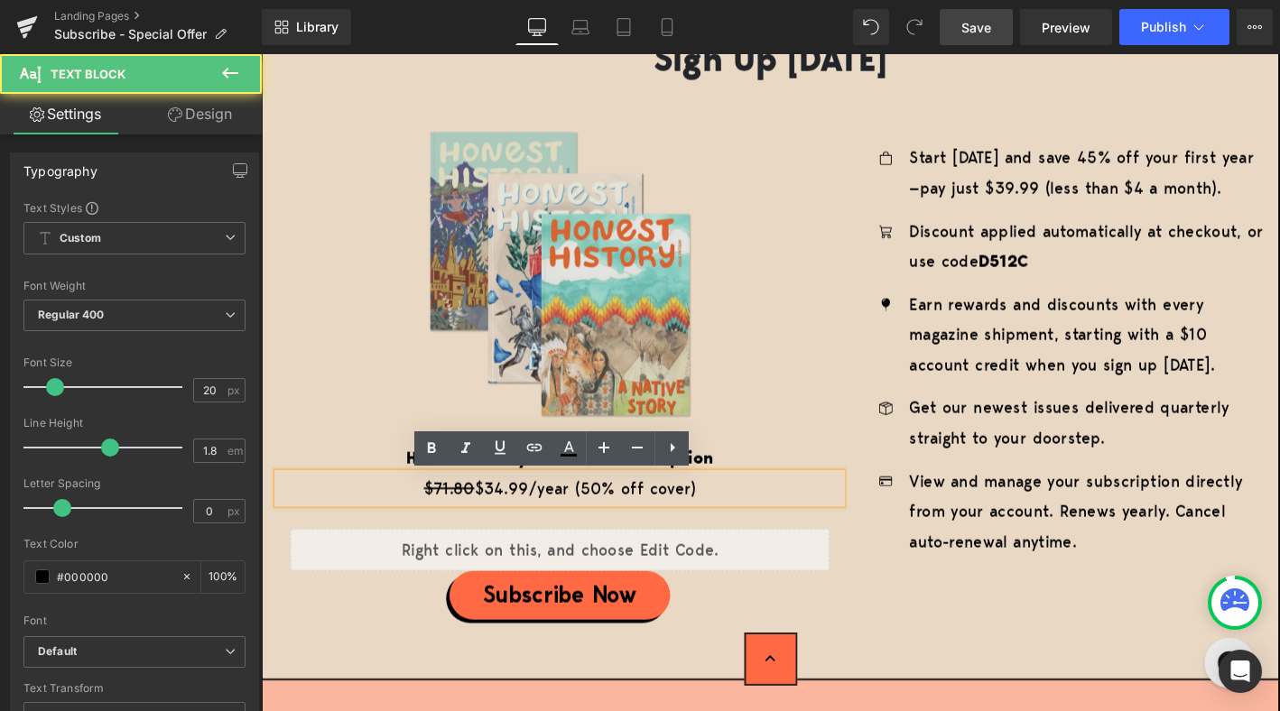
click at [521, 523] on p "$71.80 $34.99/year (50% off cover)" at bounding box center [581, 520] width 605 height 32
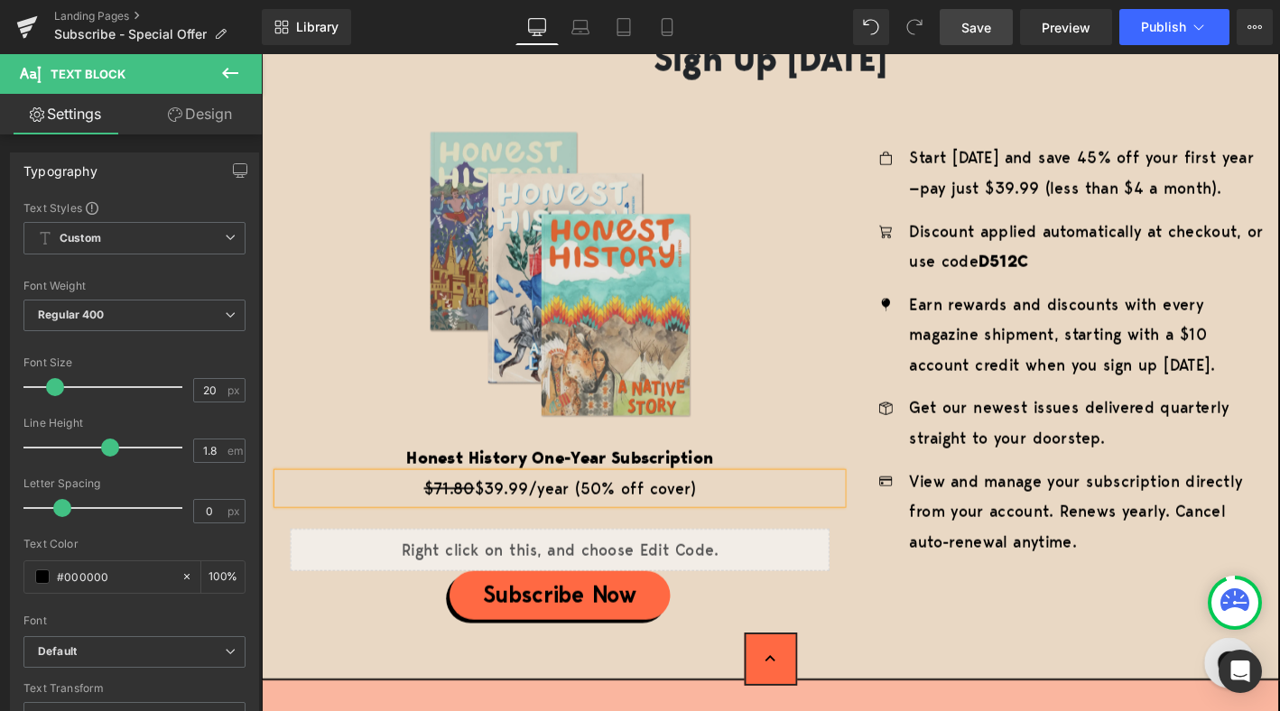
click at [616, 516] on p "$71.80 $39.99/year (50% off cover)" at bounding box center [581, 520] width 605 height 32
click at [982, 19] on span "Save" at bounding box center [976, 27] width 30 height 19
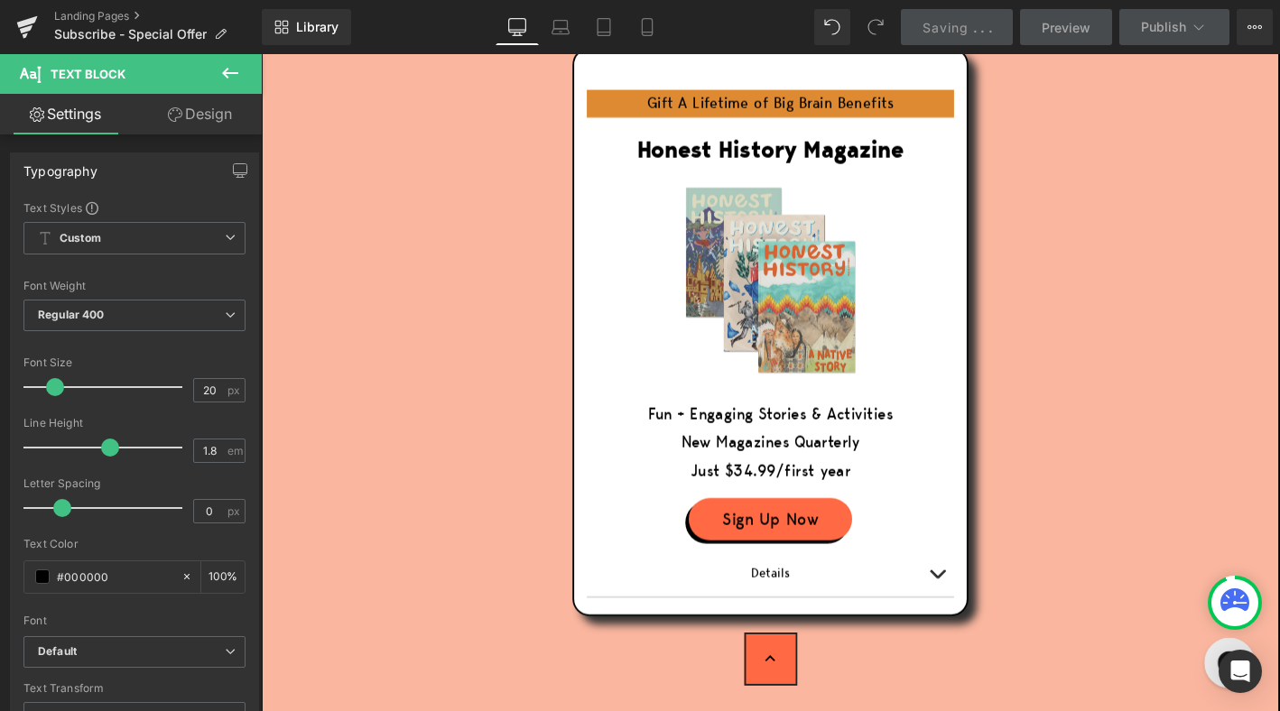
scroll to position [5002, 0]
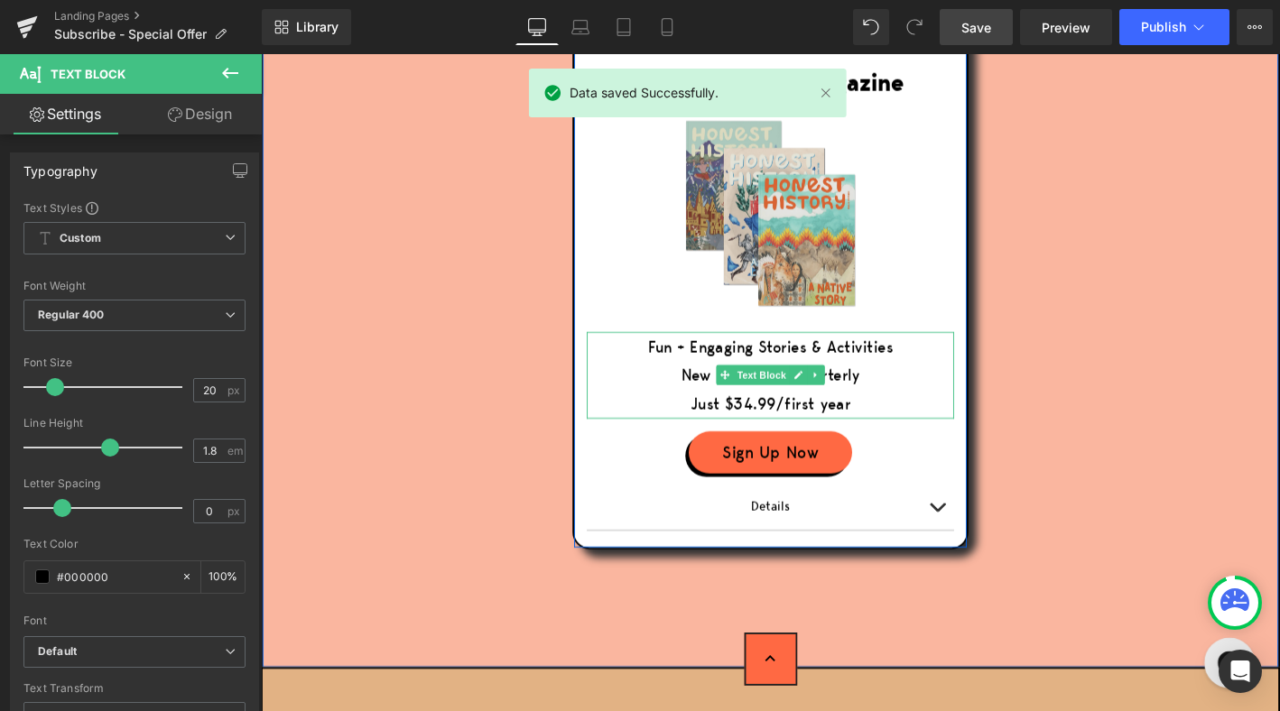
click at [784, 417] on span "Just $34.99/first year" at bounding box center [806, 428] width 171 height 23
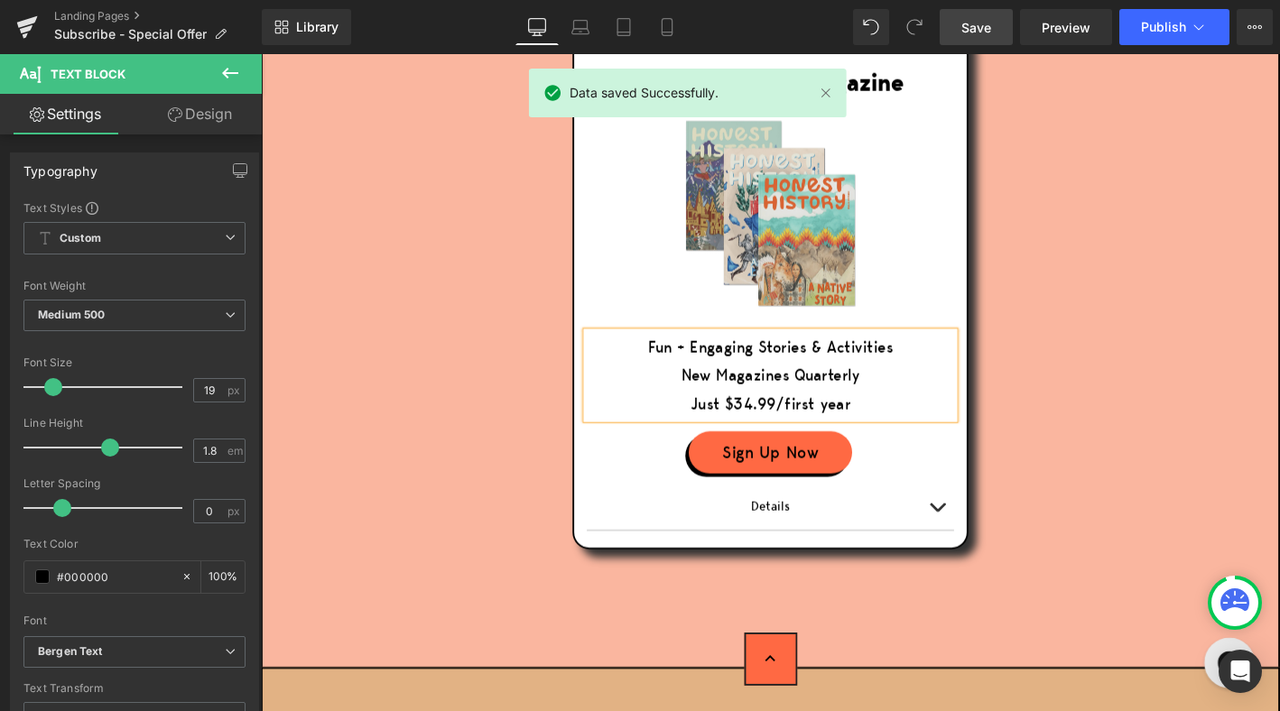
click at [784, 417] on span "Just $34.99/first year" at bounding box center [806, 428] width 171 height 23
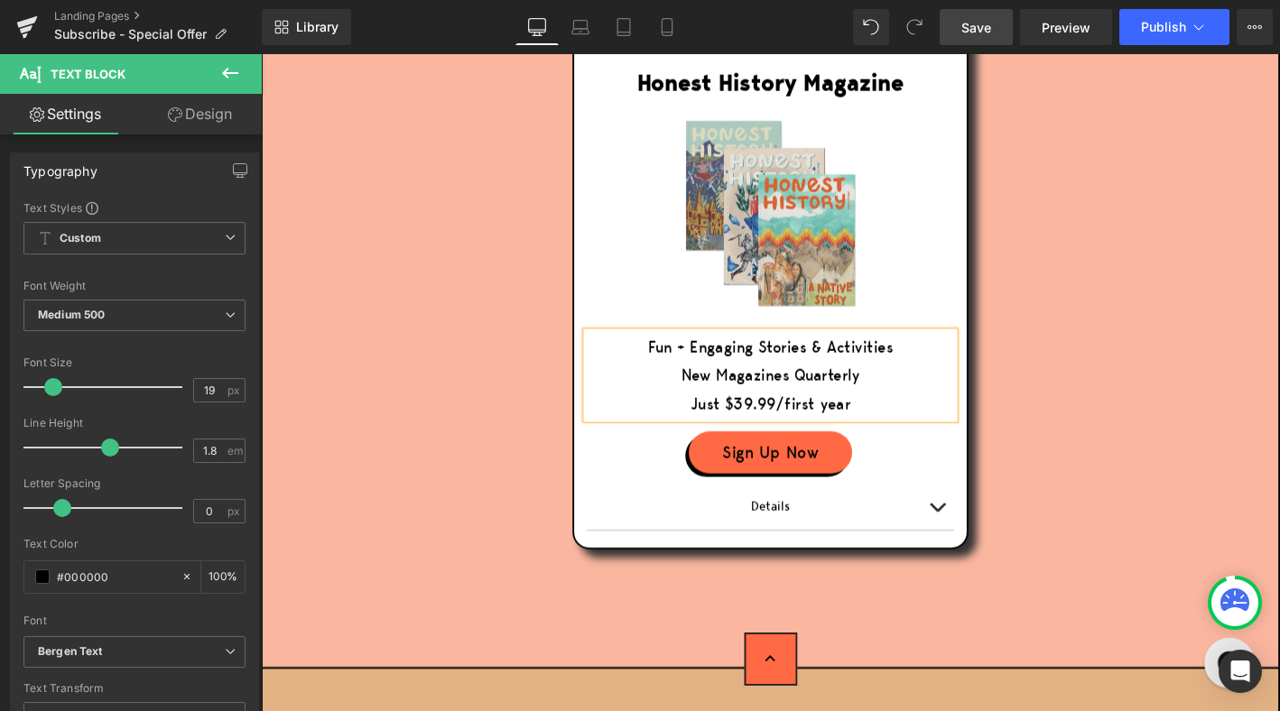
click at [1000, 28] on link "Save" at bounding box center [976, 27] width 73 height 36
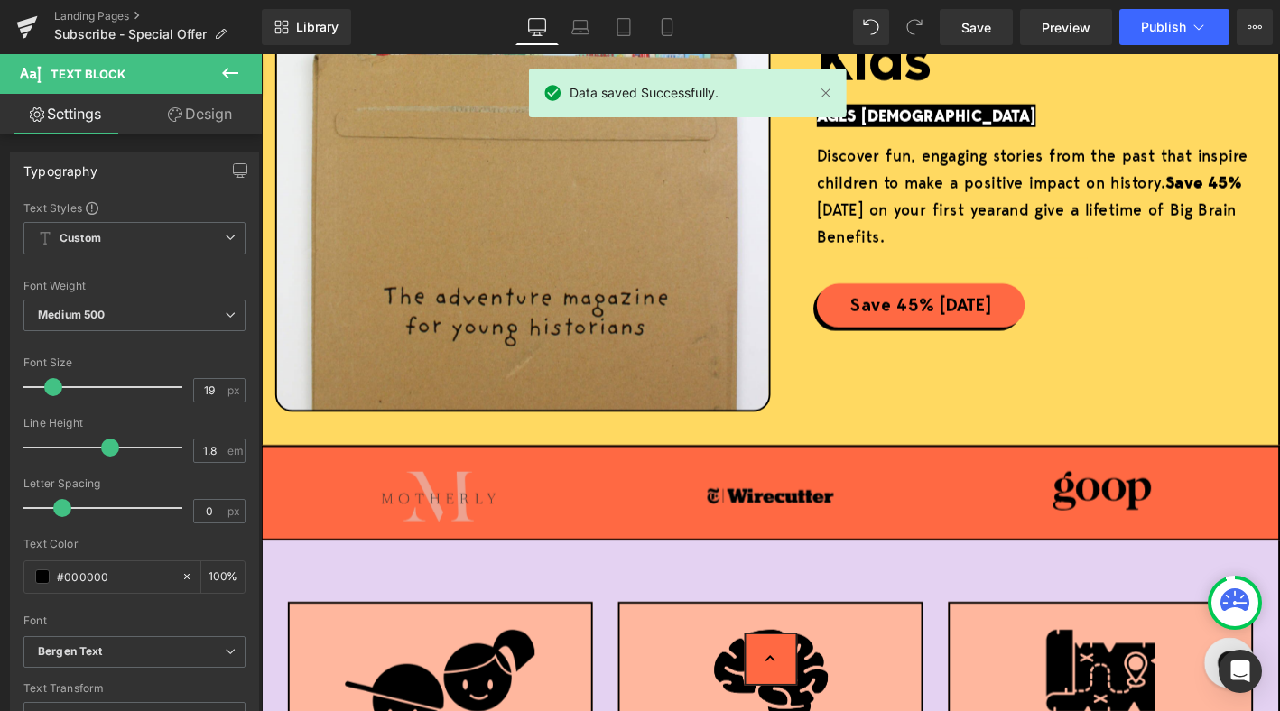
scroll to position [0, 0]
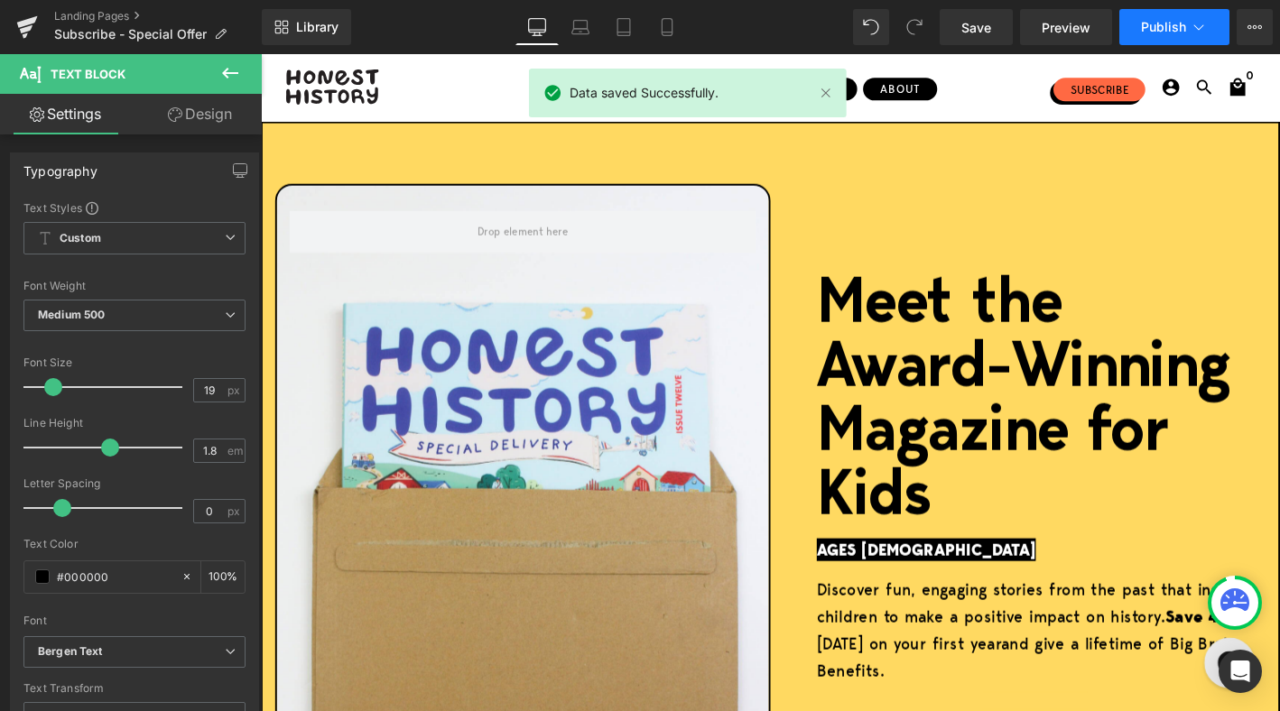
click at [1164, 25] on span "Publish" at bounding box center [1163, 27] width 45 height 14
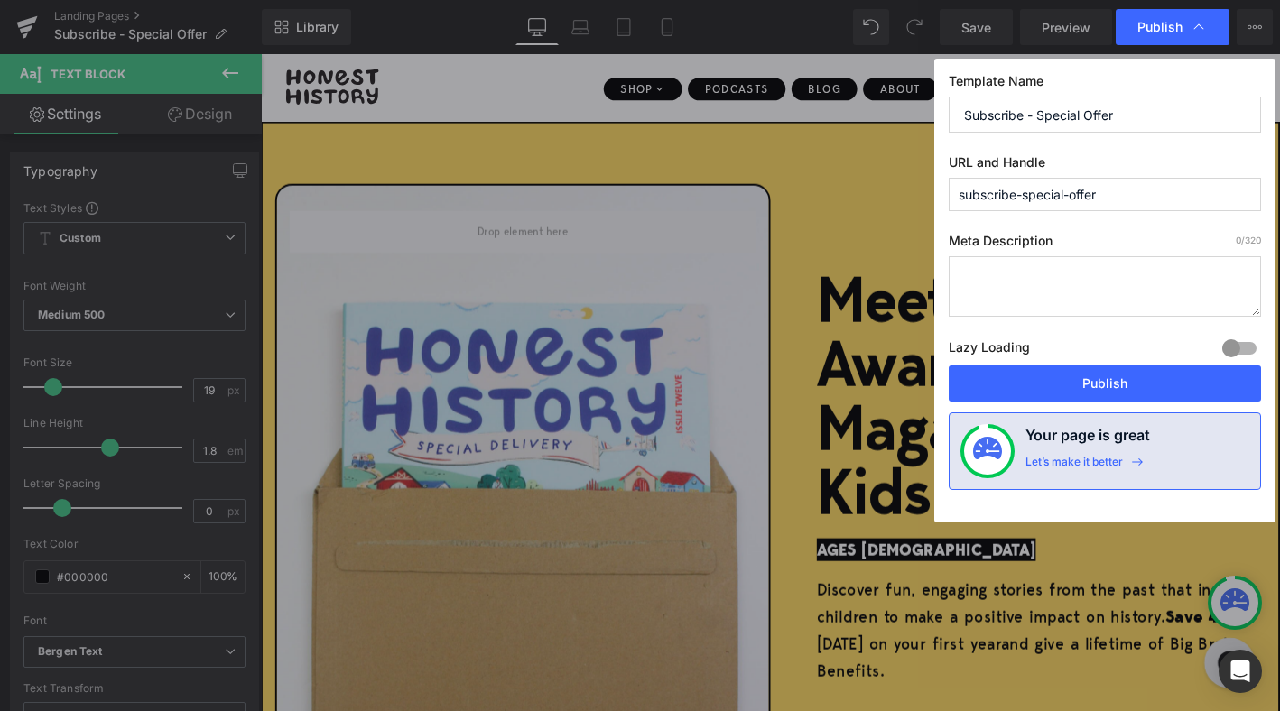
click at [1135, 195] on input "subscribe-special-offer" at bounding box center [1105, 194] width 312 height 33
type input "subscribe-special-offer-d512c"
click at [1084, 393] on button "Publish" at bounding box center [1105, 384] width 312 height 36
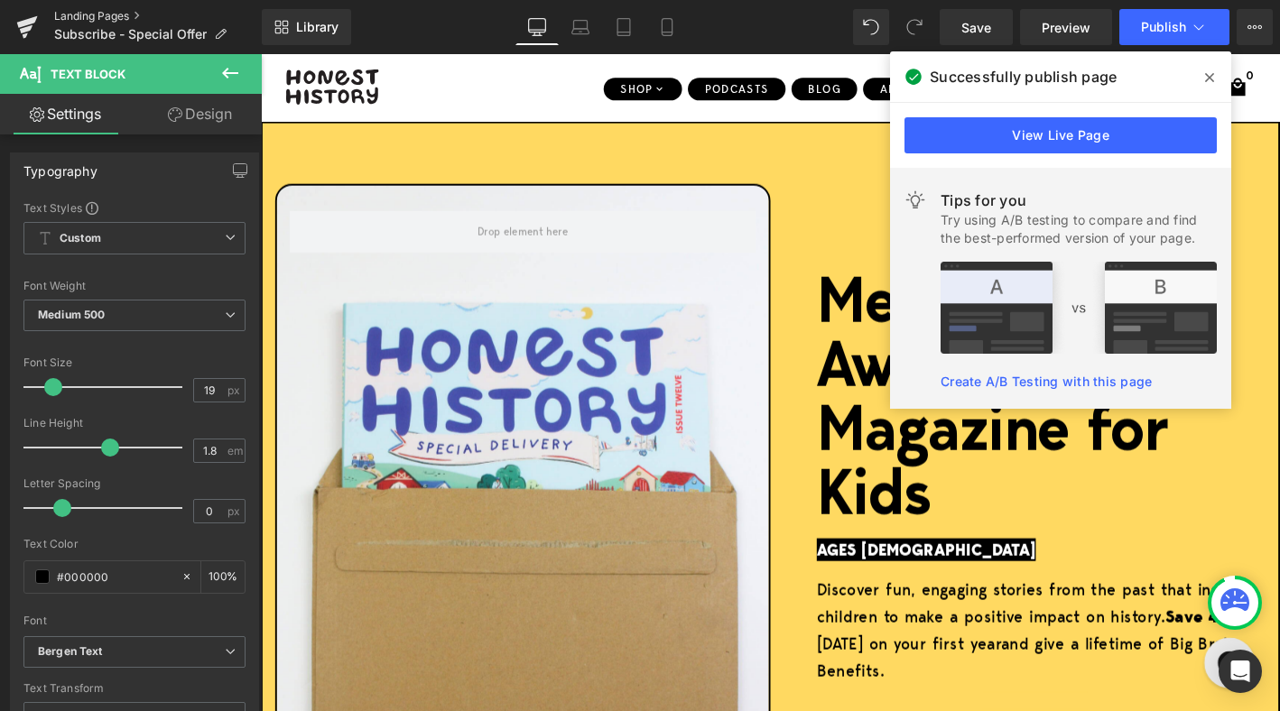
click at [88, 13] on link "Landing Pages" at bounding box center [158, 16] width 208 height 14
